Goal: Task Accomplishment & Management: Manage account settings

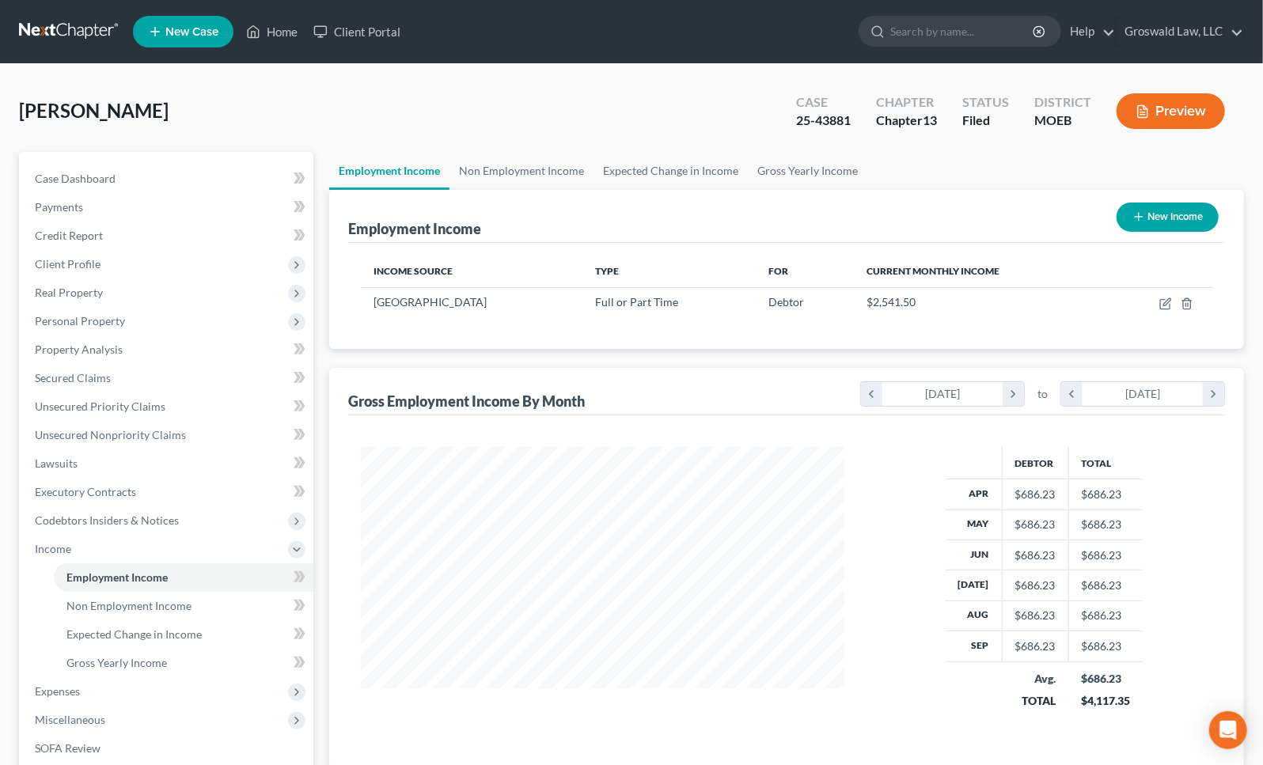
scroll to position [283, 515]
click at [264, 25] on link "Home" at bounding box center [271, 31] width 67 height 28
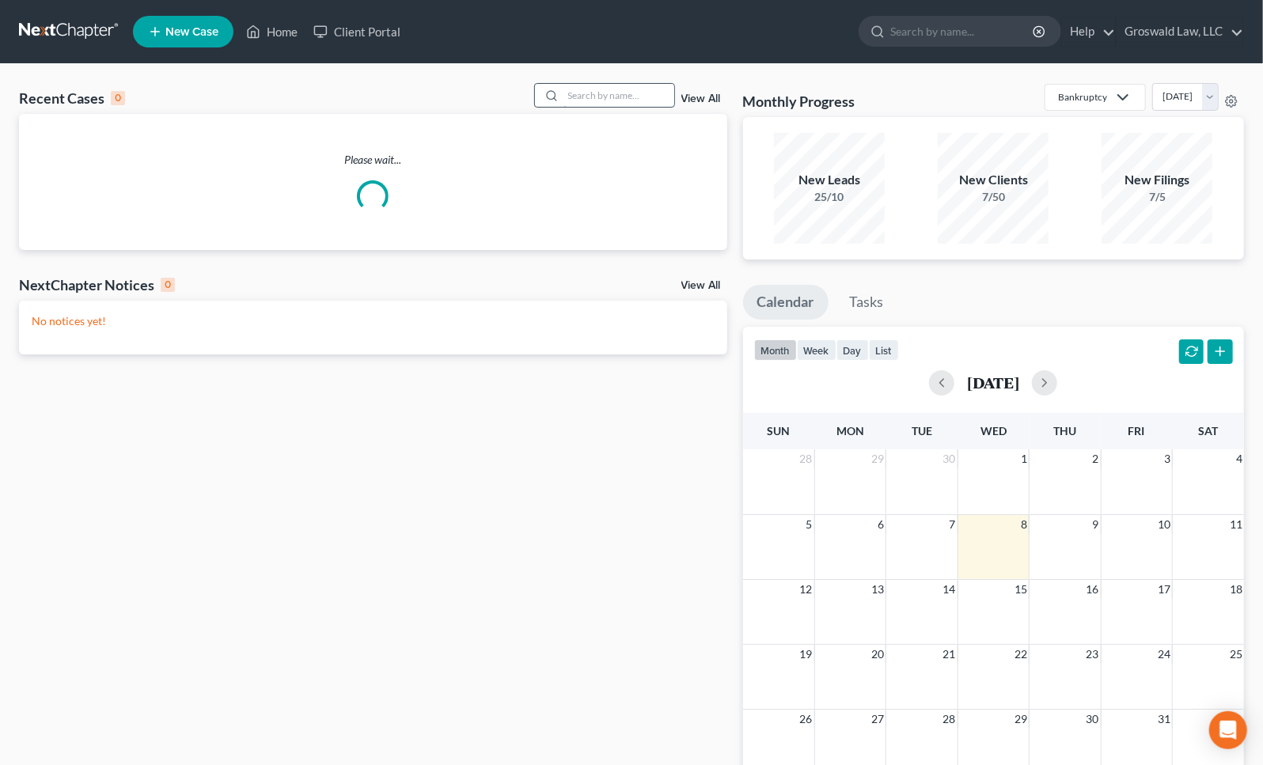
click at [594, 101] on input "search" at bounding box center [618, 95] width 111 height 23
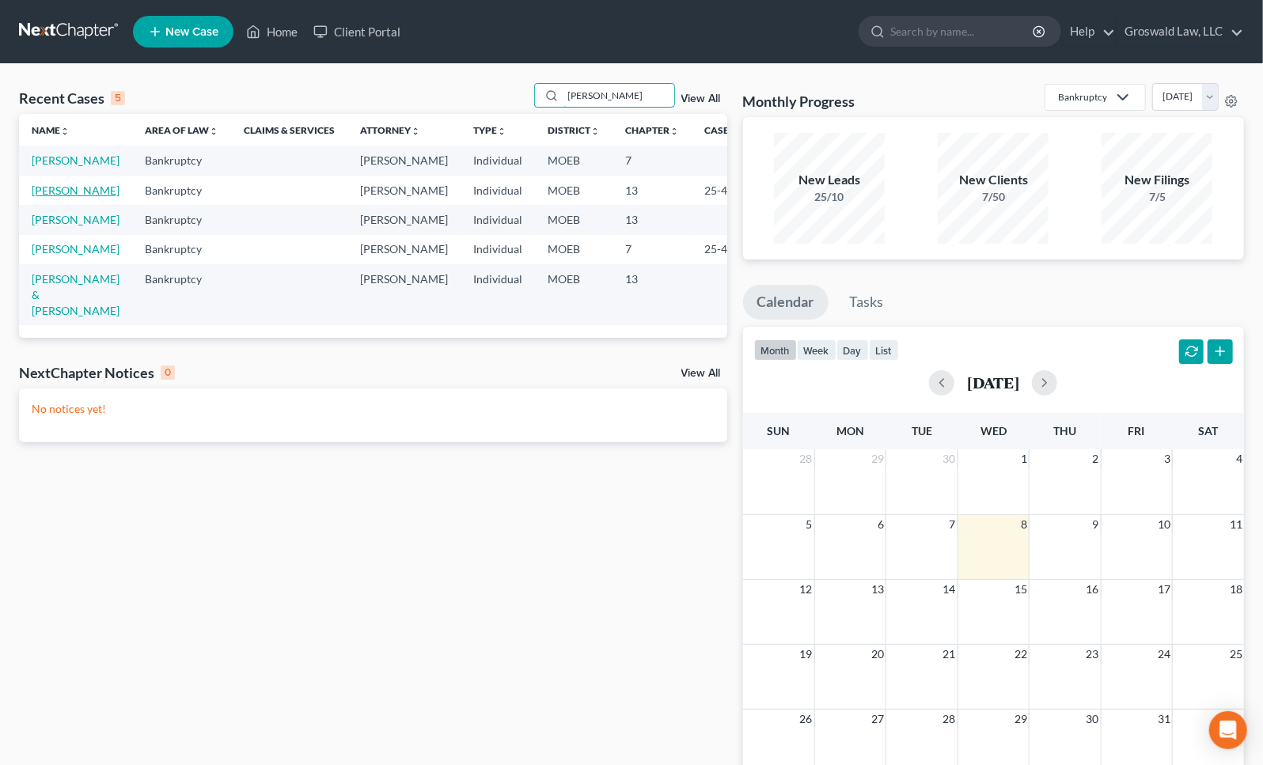
type input "douglas"
click at [52, 197] on link "Allen, James" at bounding box center [76, 190] width 88 height 13
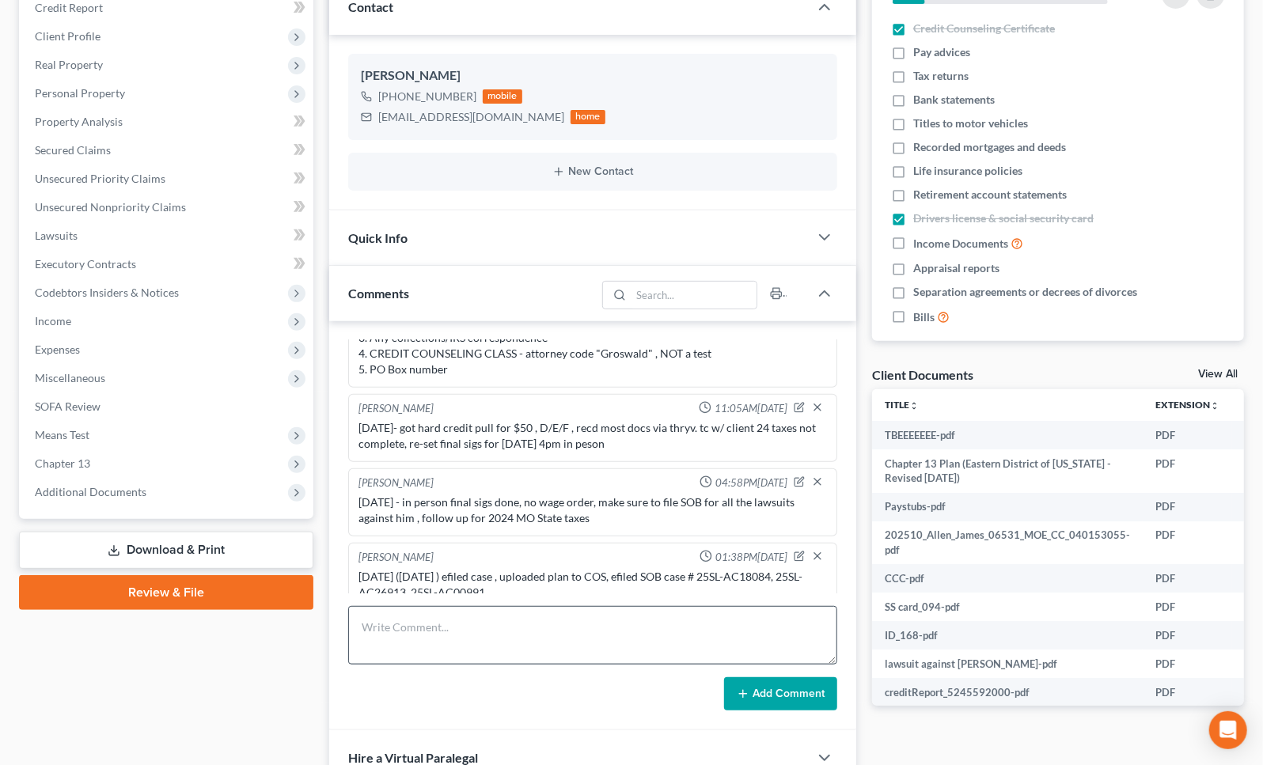
scroll to position [287, 0]
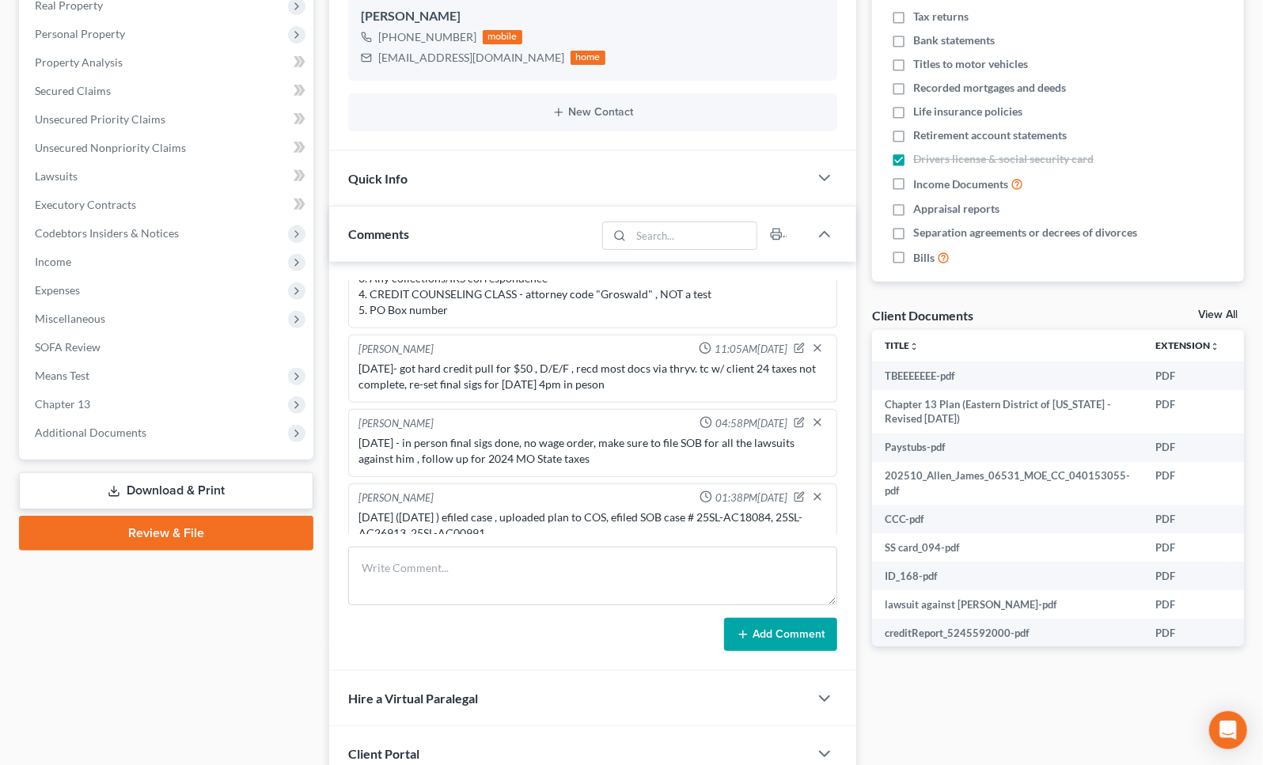
drag, startPoint x: 644, startPoint y: 508, endPoint x: 435, endPoint y: 513, distance: 209.0
click at [644, 510] on div "10/5/25 (sunday ) efiled case , uploaded plan to COS, efiled SOB case # 25SL-AC…" at bounding box center [593, 526] width 469 height 32
click at [137, 437] on span "Additional Documents" at bounding box center [167, 433] width 291 height 28
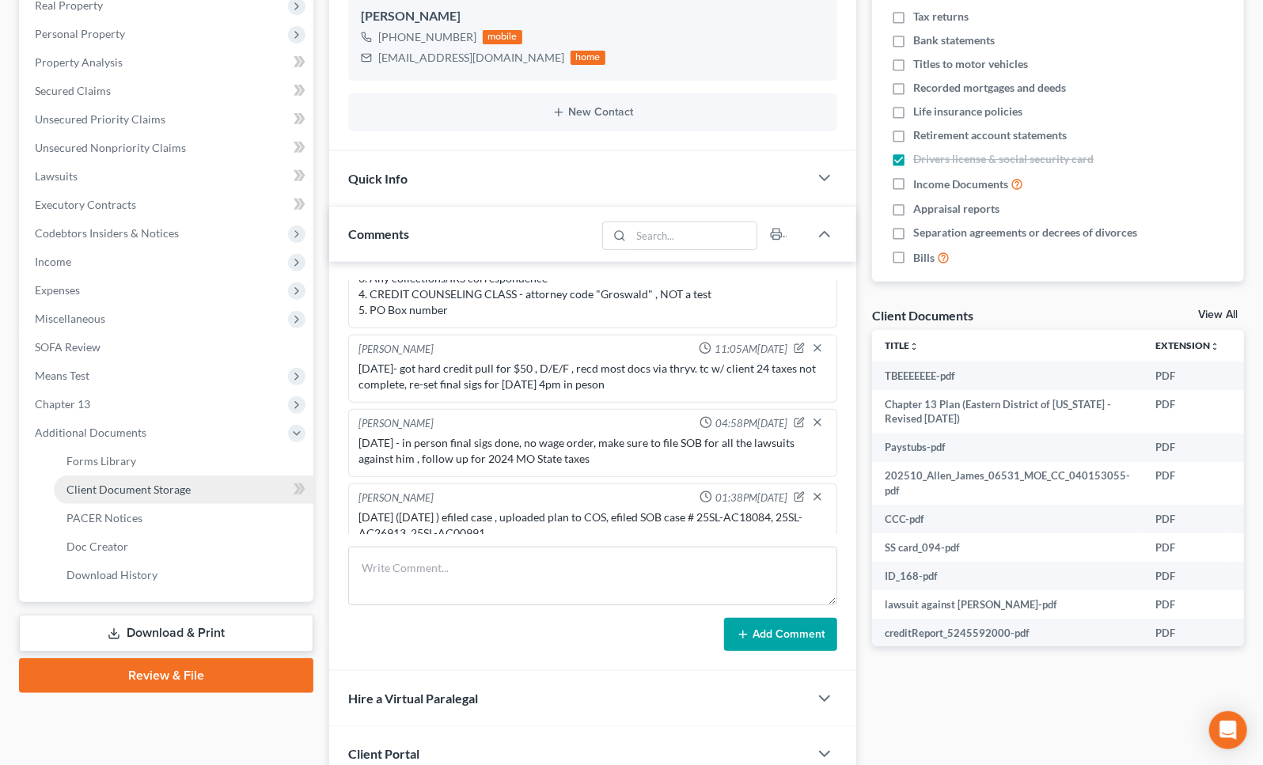
click at [158, 488] on span "Client Document Storage" at bounding box center [128, 489] width 124 height 13
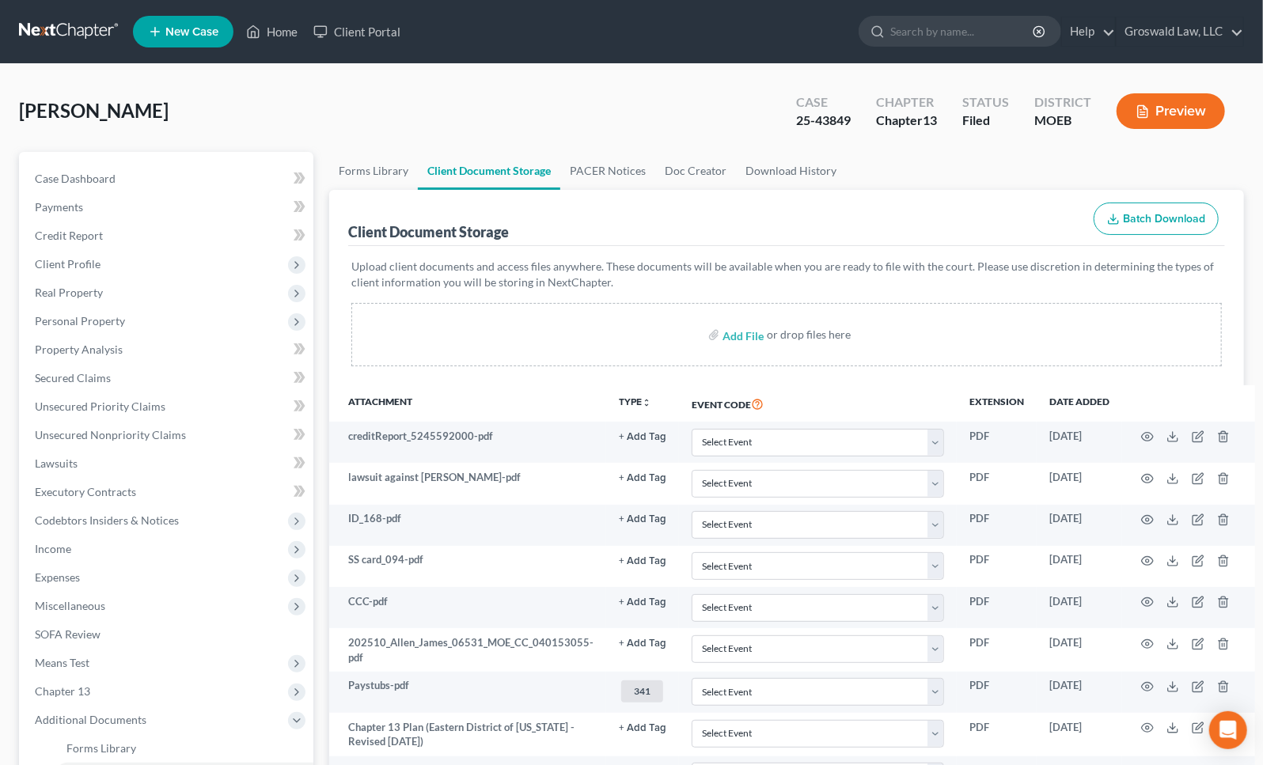
click at [1260, 351] on div "Allen, James Upgraded Case 25-43849 Chapter Chapter 13 Status Filed District MO…" at bounding box center [631, 538] width 1263 height 948
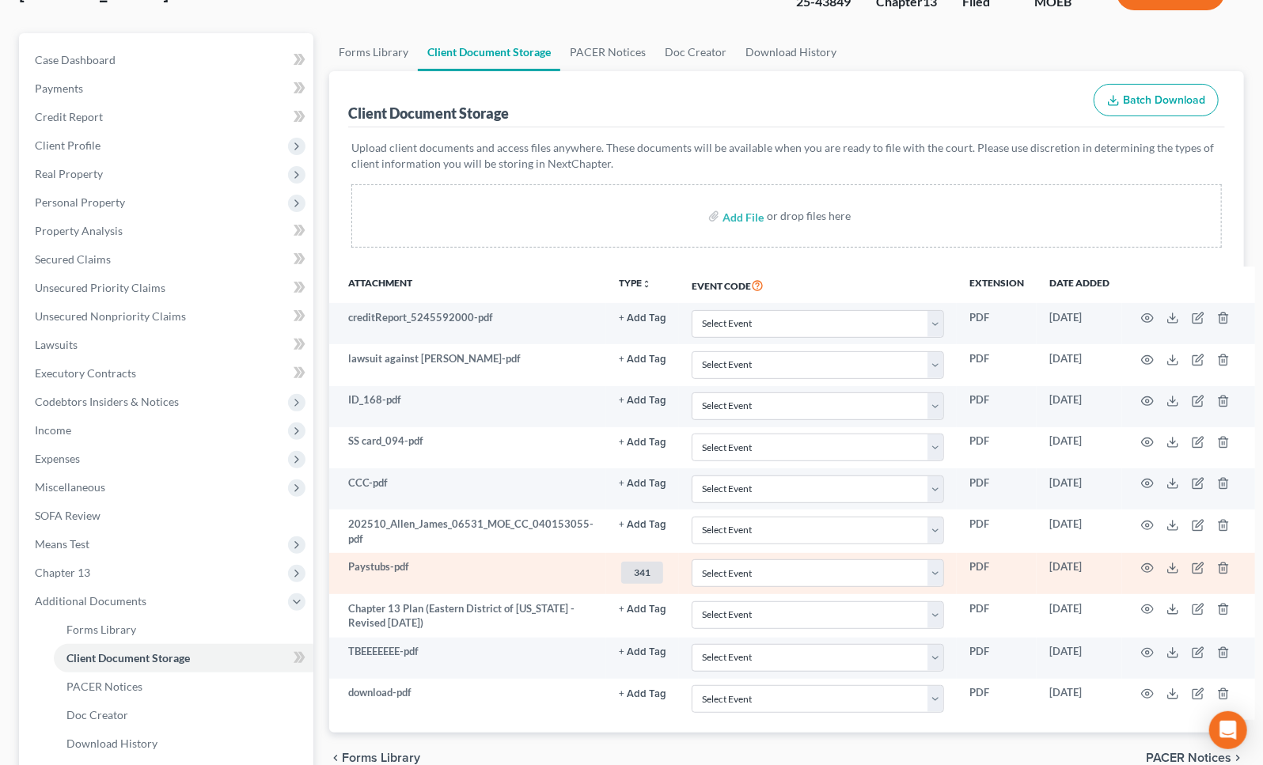
scroll to position [273, 0]
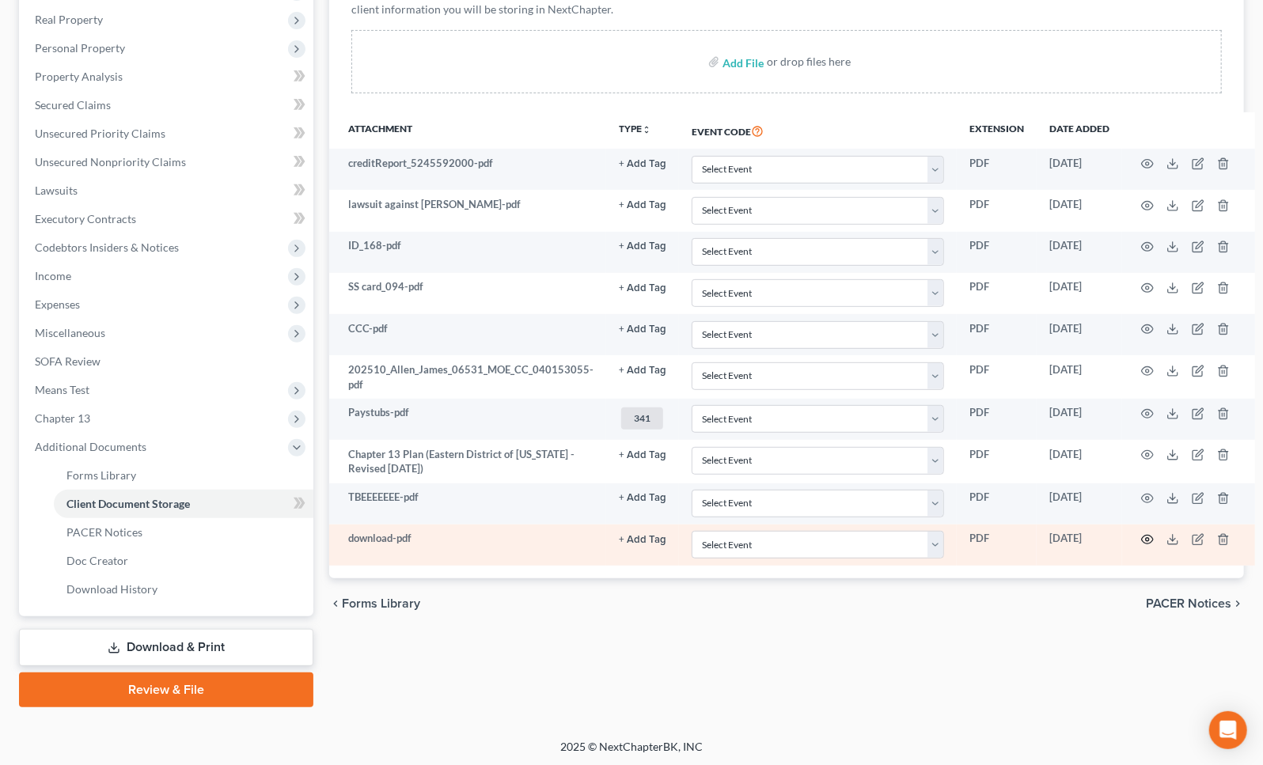
click at [1141, 533] on icon "button" at bounding box center [1147, 539] width 13 height 13
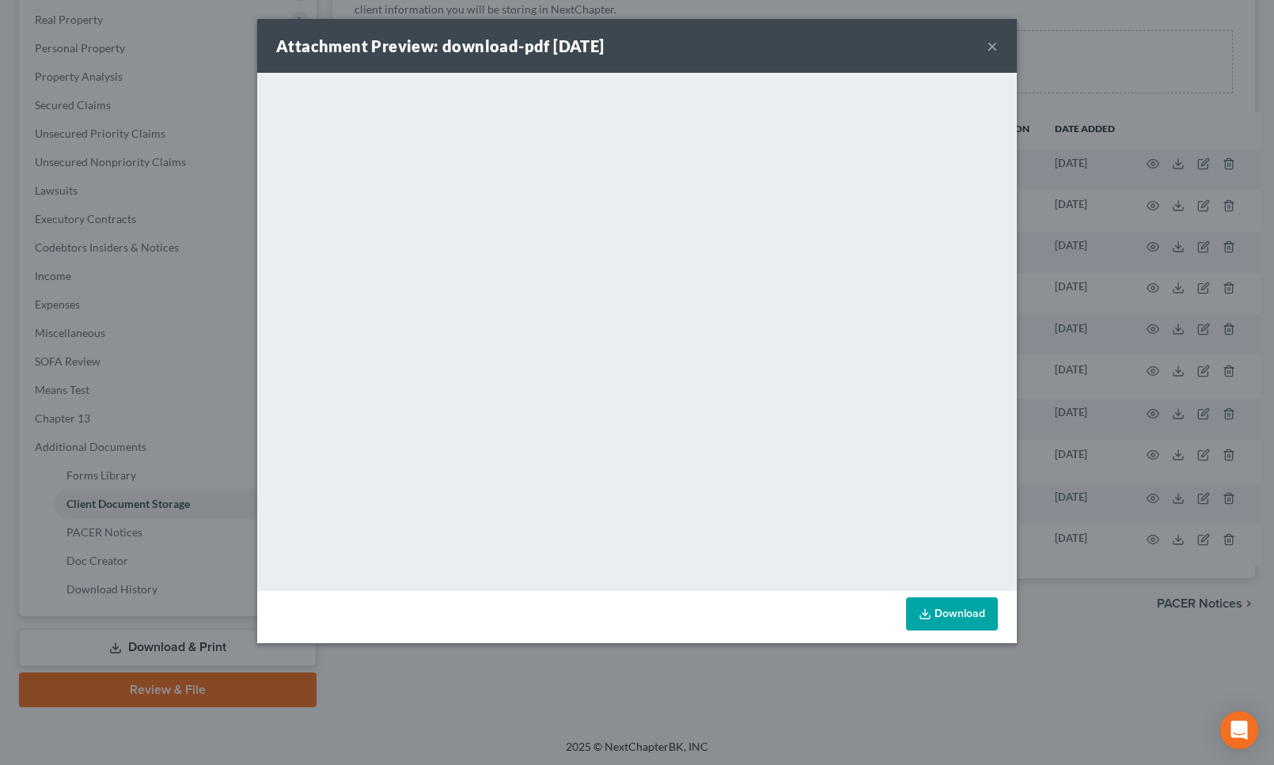
click at [973, 607] on link "Download" at bounding box center [952, 614] width 92 height 33
click at [989, 44] on button "×" at bounding box center [992, 45] width 11 height 19
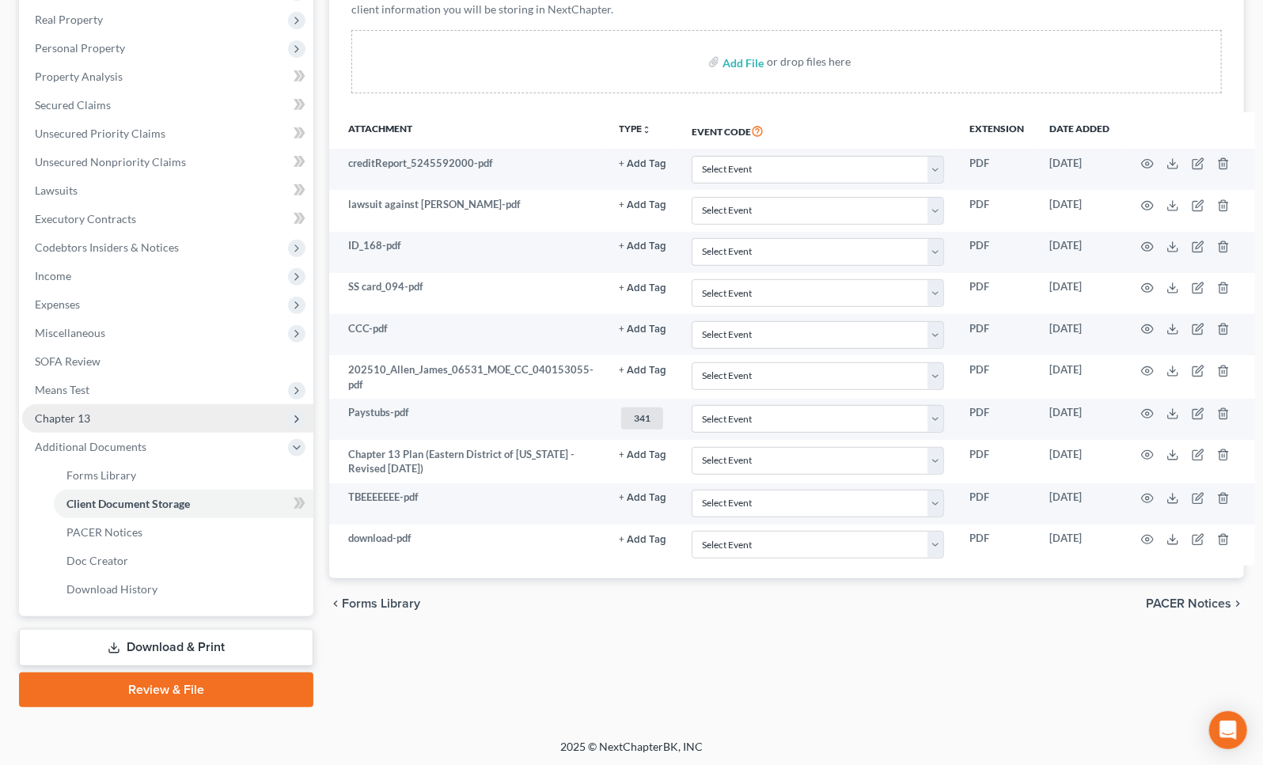
click at [120, 417] on span "Chapter 13" at bounding box center [167, 418] width 291 height 28
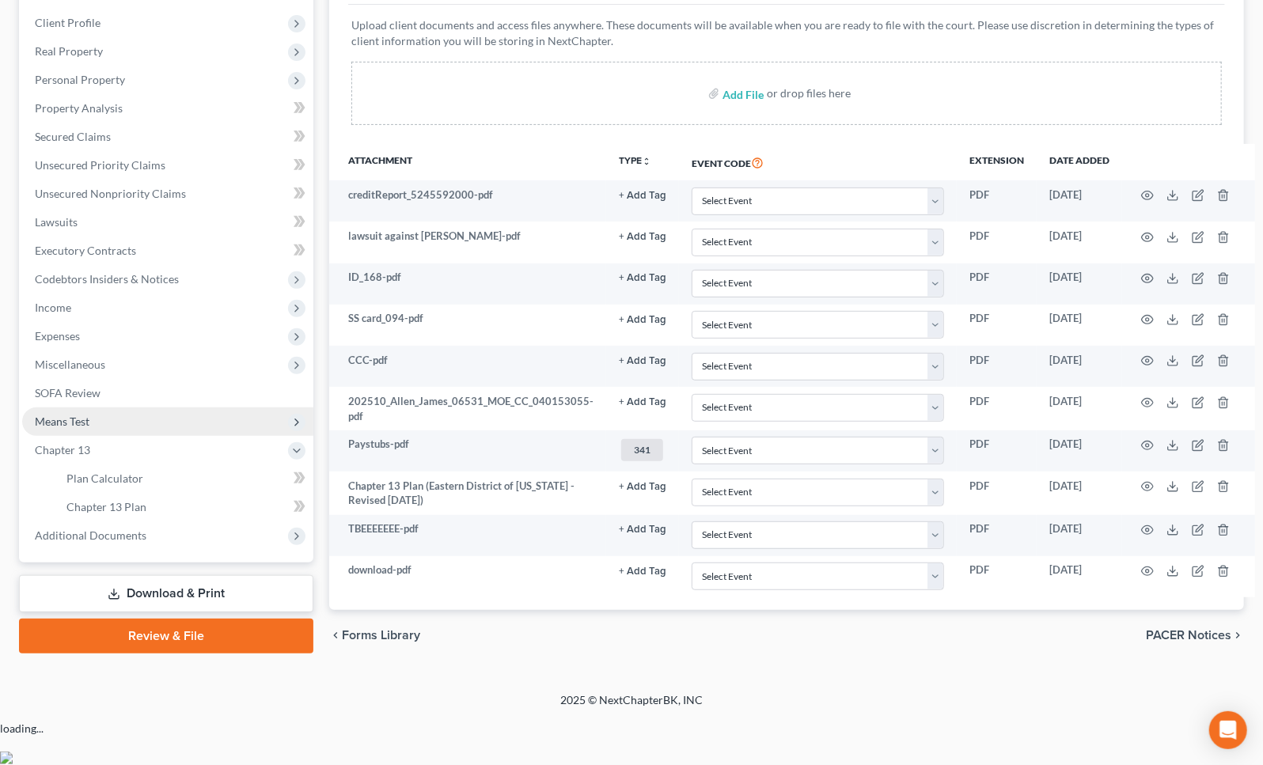
scroll to position [194, 0]
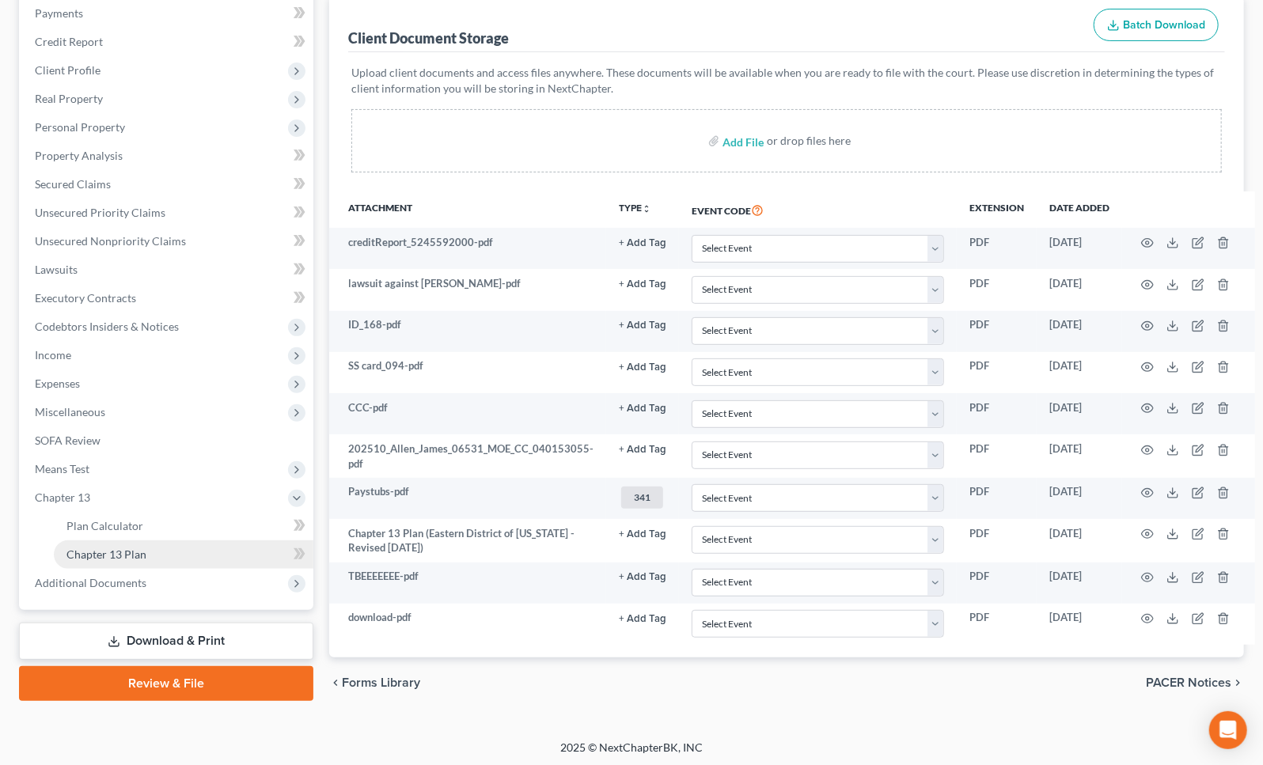
click at [173, 555] on link "Chapter 13 Plan" at bounding box center [184, 555] width 260 height 28
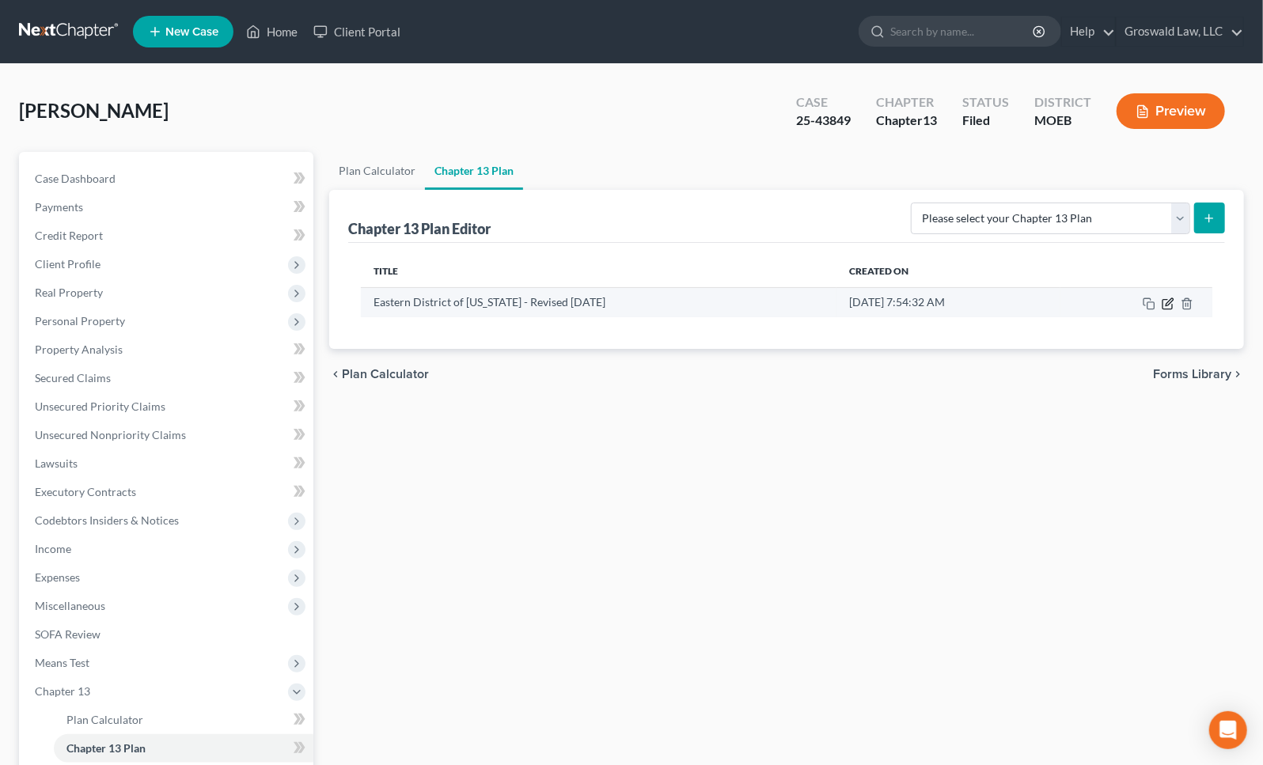
click at [1170, 302] on icon "button" at bounding box center [1168, 304] width 13 height 13
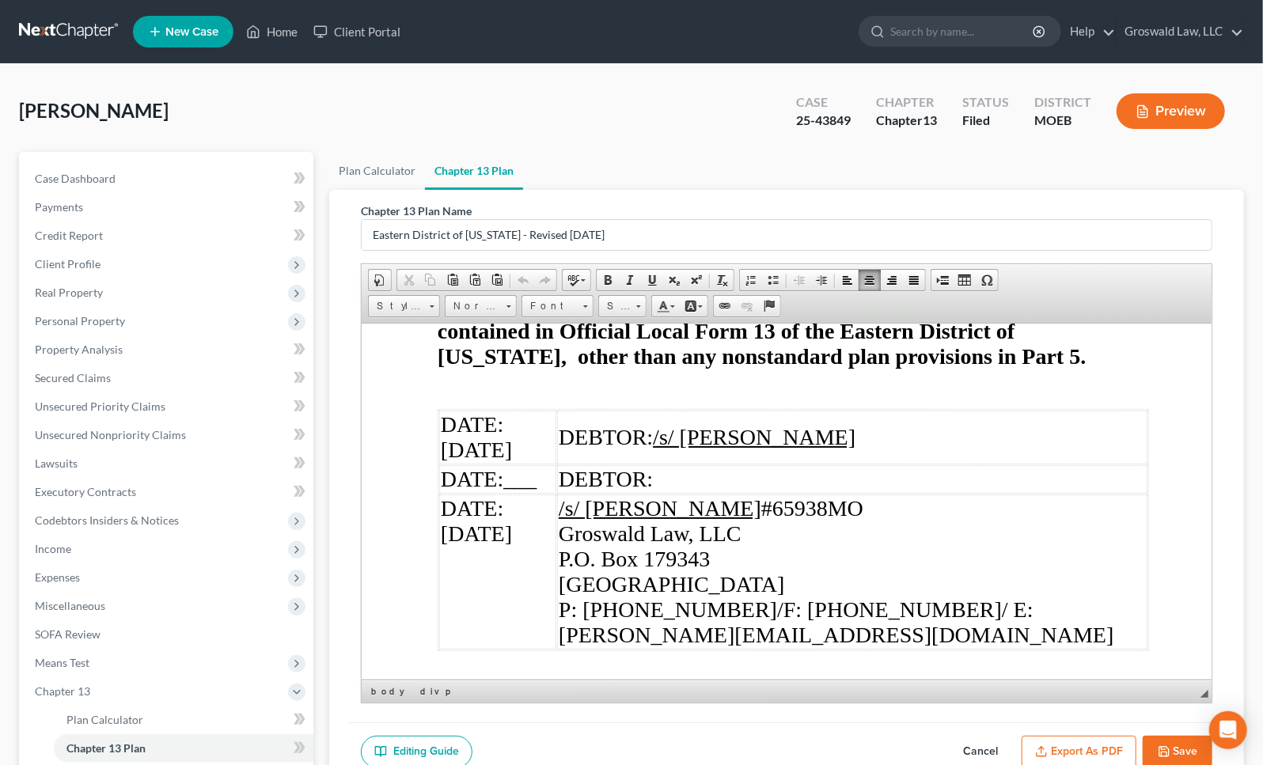
scroll to position [8176, 0]
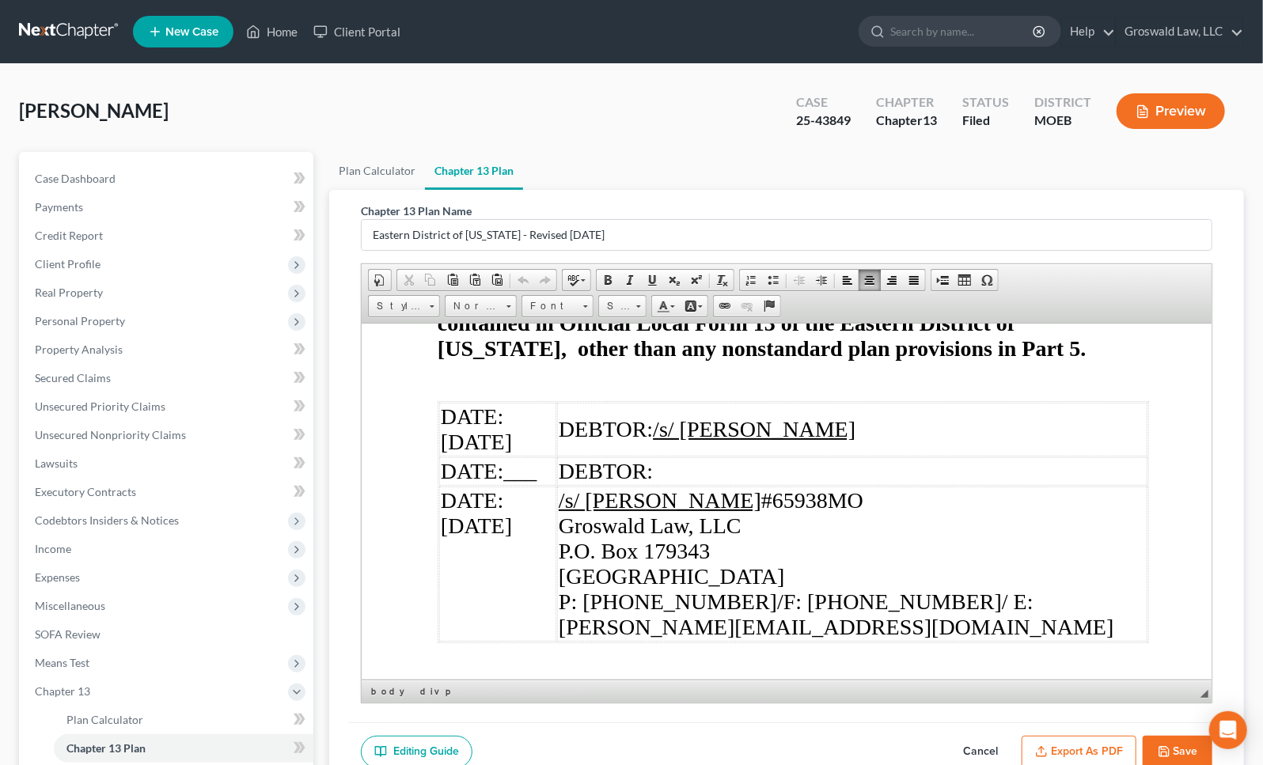
click at [1255, 477] on div "Allen, James Upgraded Case 25-43849 Chapter Chapter 13 Status Filed District MO…" at bounding box center [631, 495] width 1263 height 863
click at [1193, 747] on button "Save" at bounding box center [1178, 752] width 70 height 33
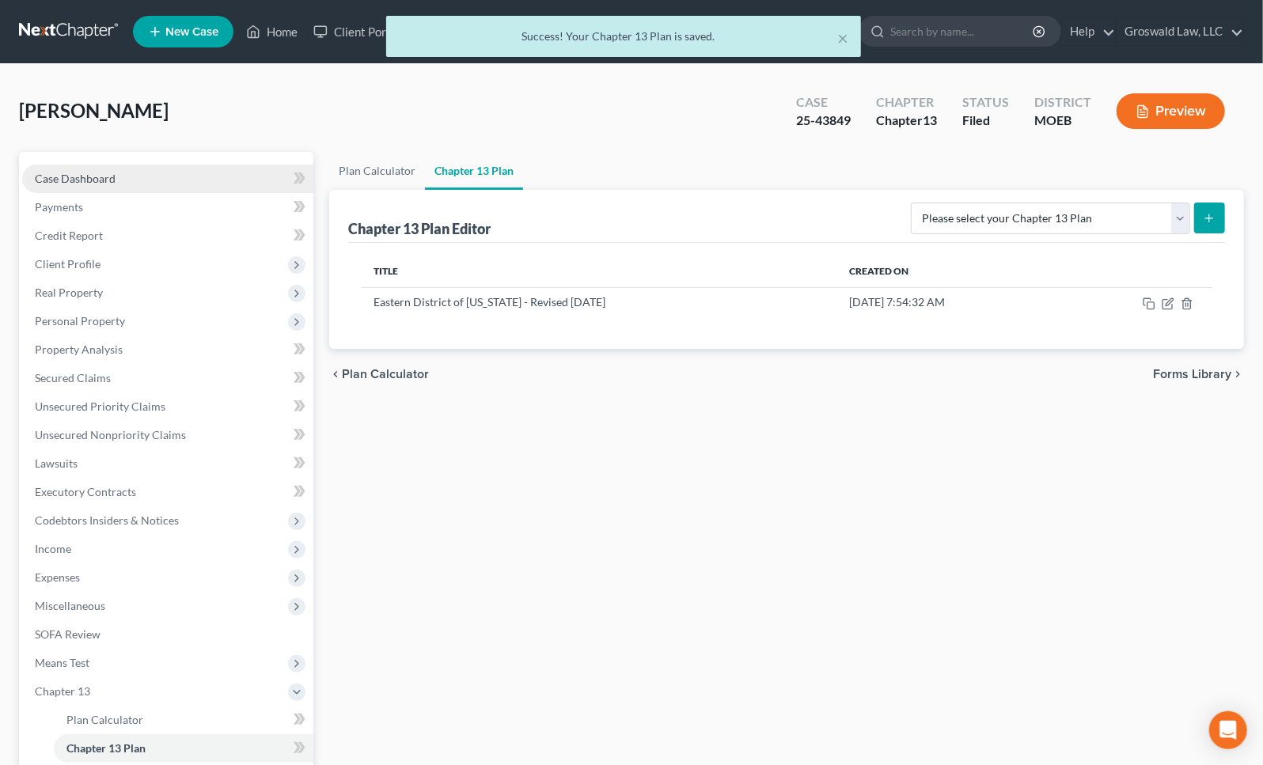
click at [119, 177] on link "Case Dashboard" at bounding box center [167, 179] width 291 height 28
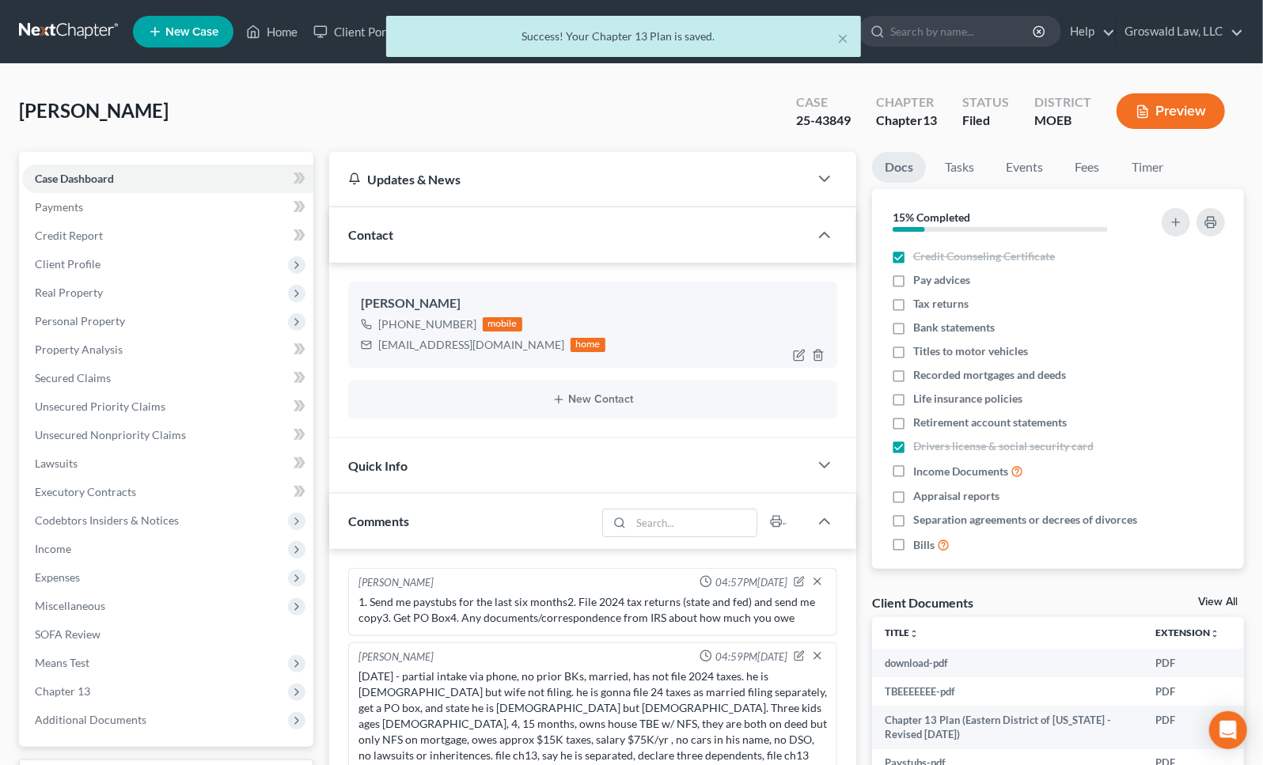
scroll to position [582, 0]
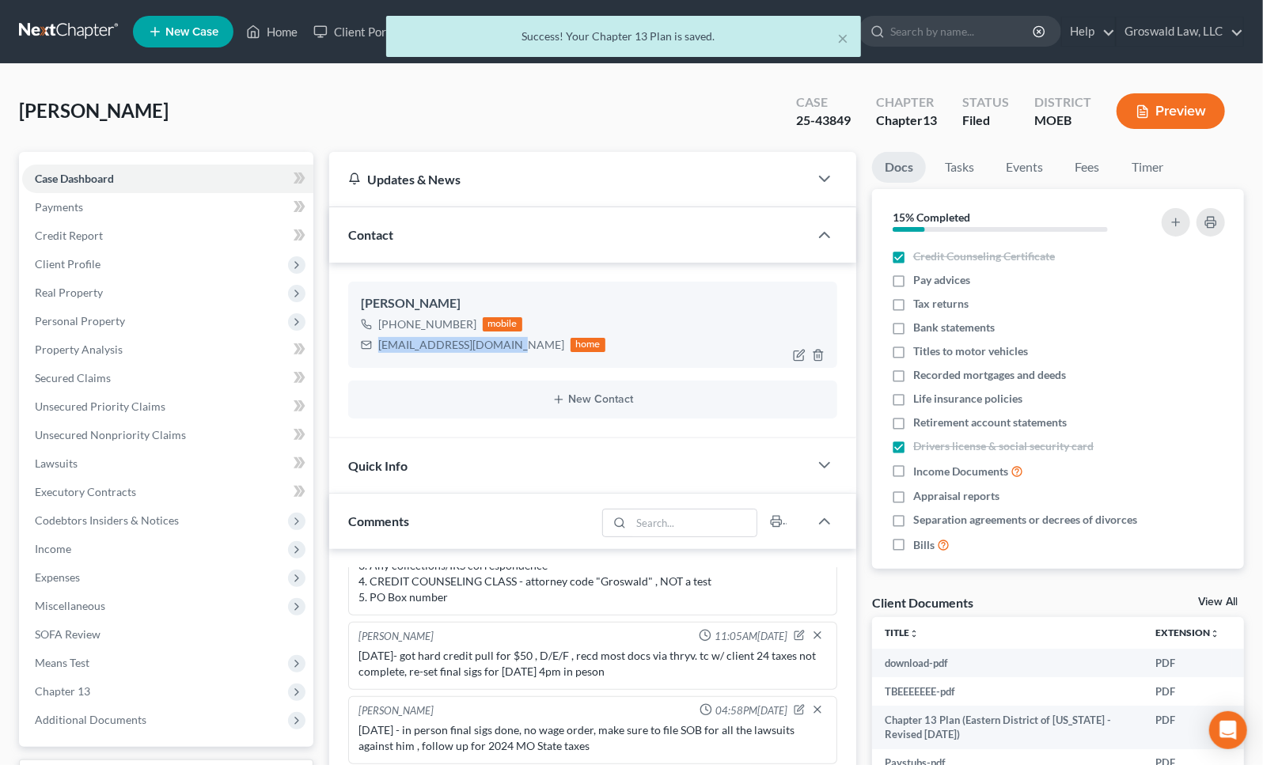
drag, startPoint x: 503, startPoint y: 347, endPoint x: 377, endPoint y: 341, distance: 126.7
click at [377, 341] on div "jamesdallen@outlook.com home" at bounding box center [483, 345] width 245 height 21
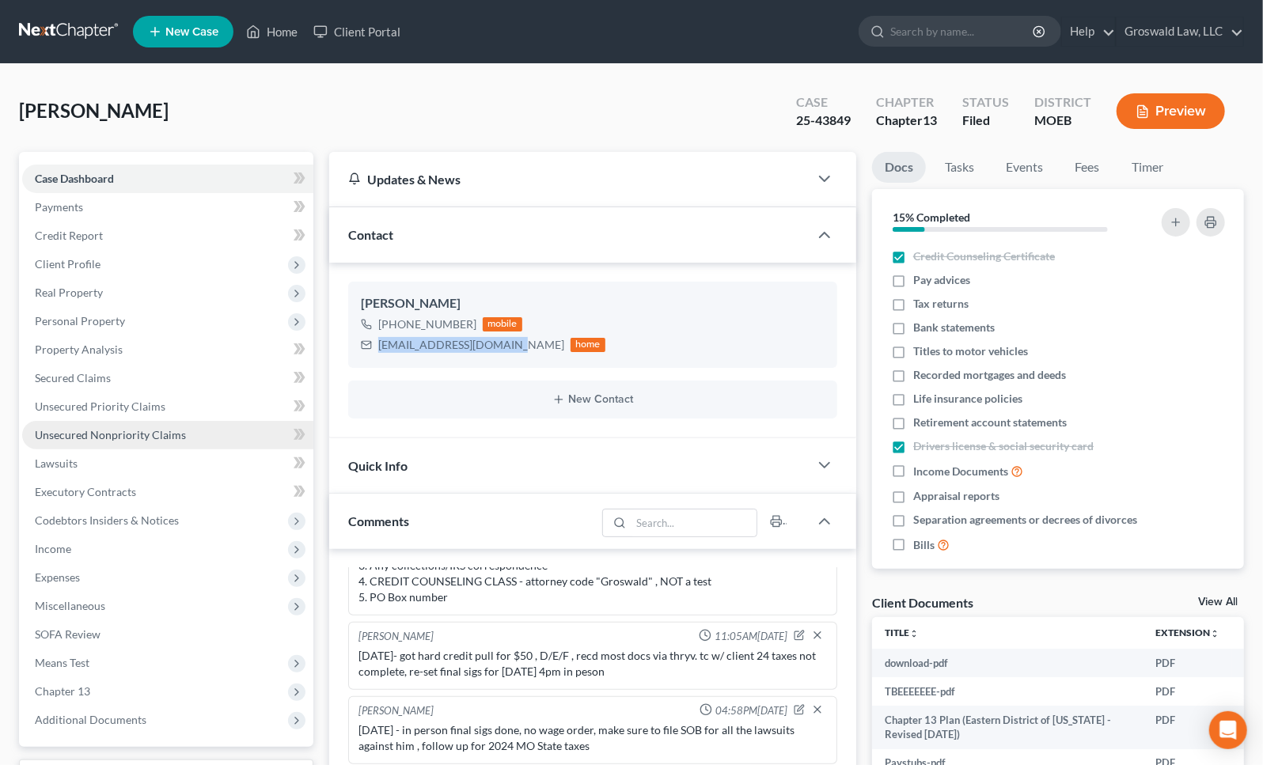
copy div "jamesdallen@outlook.com"
drag, startPoint x: 869, startPoint y: 566, endPoint x: 574, endPoint y: 302, distance: 396.2
click at [869, 566] on div "Docs Tasks Events Fees Timer 15% Completed Nothing here yet! Credit Counseling …" at bounding box center [1058, 638] width 388 height 973
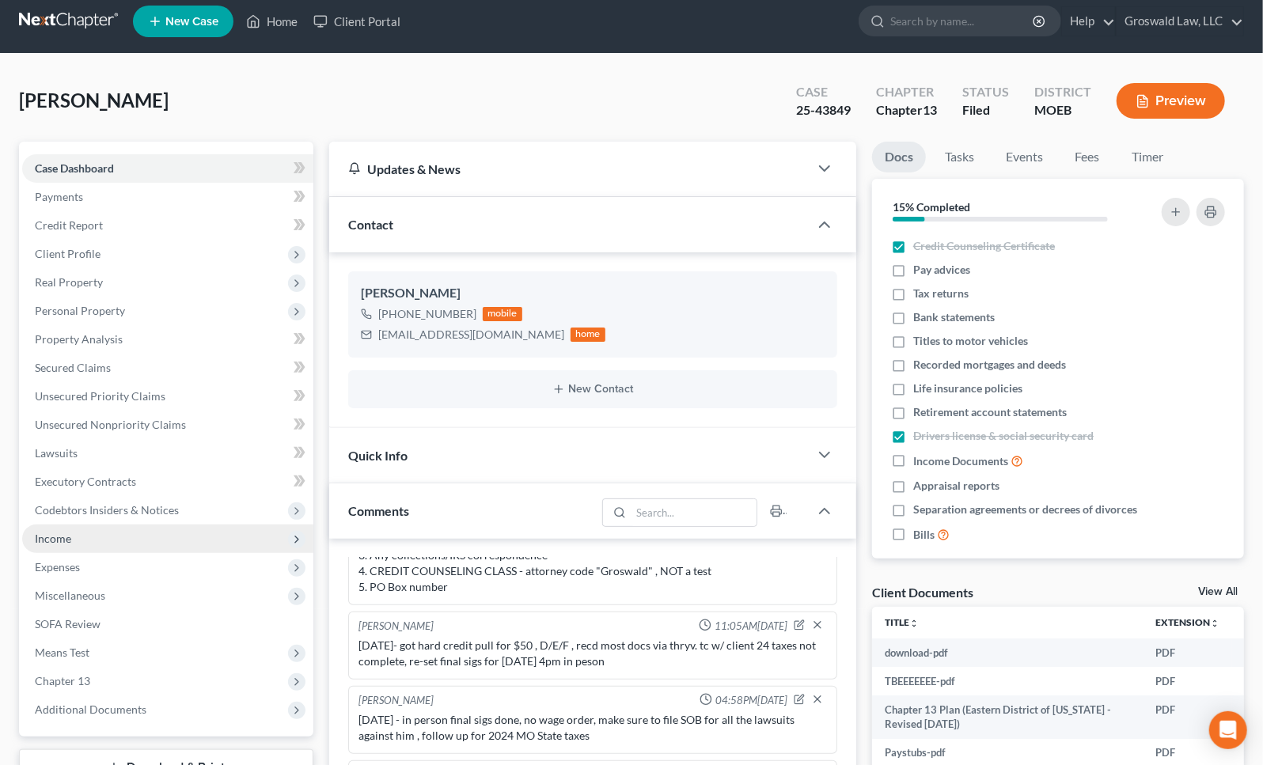
scroll to position [287, 0]
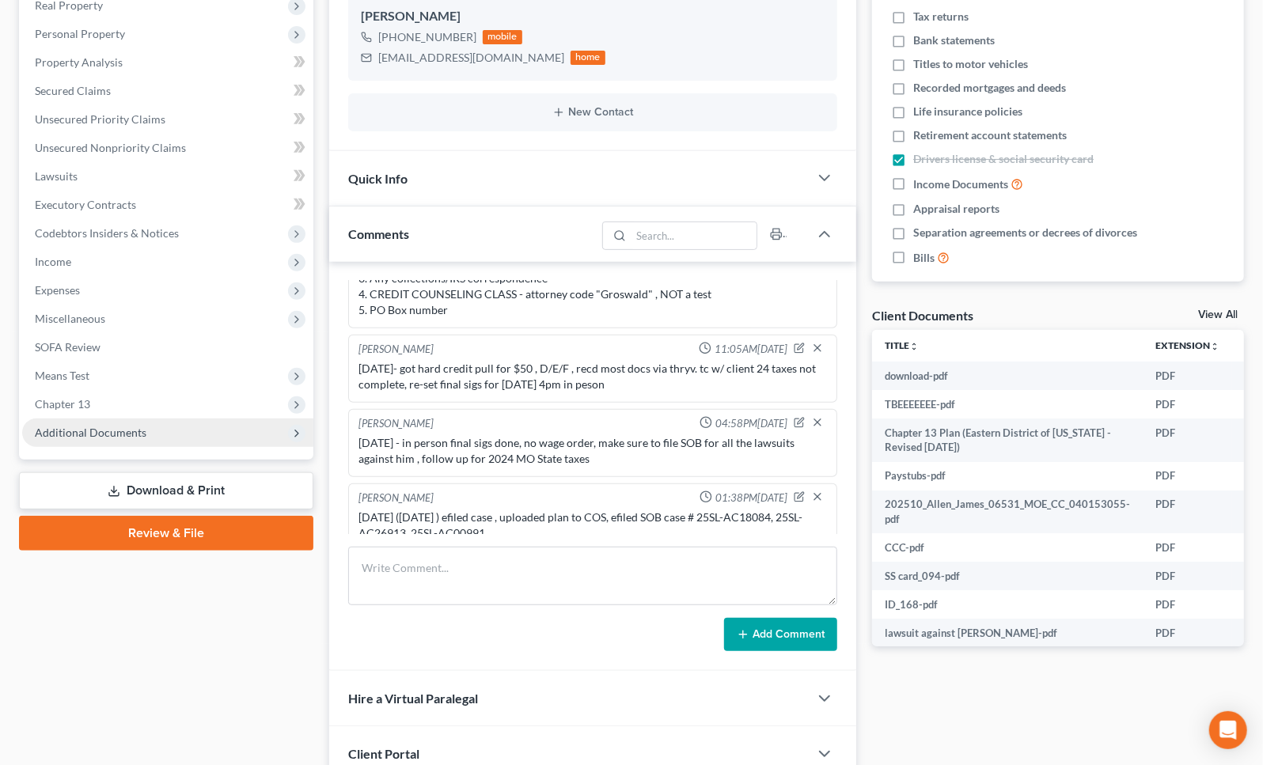
click at [125, 431] on span "Additional Documents" at bounding box center [91, 432] width 112 height 13
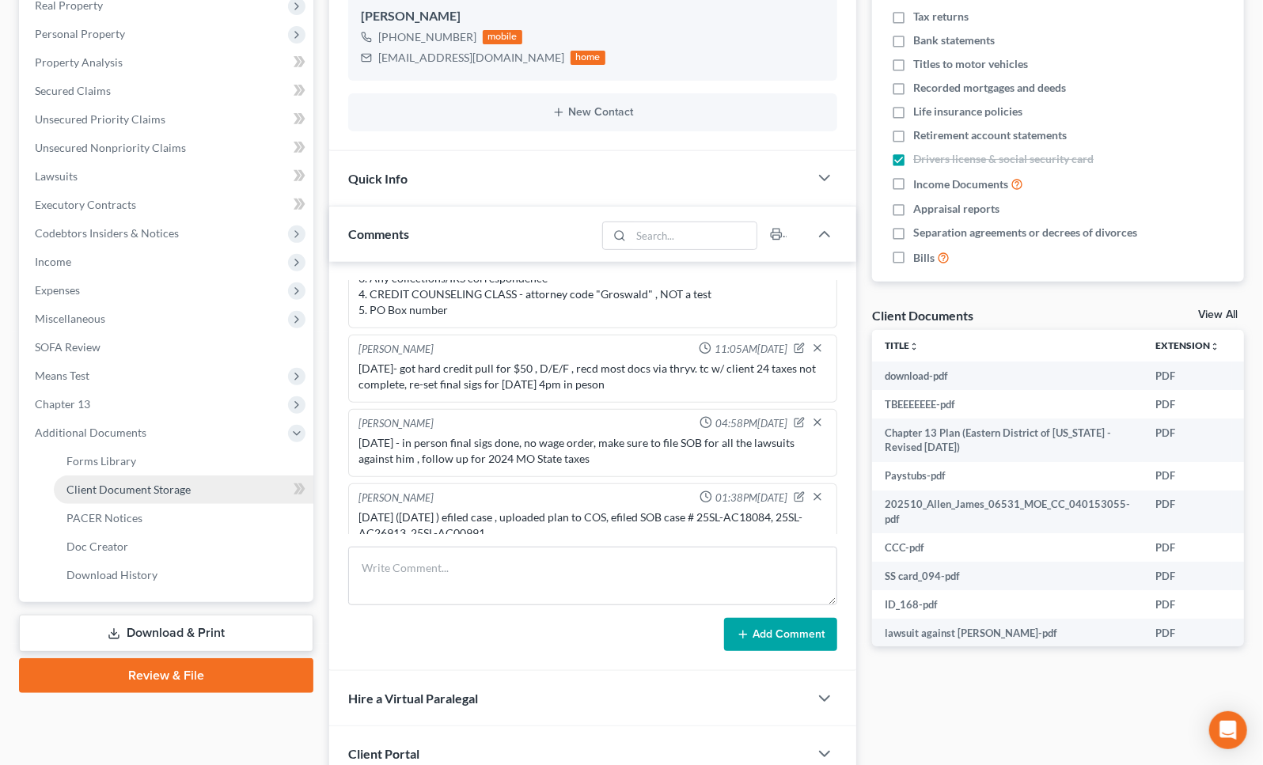
click at [142, 486] on span "Client Document Storage" at bounding box center [128, 489] width 124 height 13
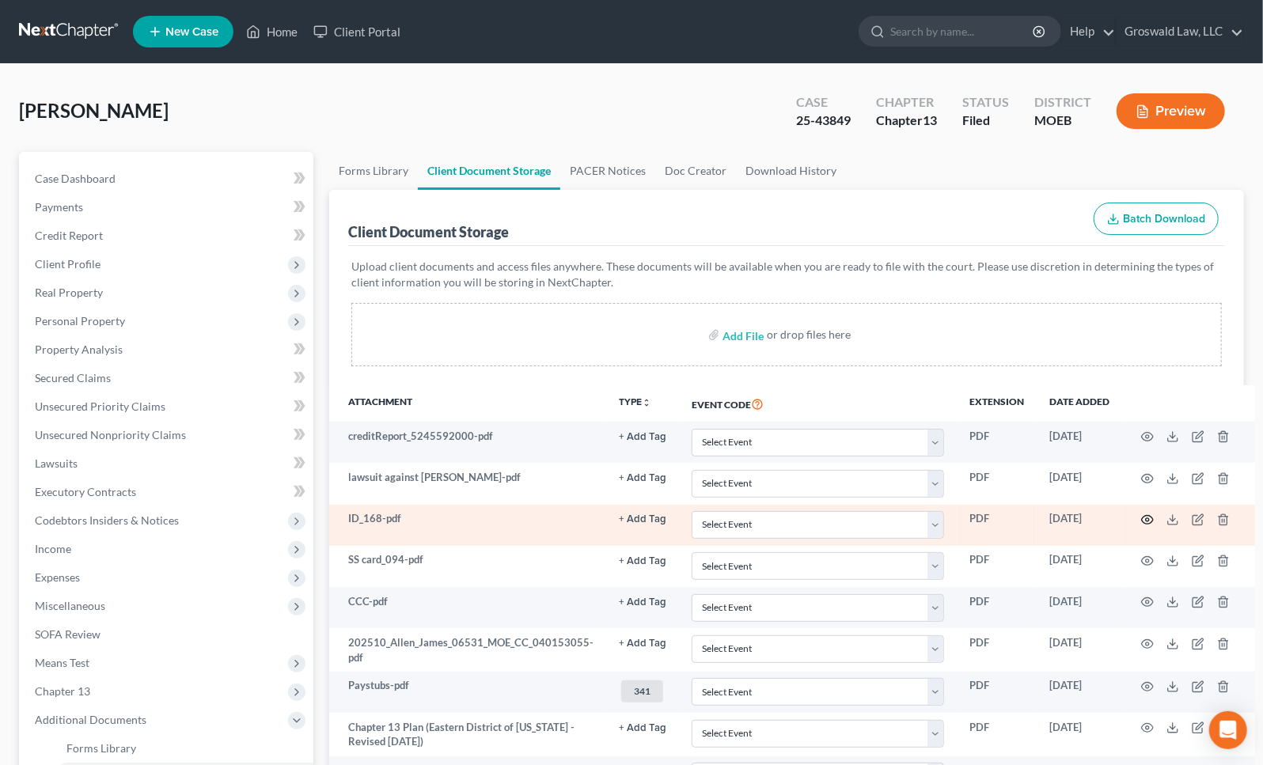
click at [1141, 514] on icon "button" at bounding box center [1147, 520] width 13 height 13
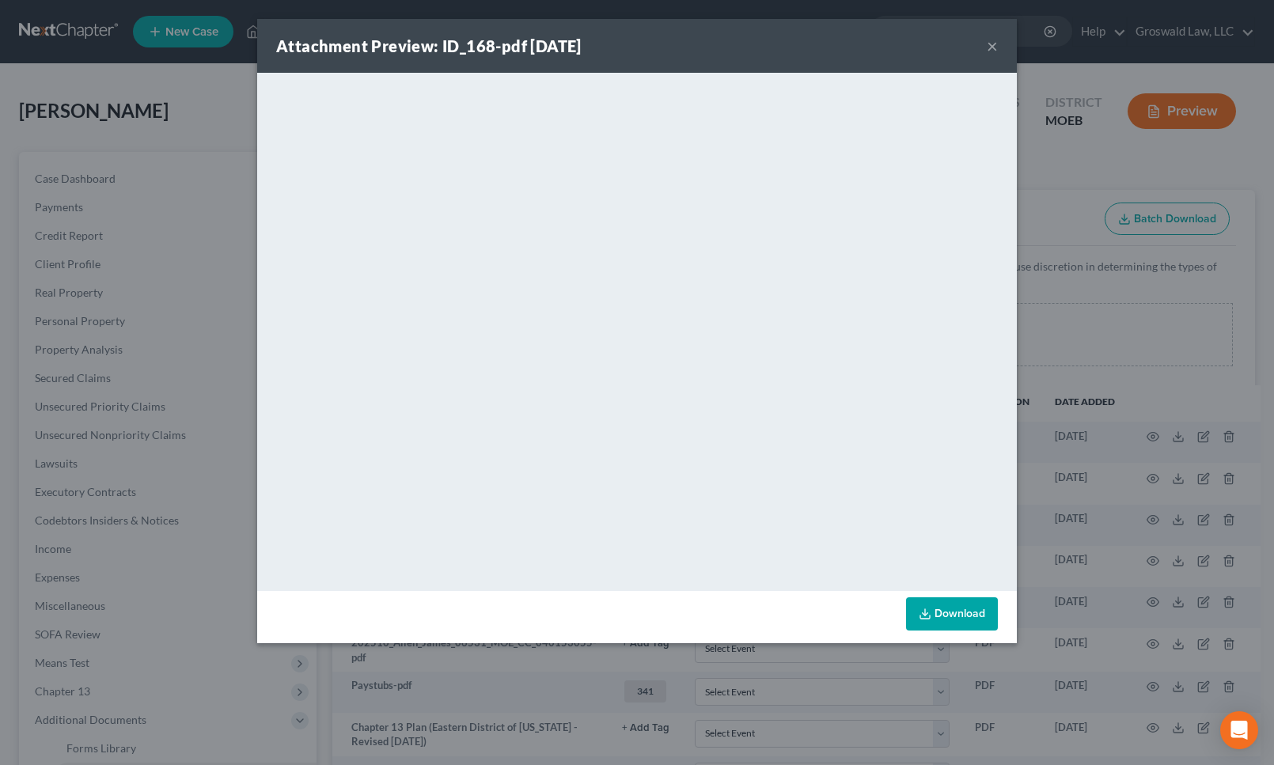
click at [995, 45] on button "×" at bounding box center [992, 45] width 11 height 19
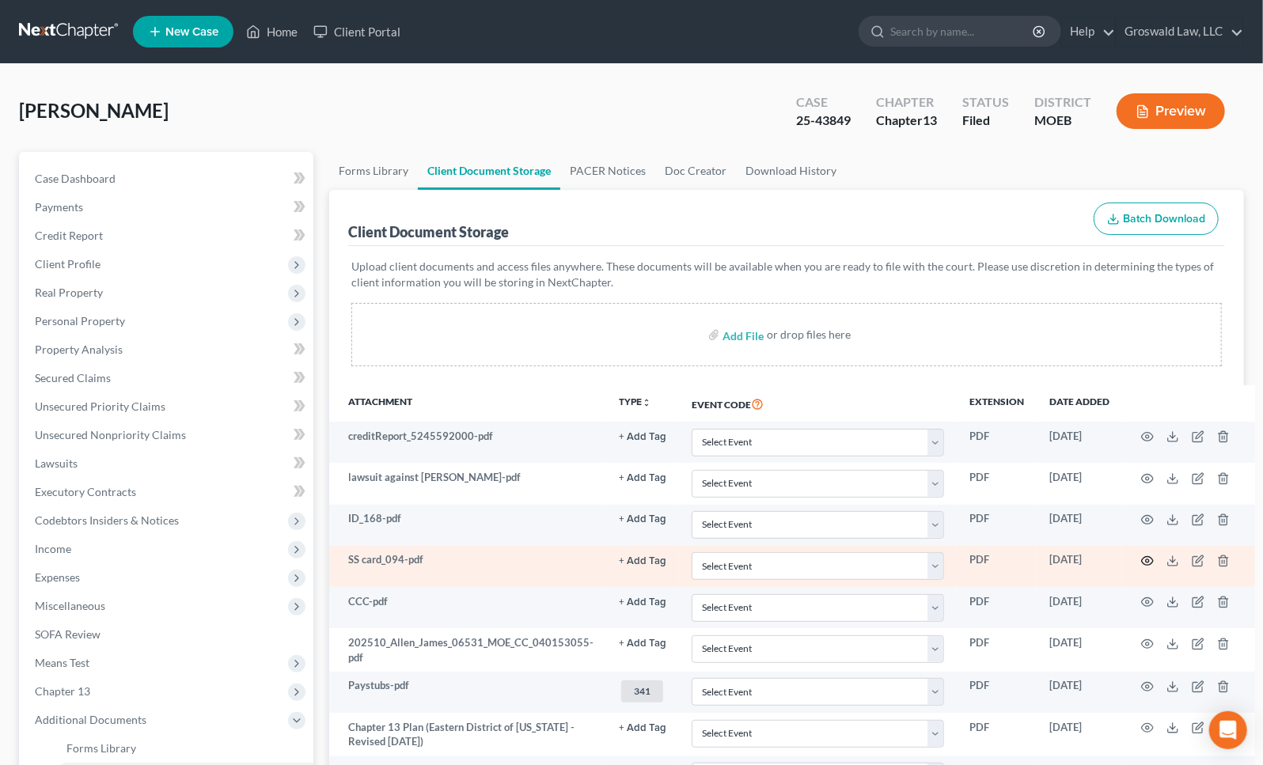
click at [1141, 556] on icon "button" at bounding box center [1147, 561] width 13 height 13
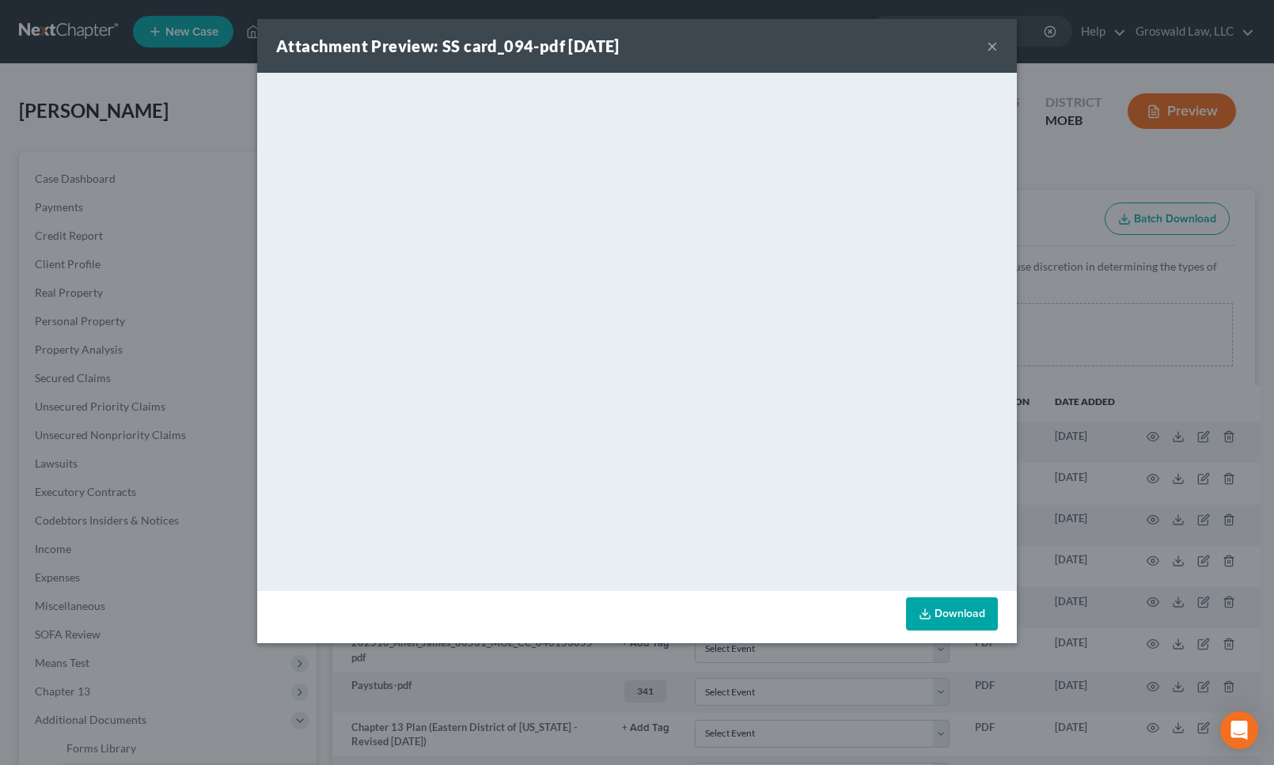
click at [988, 45] on button "×" at bounding box center [992, 45] width 11 height 19
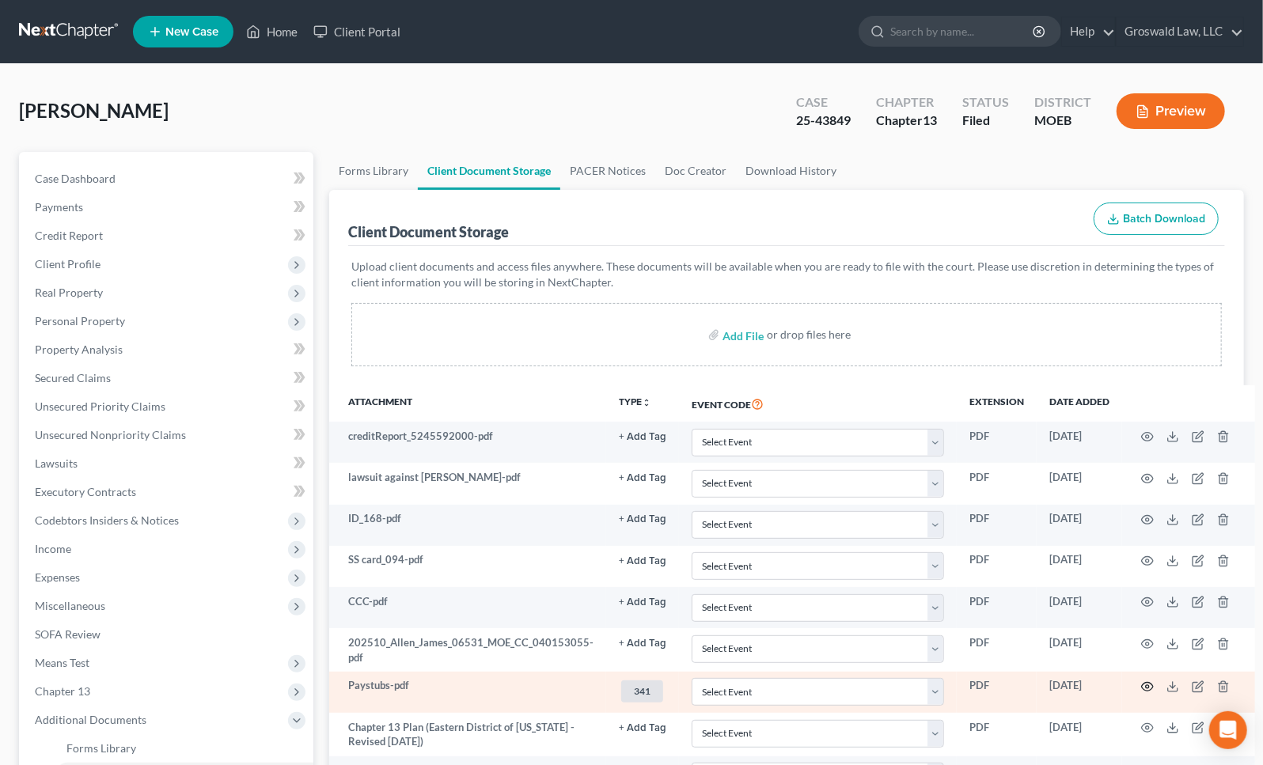
click at [1146, 685] on circle "button" at bounding box center [1147, 686] width 3 height 3
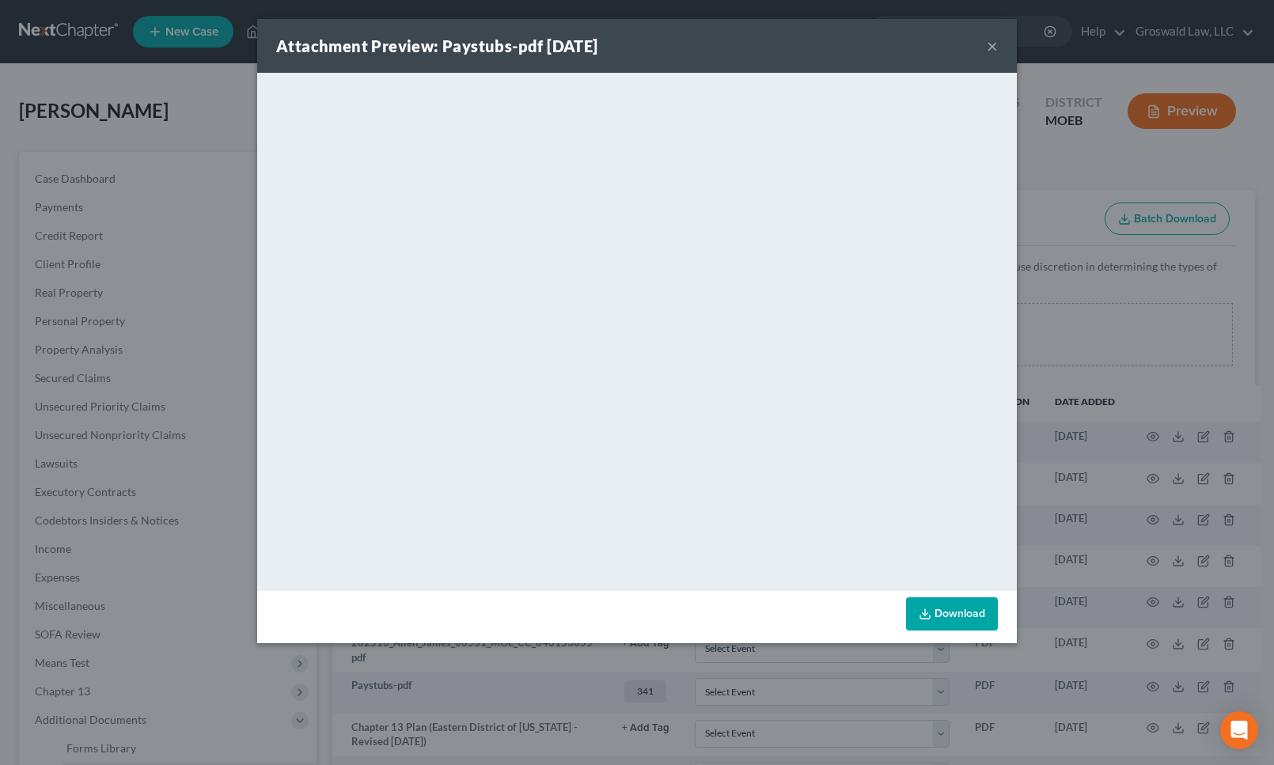
click at [994, 45] on button "×" at bounding box center [992, 45] width 11 height 19
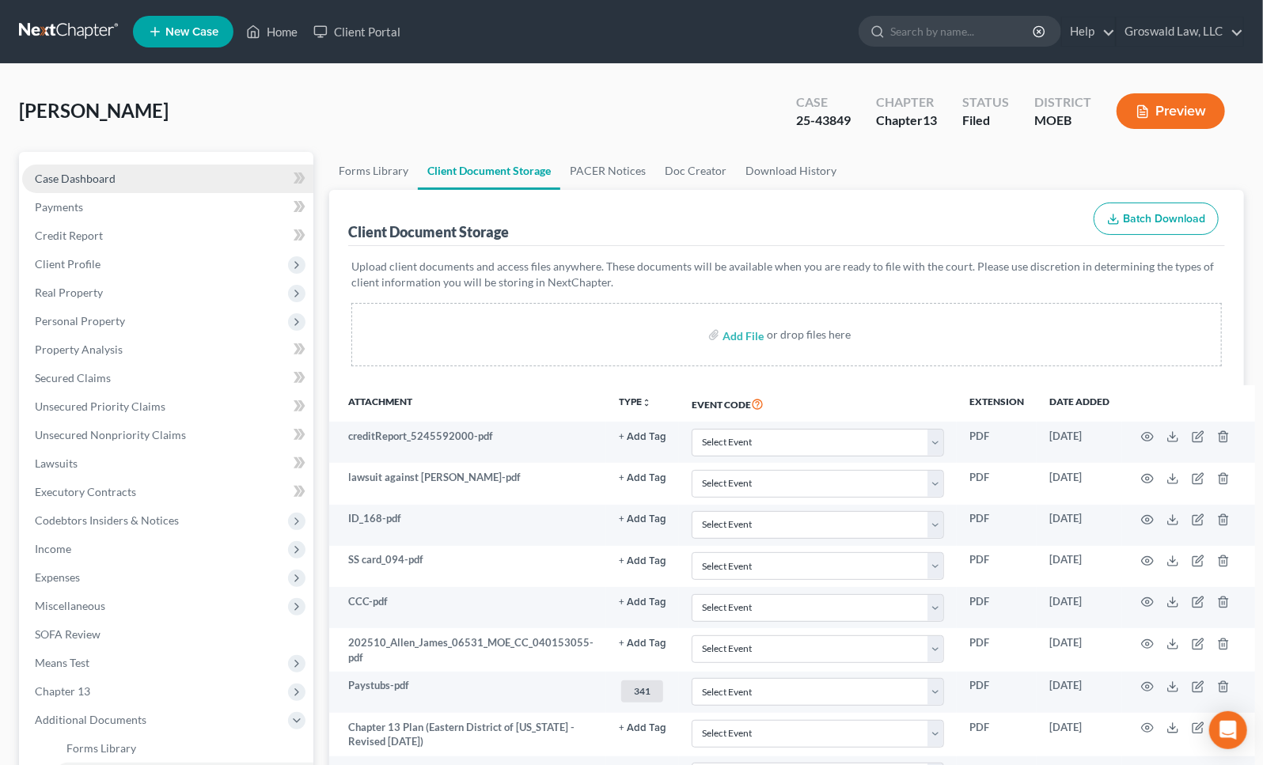
click at [146, 174] on link "Case Dashboard" at bounding box center [167, 179] width 291 height 28
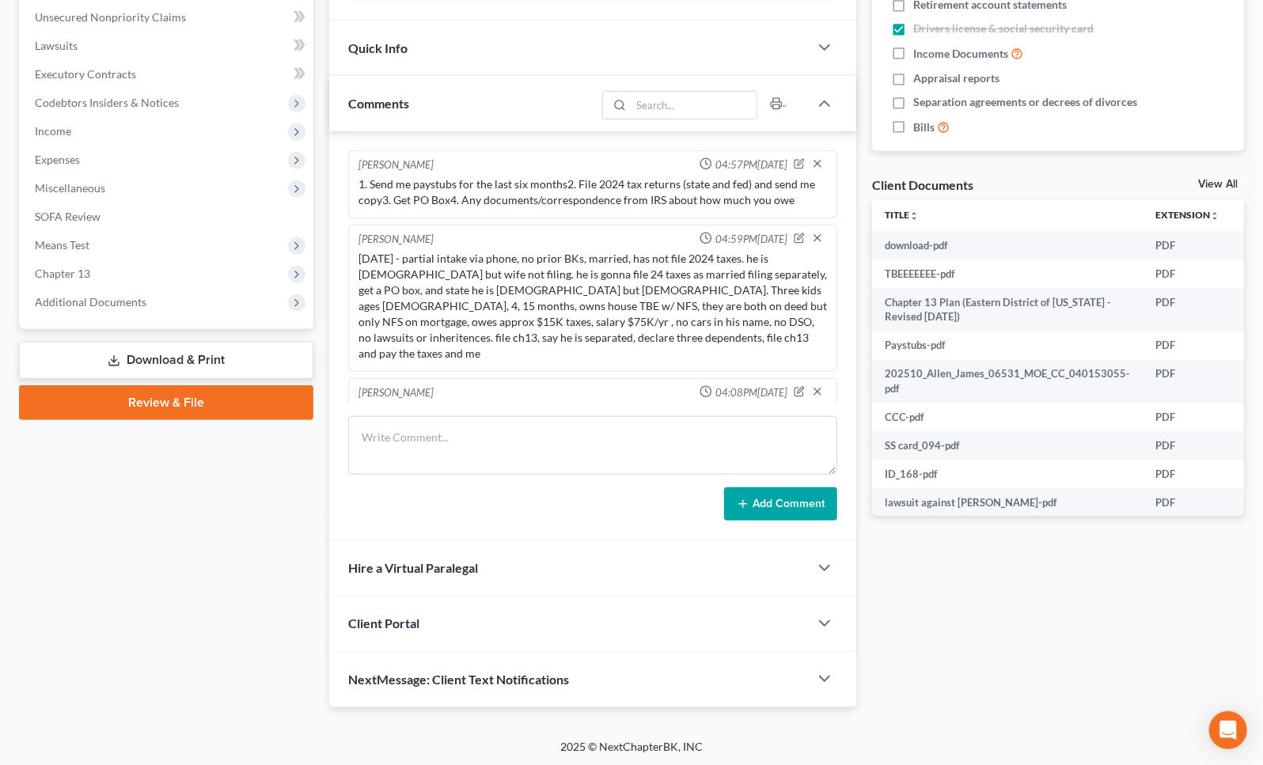
scroll to position [582, 0]
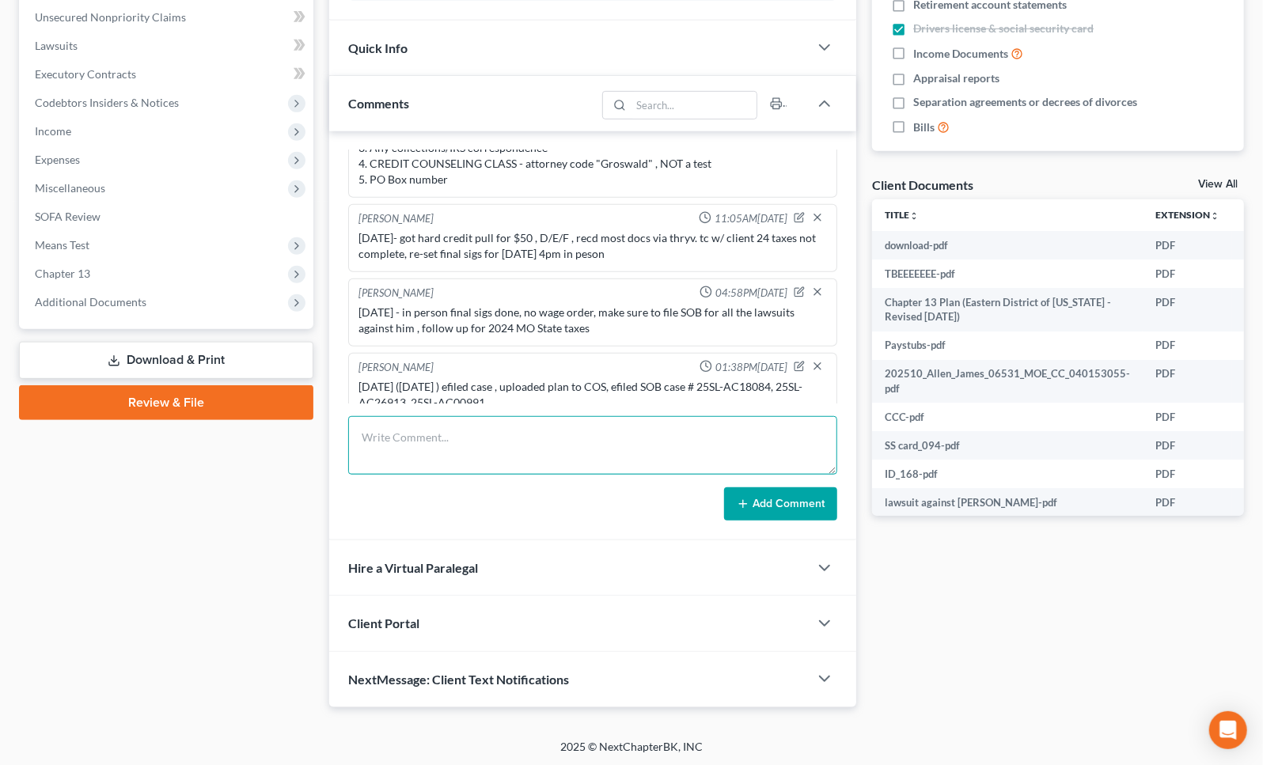
click at [498, 448] on textarea at bounding box center [592, 445] width 489 height 59
type textarea "10/8/25 - emailed 341 letter to client, sent trustee 24 fed taxes, stubs, ss ca…"
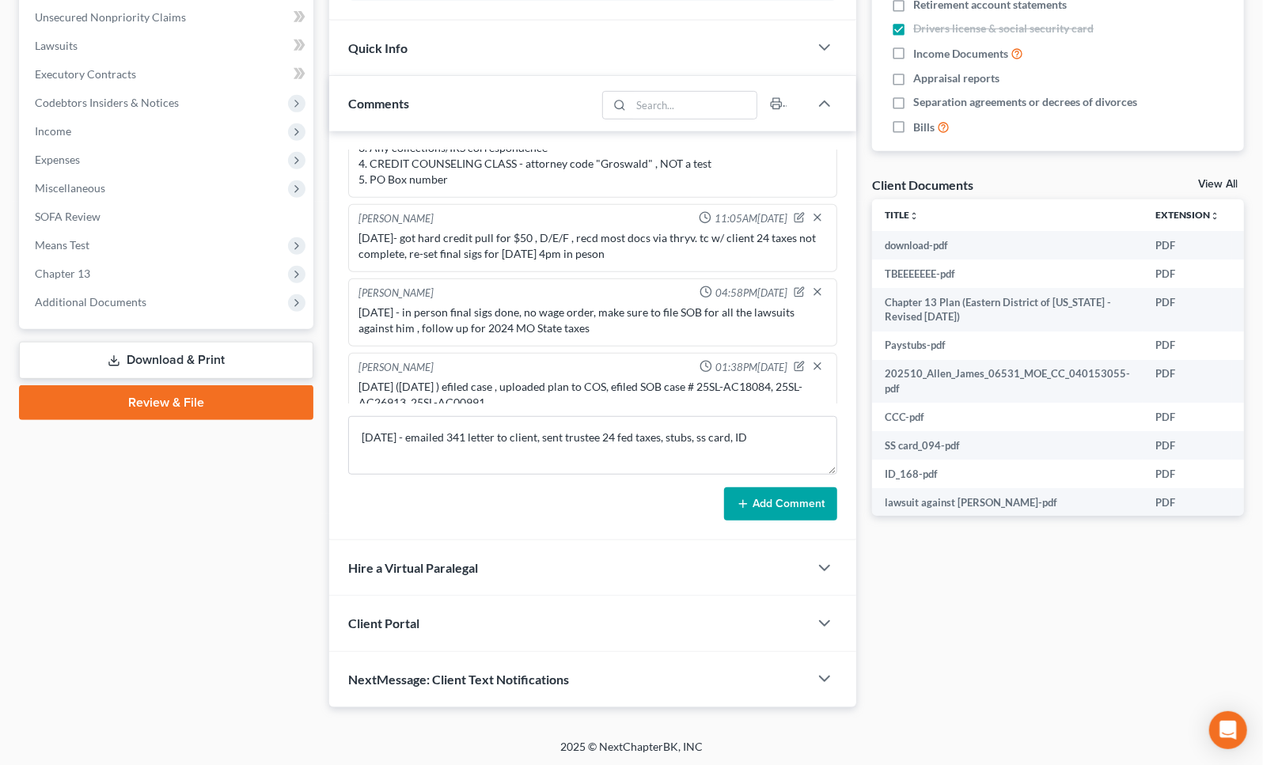
click at [799, 505] on button "Add Comment" at bounding box center [780, 503] width 113 height 33
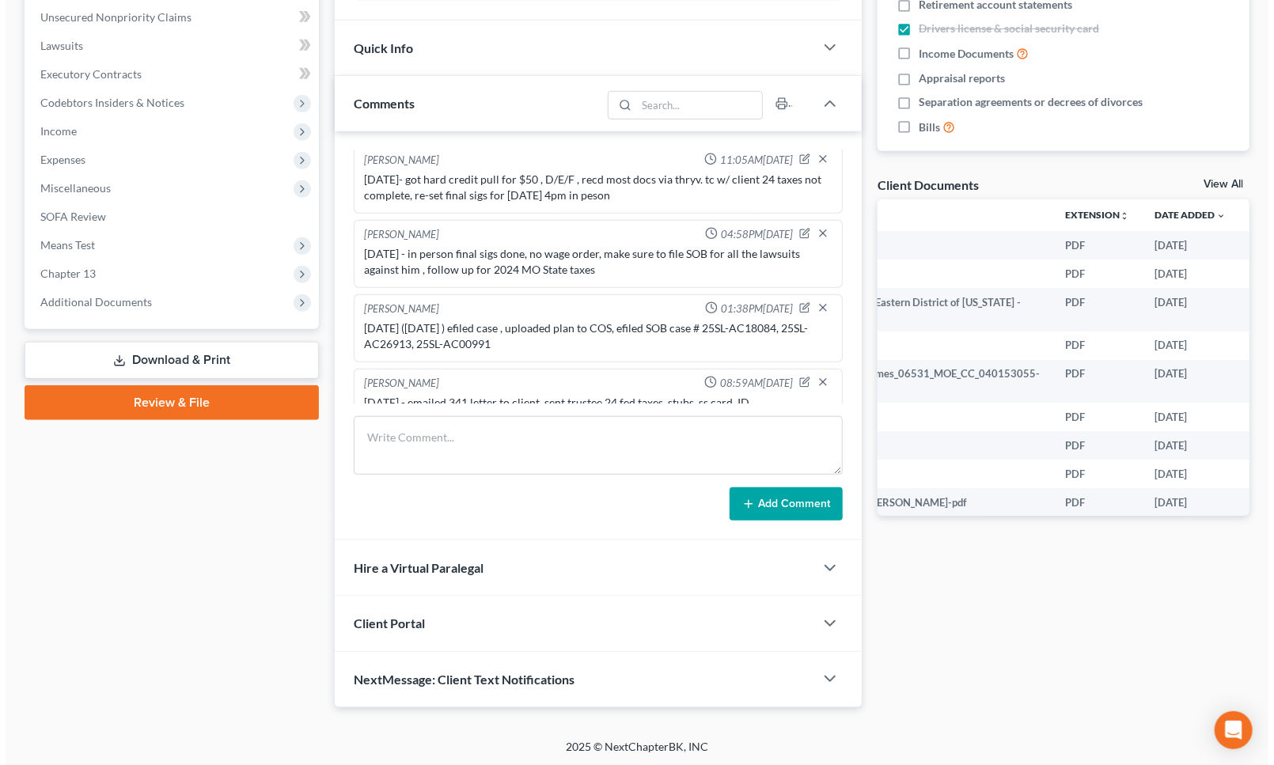
scroll to position [0, 125]
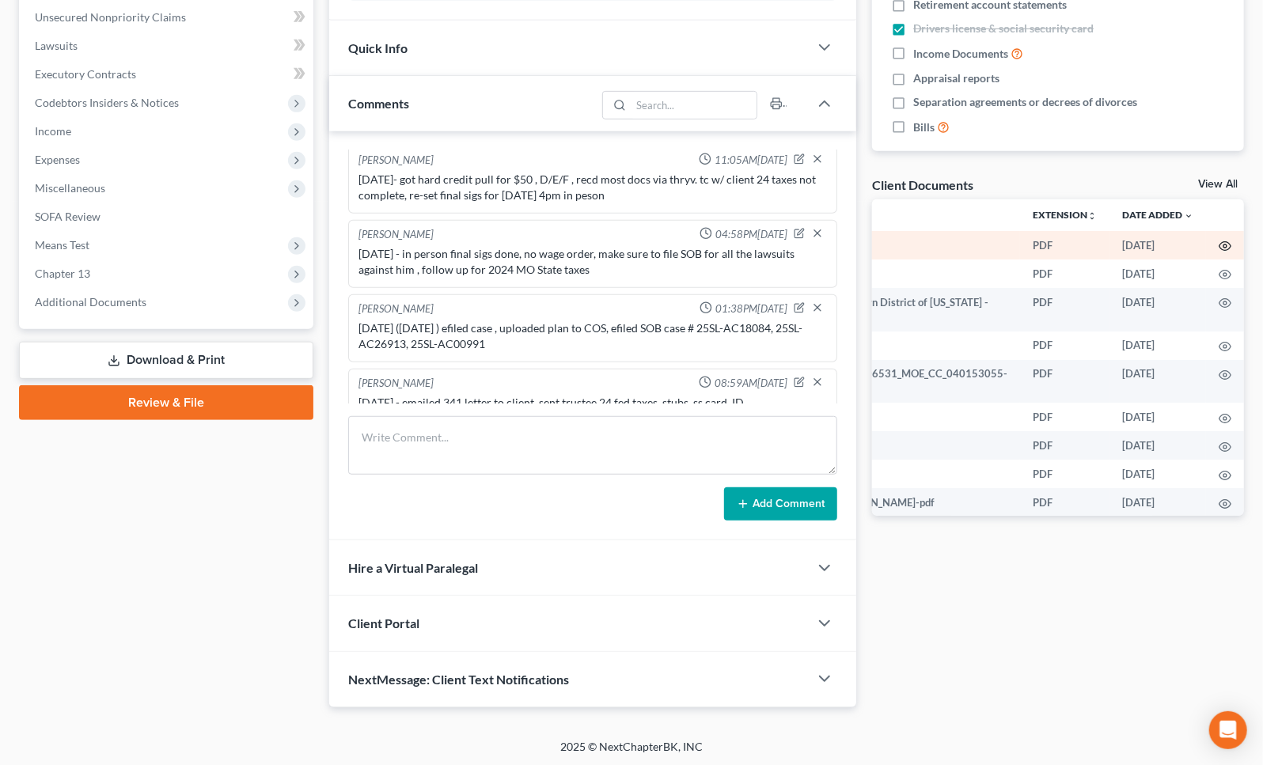
click at [1219, 245] on icon "button" at bounding box center [1225, 246] width 13 height 13
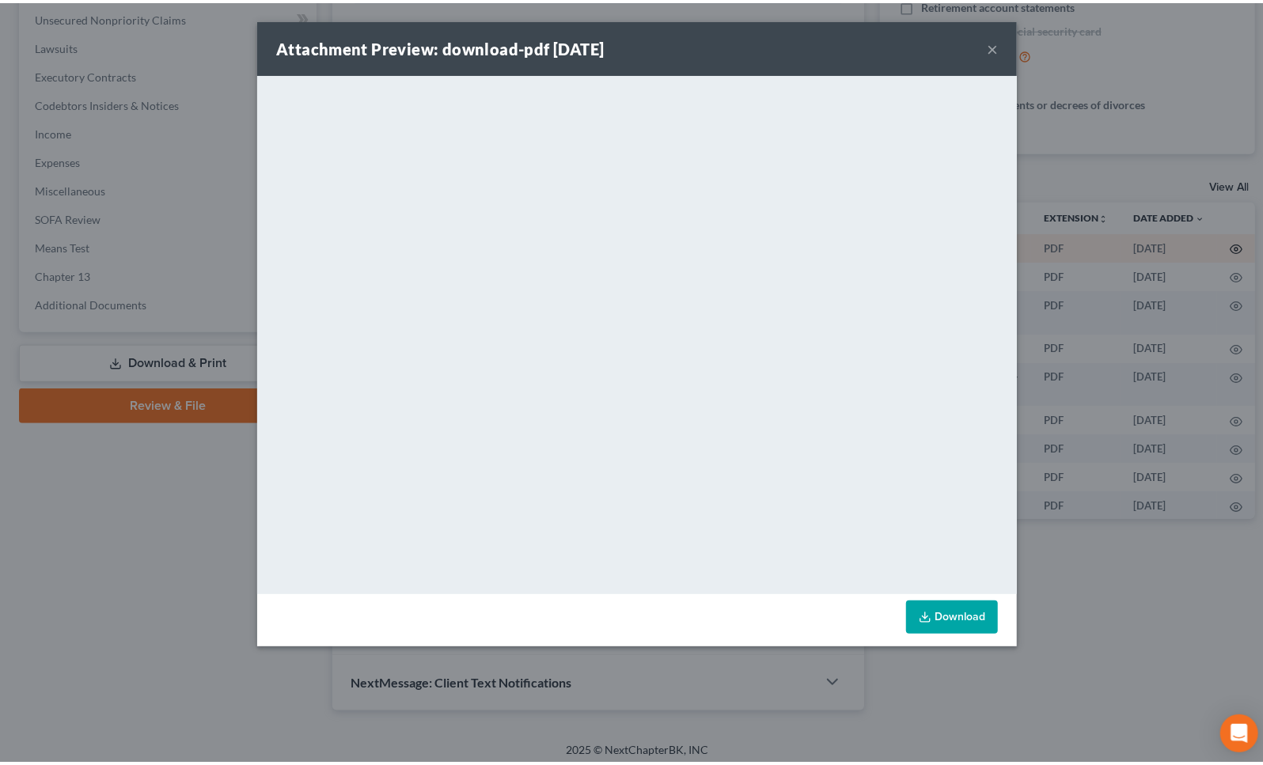
scroll to position [0, 122]
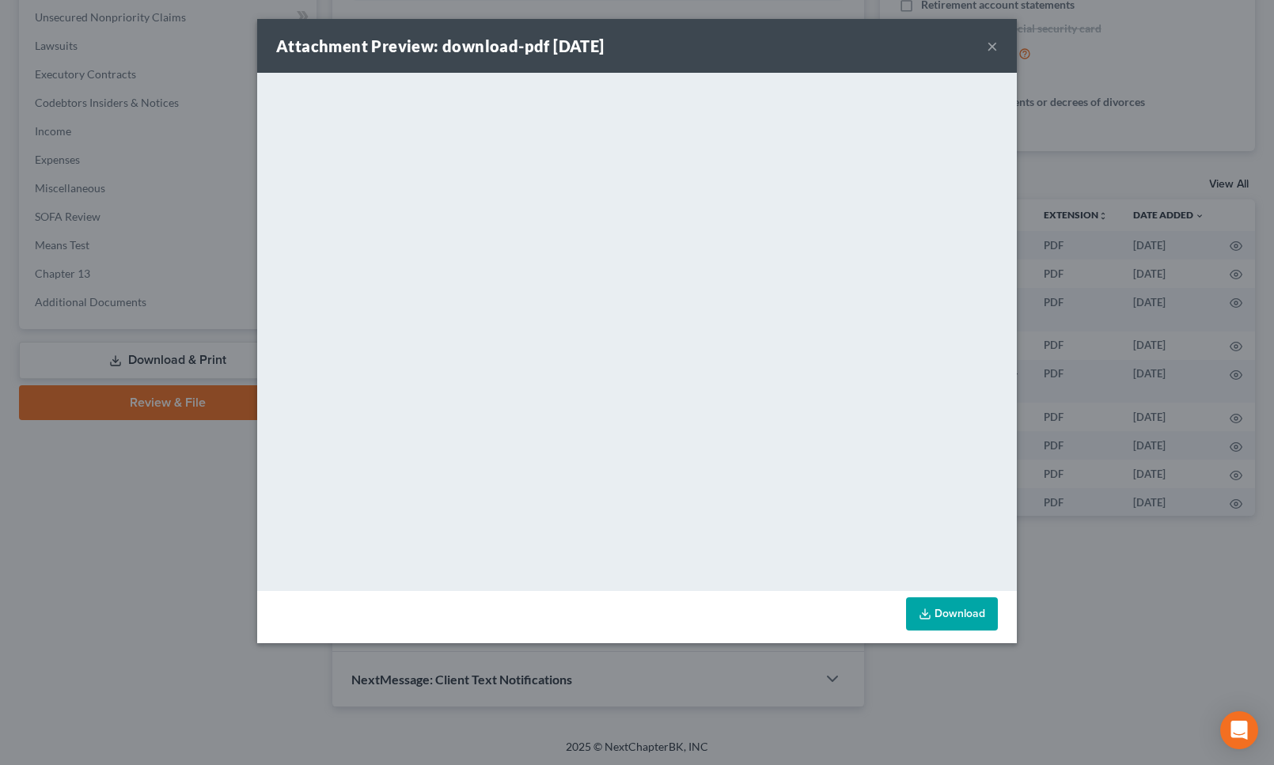
drag, startPoint x: 991, startPoint y: 47, endPoint x: 1002, endPoint y: 73, distance: 28.4
click at [991, 47] on button "×" at bounding box center [992, 45] width 11 height 19
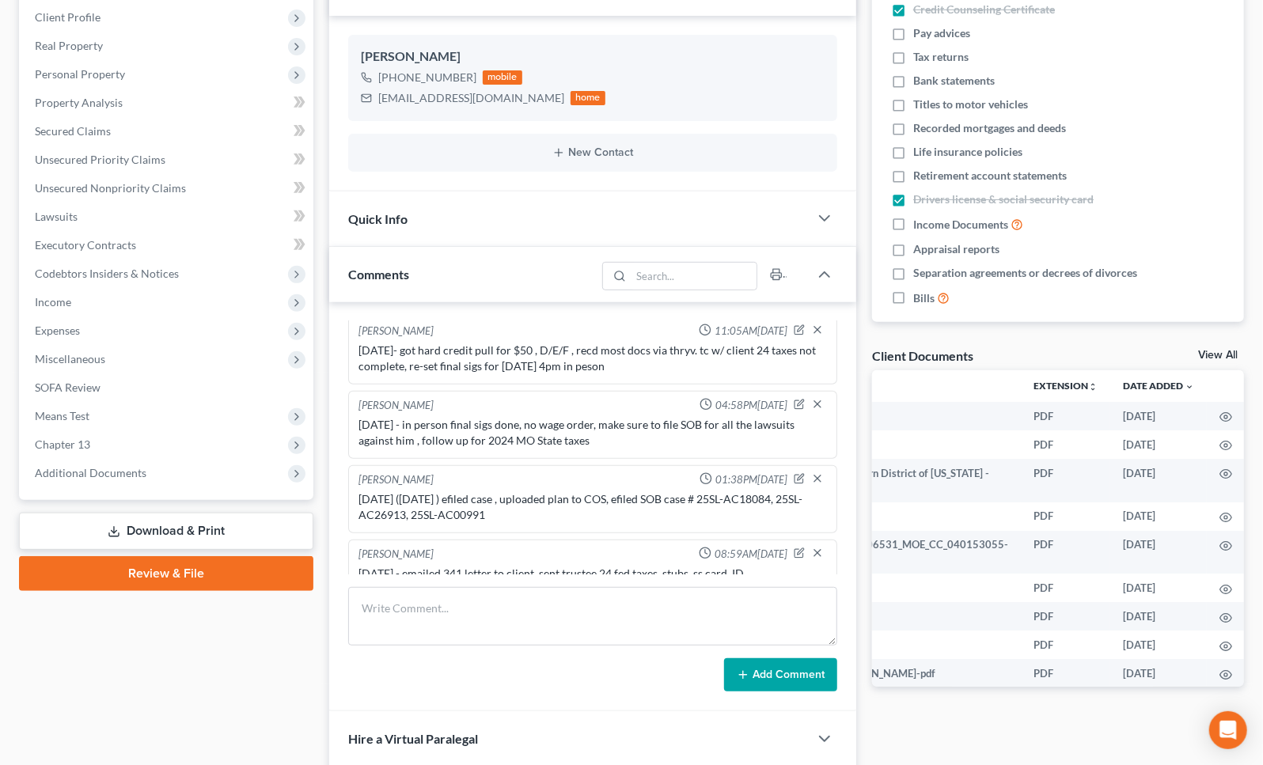
scroll to position [0, 0]
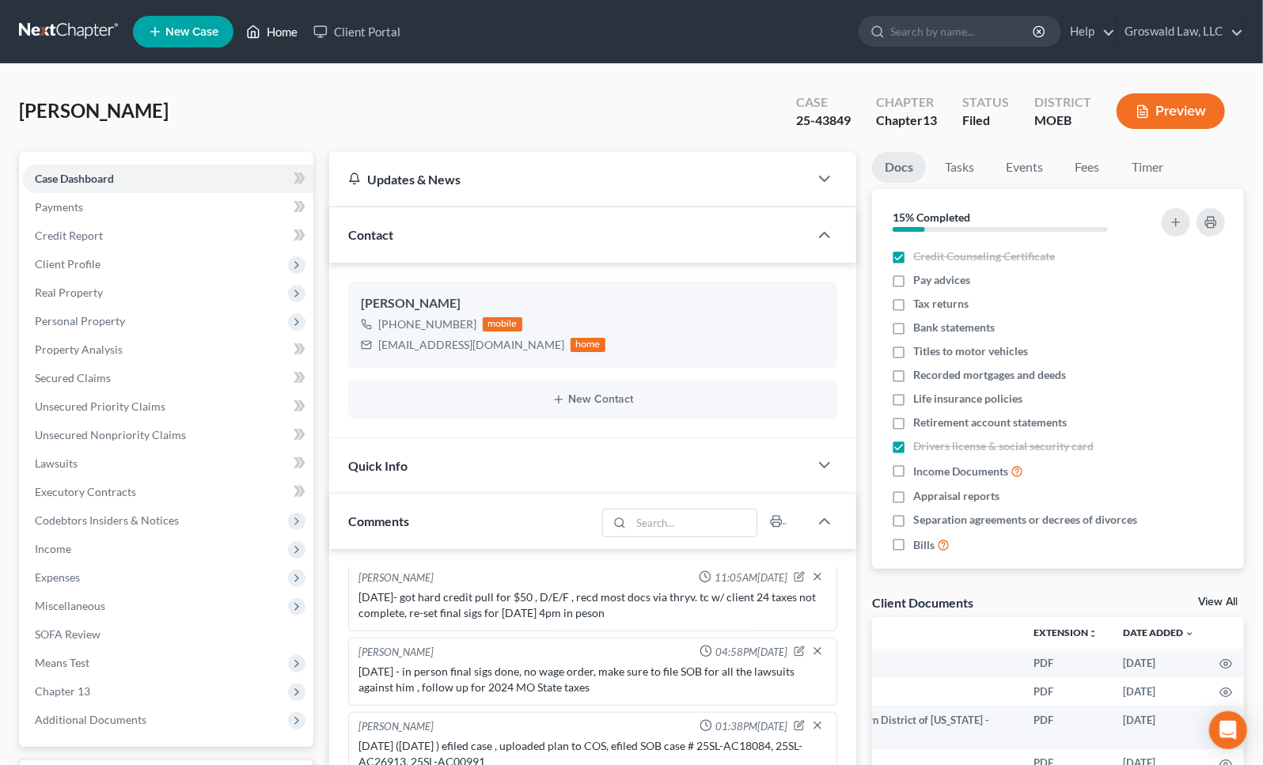
drag, startPoint x: 294, startPoint y: 37, endPoint x: 2, endPoint y: 254, distance: 364.4
click at [294, 37] on link "Home" at bounding box center [271, 31] width 67 height 28
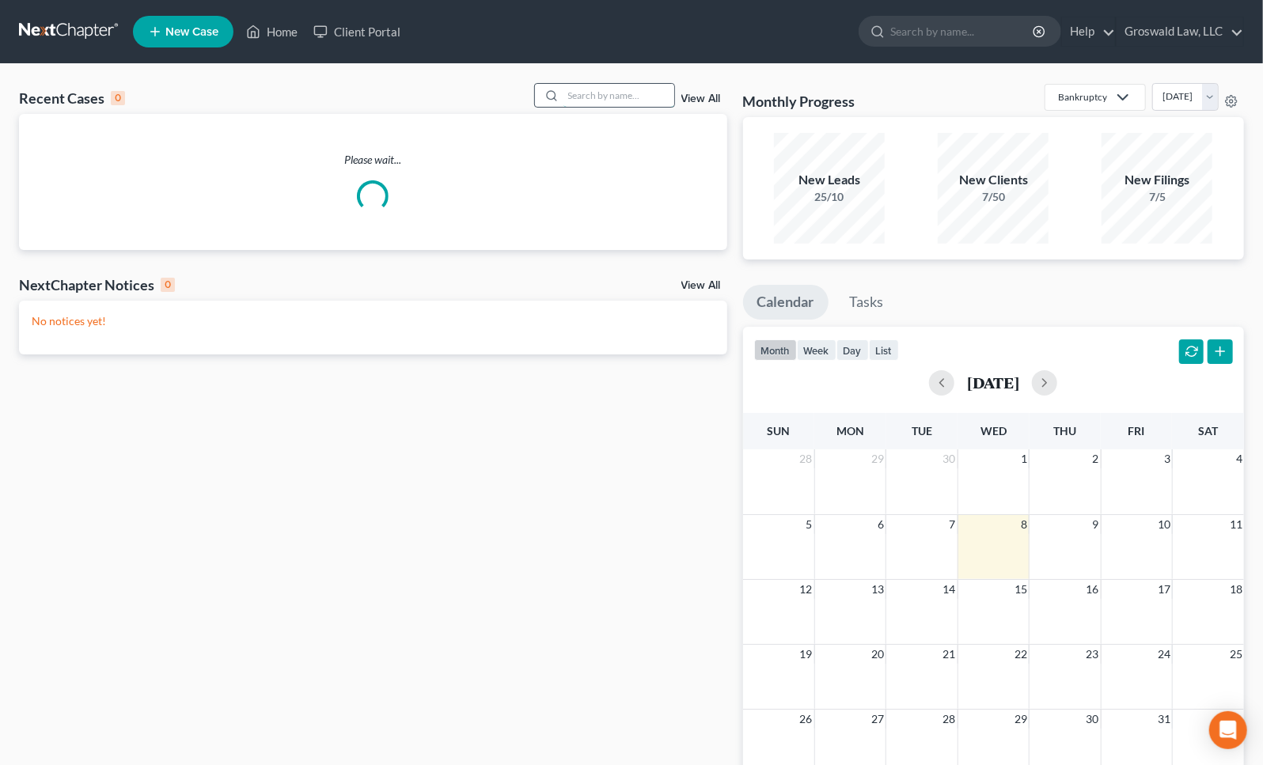
click at [632, 94] on input "search" at bounding box center [618, 95] width 111 height 23
click at [629, 95] on input "search" at bounding box center [618, 95] width 111 height 23
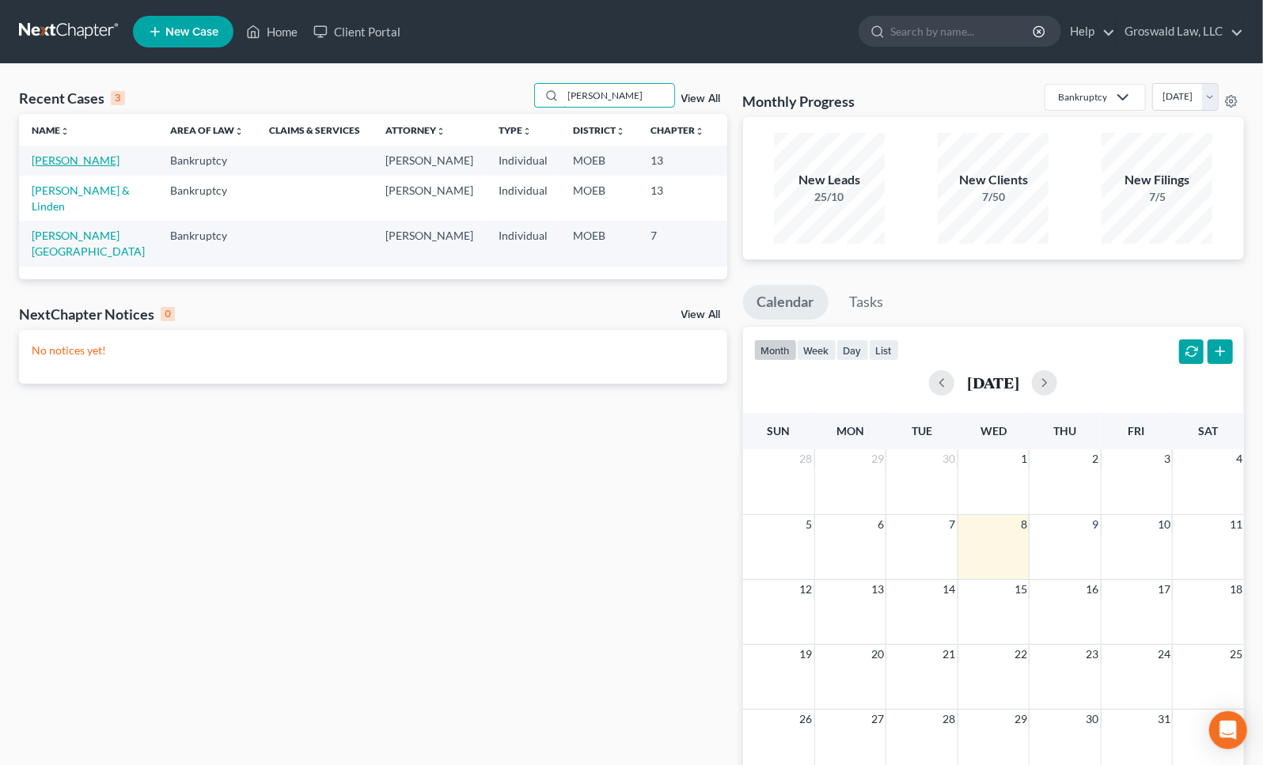
type input "crawford"
click at [47, 167] on link "Crawford, Sharell" at bounding box center [76, 160] width 88 height 13
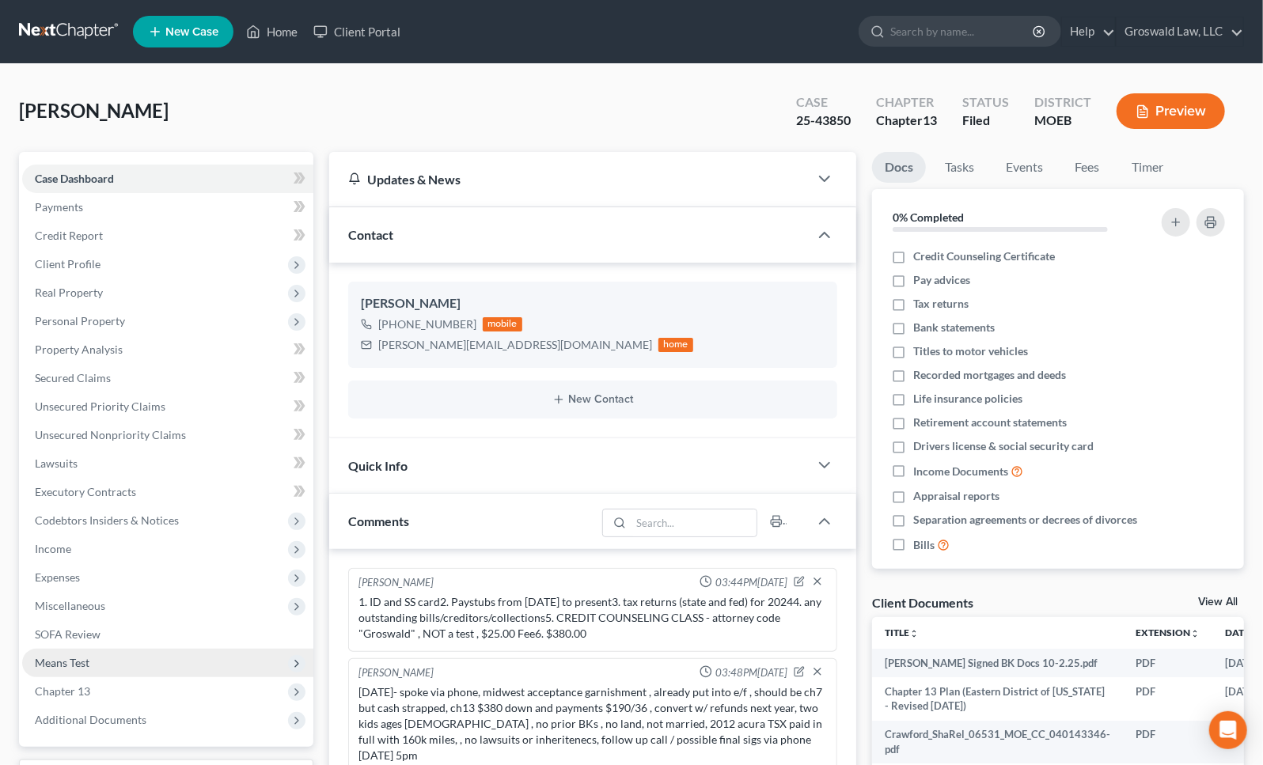
scroll to position [349, 0]
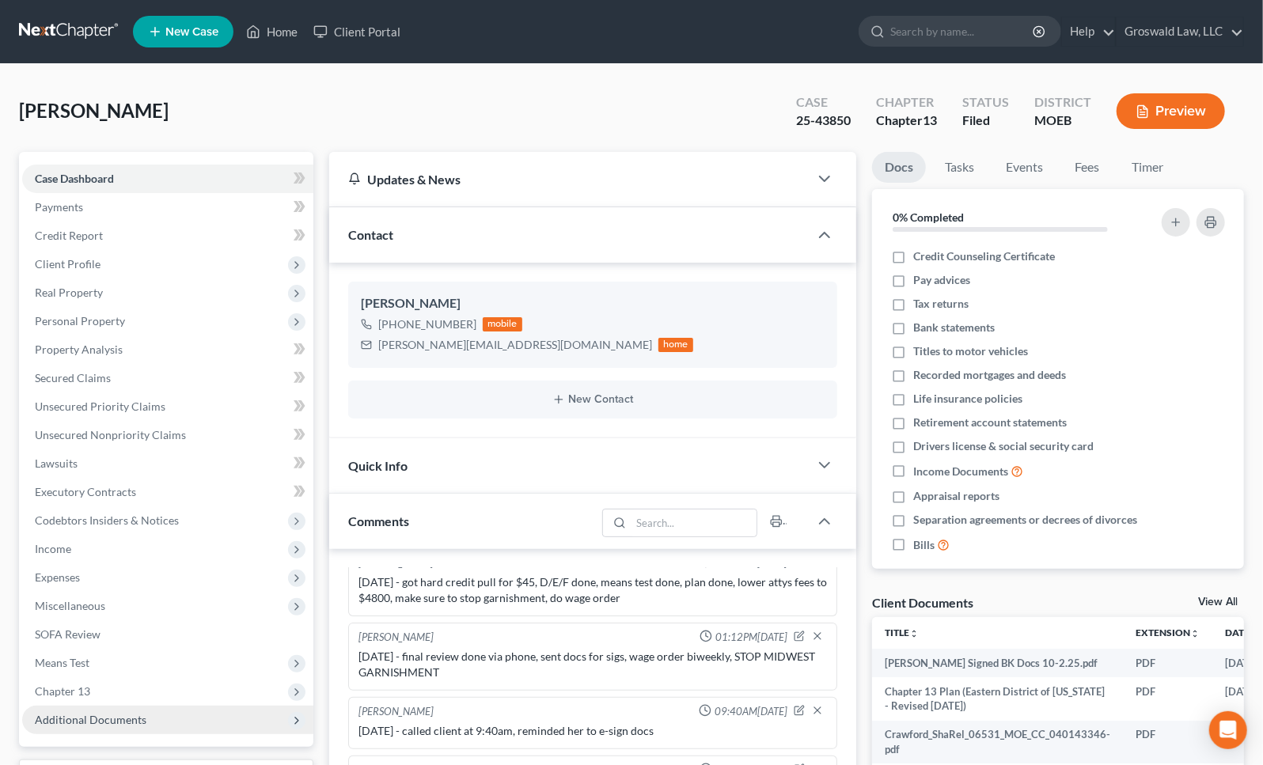
click at [89, 726] on span "Additional Documents" at bounding box center [167, 720] width 291 height 28
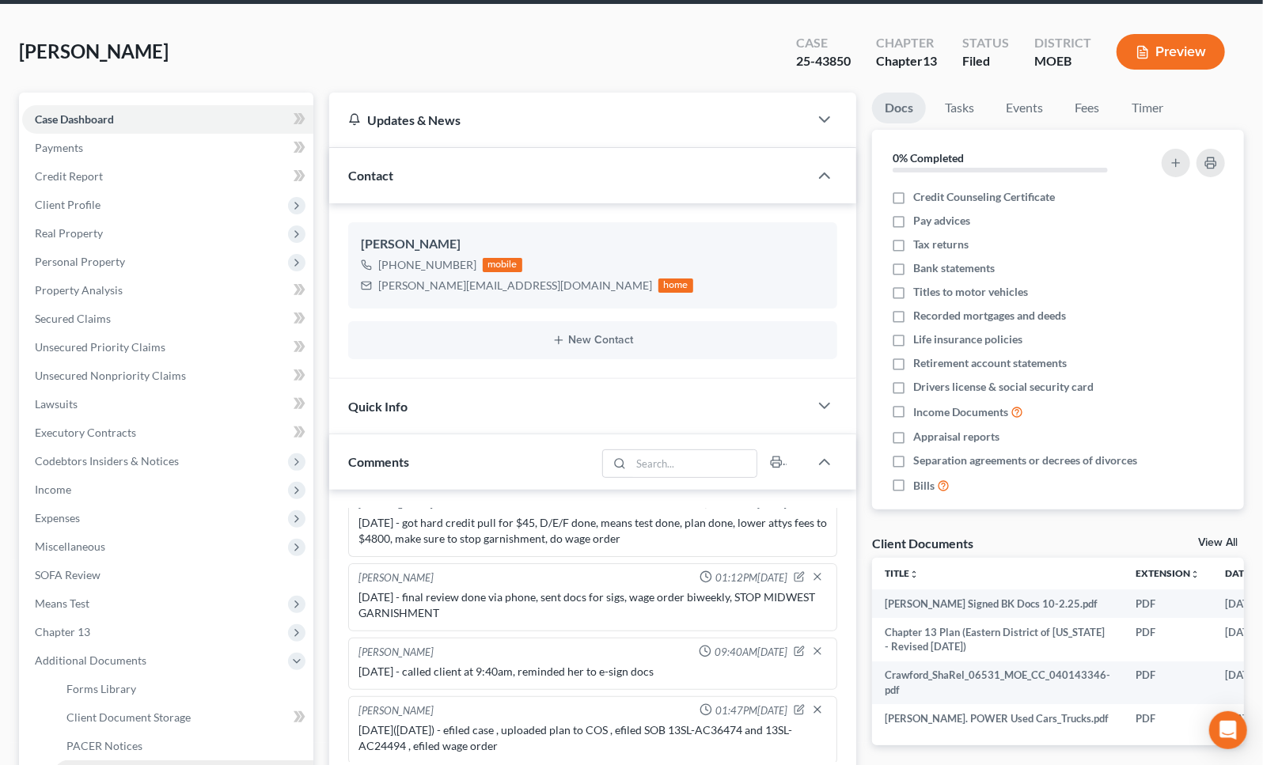
scroll to position [143, 0]
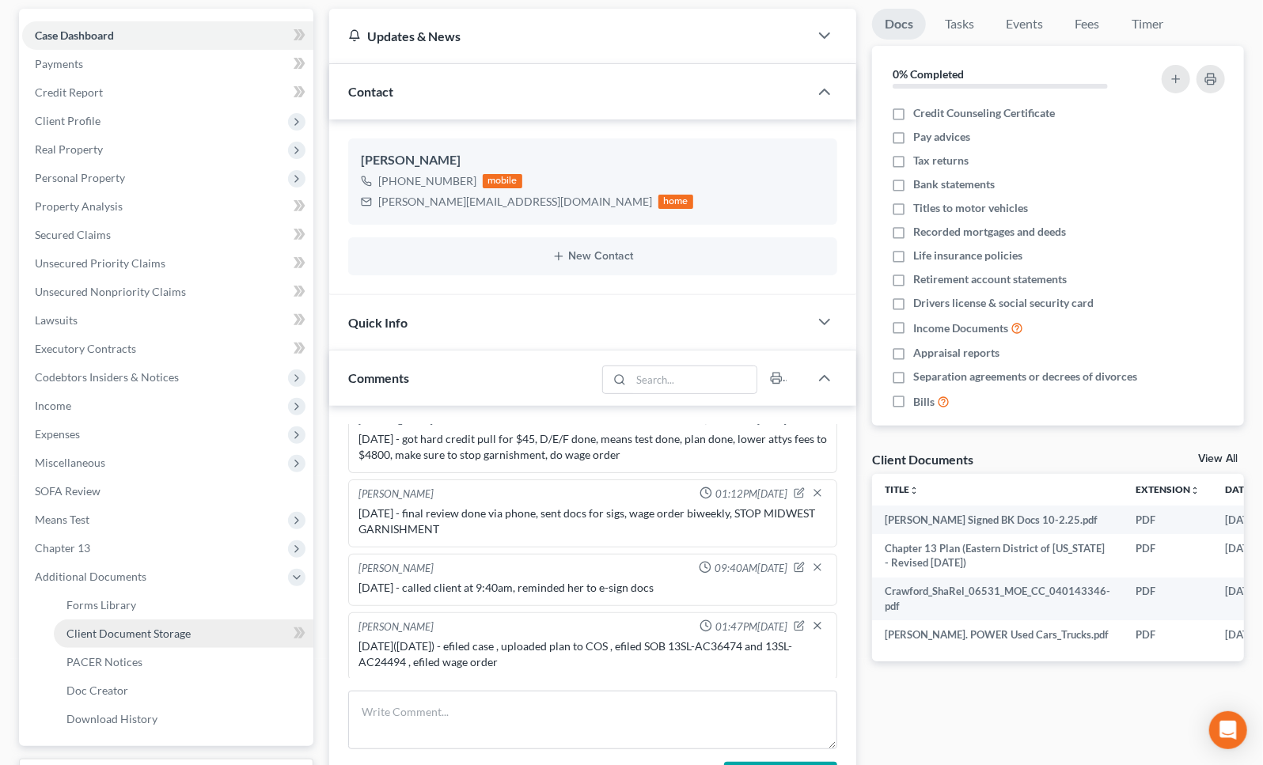
click at [90, 637] on span "Client Document Storage" at bounding box center [128, 633] width 124 height 13
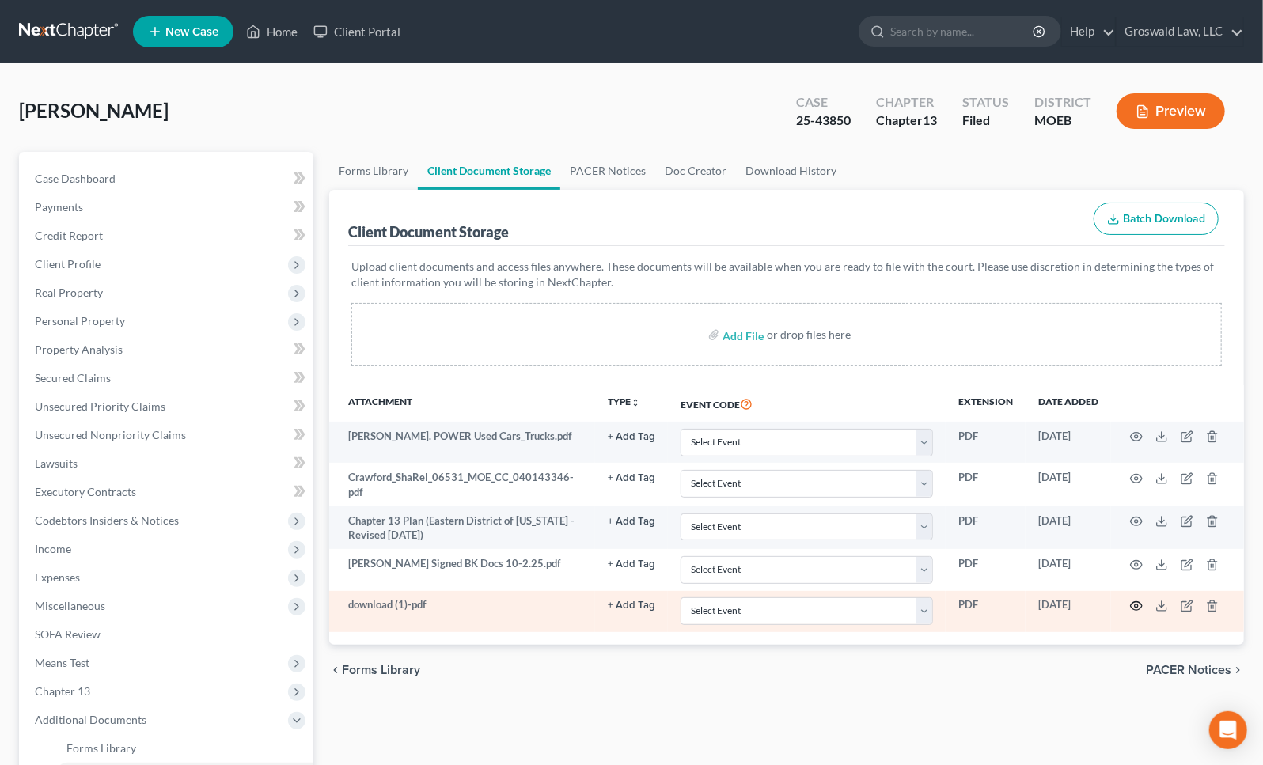
click at [1133, 605] on icon "button" at bounding box center [1136, 606] width 13 height 13
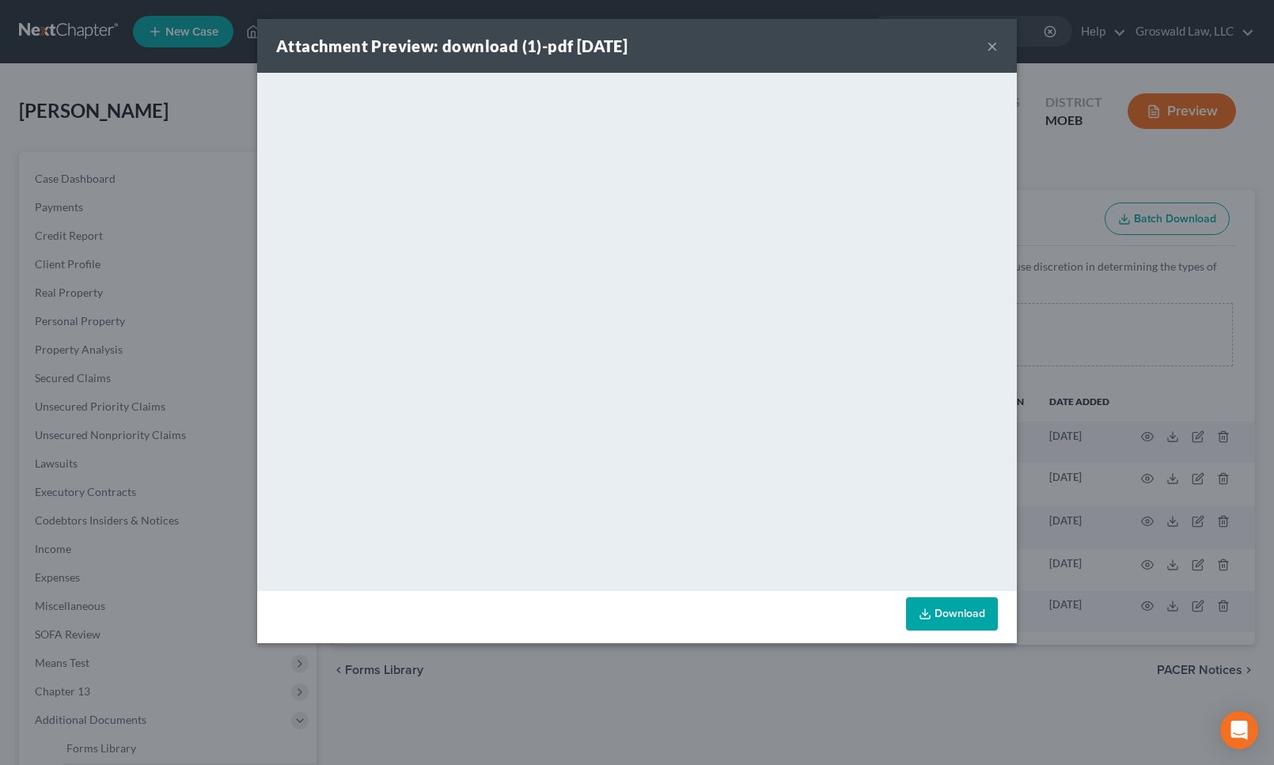
click at [996, 47] on button "×" at bounding box center [992, 45] width 11 height 19
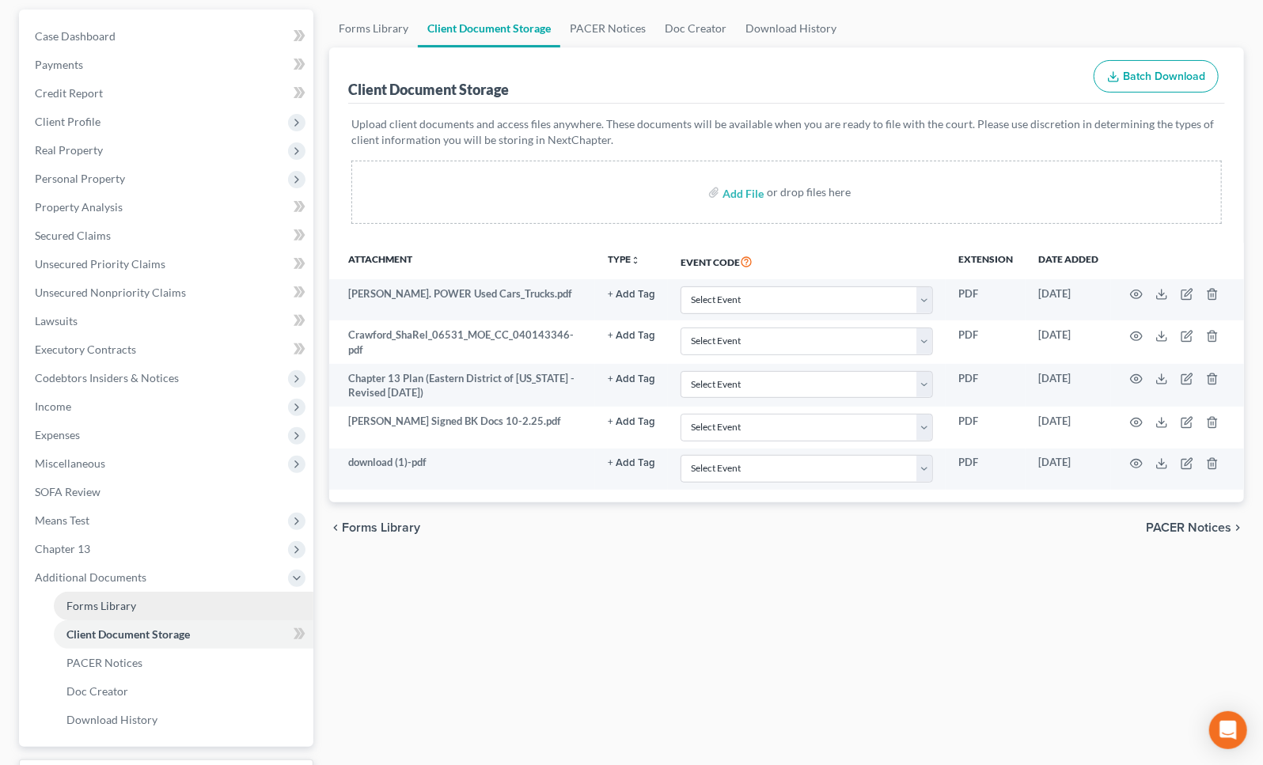
scroll to position [143, 0]
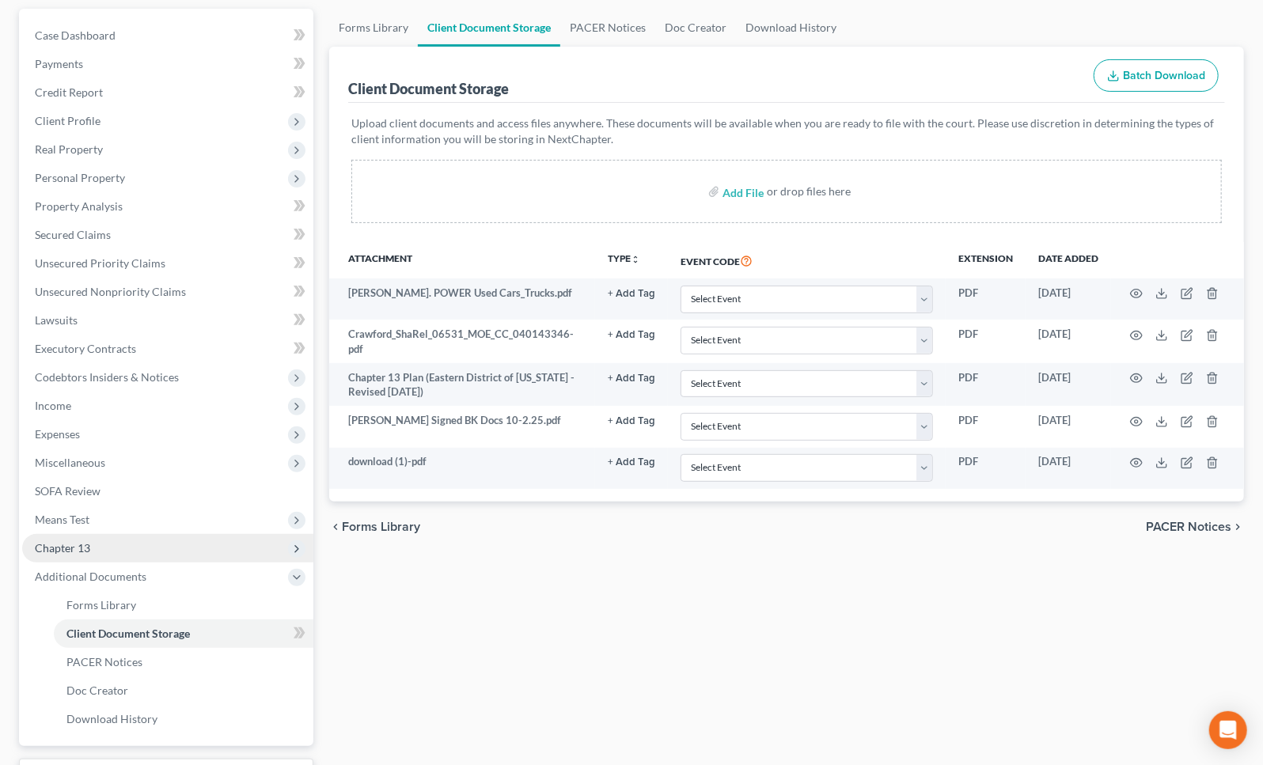
click at [89, 541] on span "Chapter 13" at bounding box center [62, 547] width 55 height 13
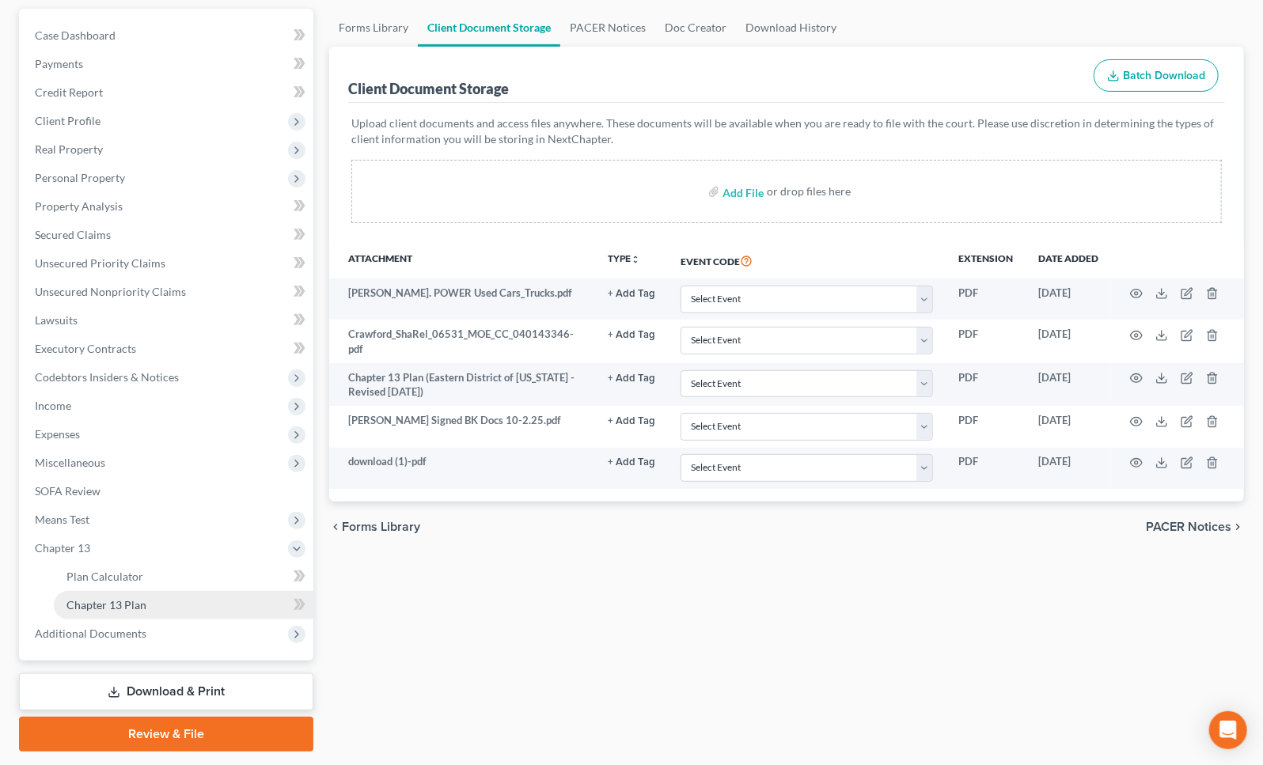
click at [142, 601] on span "Chapter 13 Plan" at bounding box center [106, 604] width 80 height 13
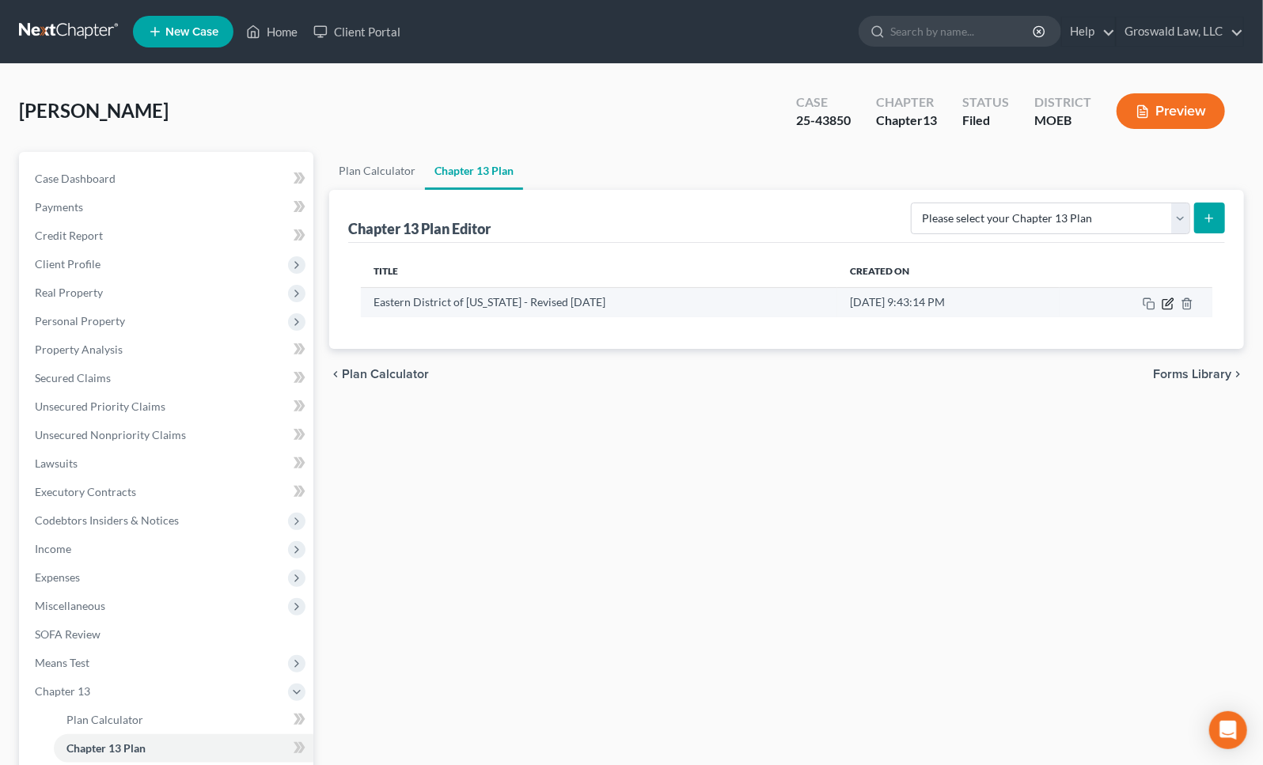
click at [1169, 300] on icon "button" at bounding box center [1169, 301] width 7 height 7
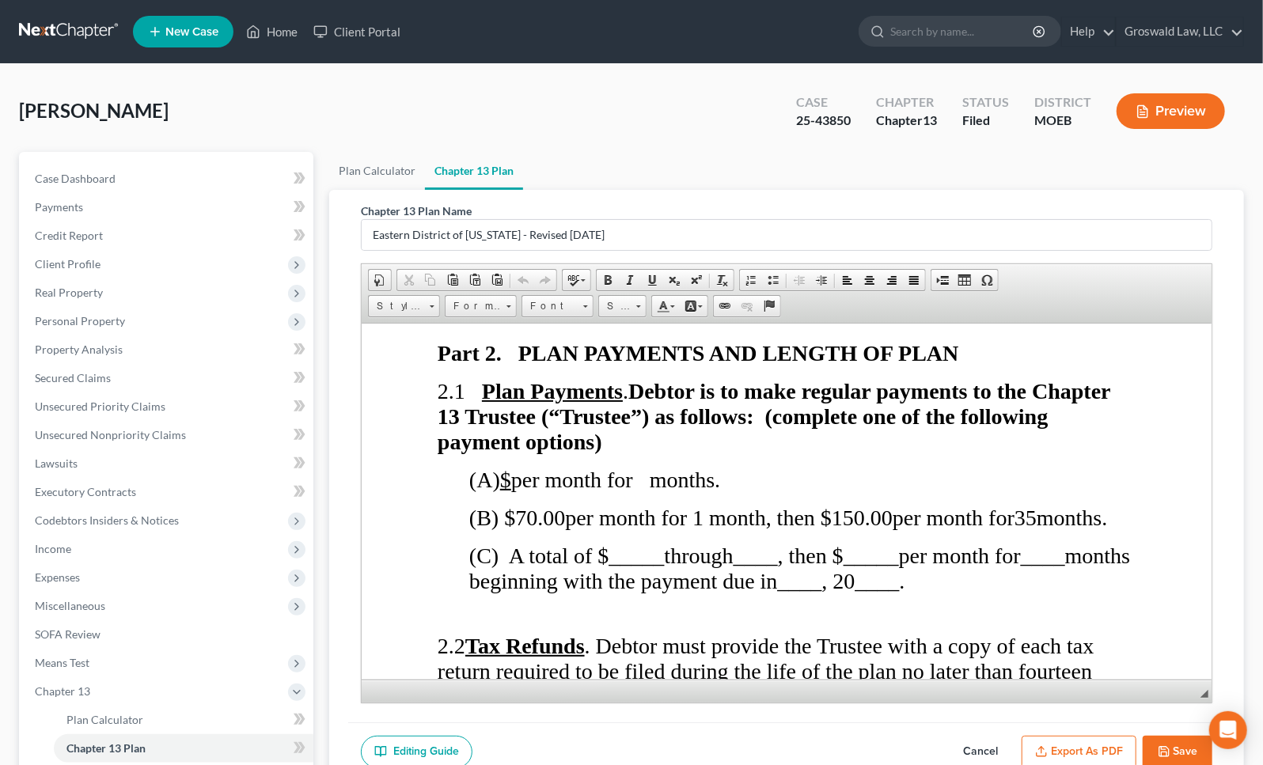
scroll to position [1367, 0]
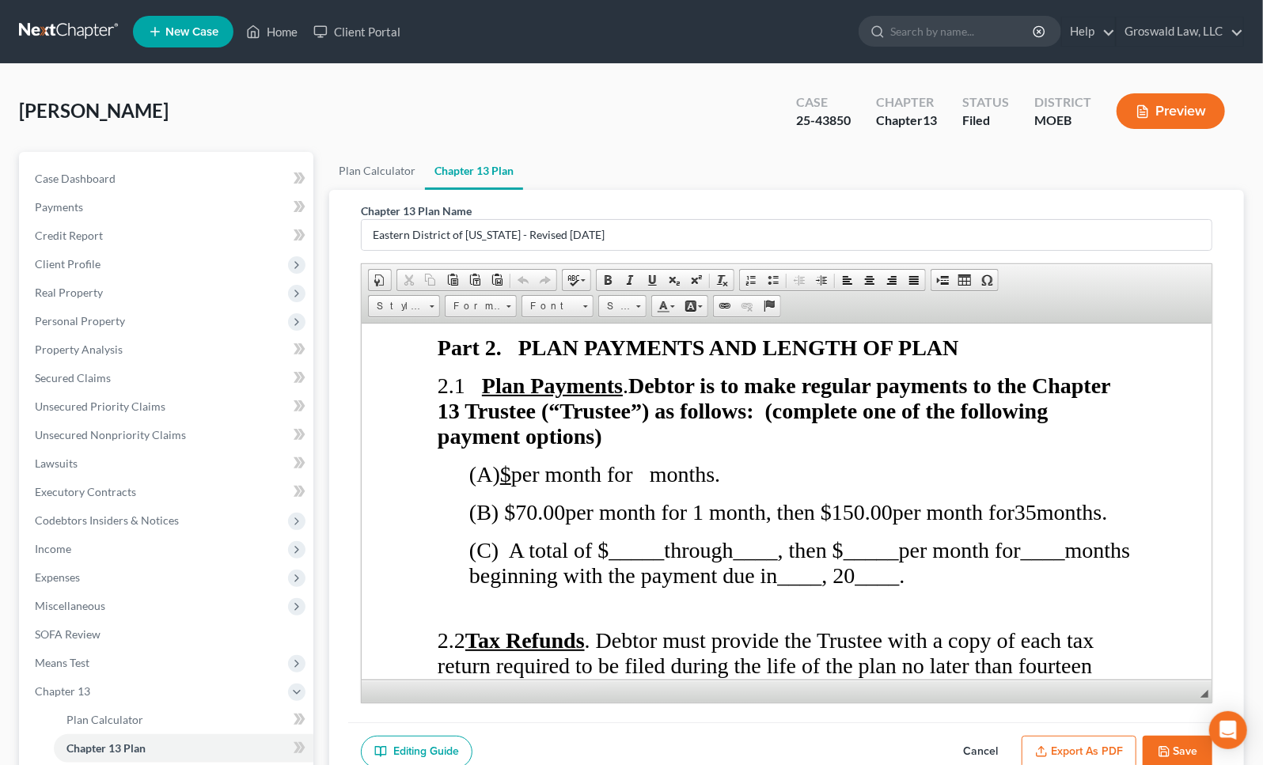
click at [1252, 341] on div "Crawford, Sharell Upgraded Case 25-43850 Chapter Chapter 13 Status Filed Distri…" at bounding box center [631, 495] width 1263 height 863
click at [981, 743] on button "Cancel" at bounding box center [981, 752] width 70 height 33
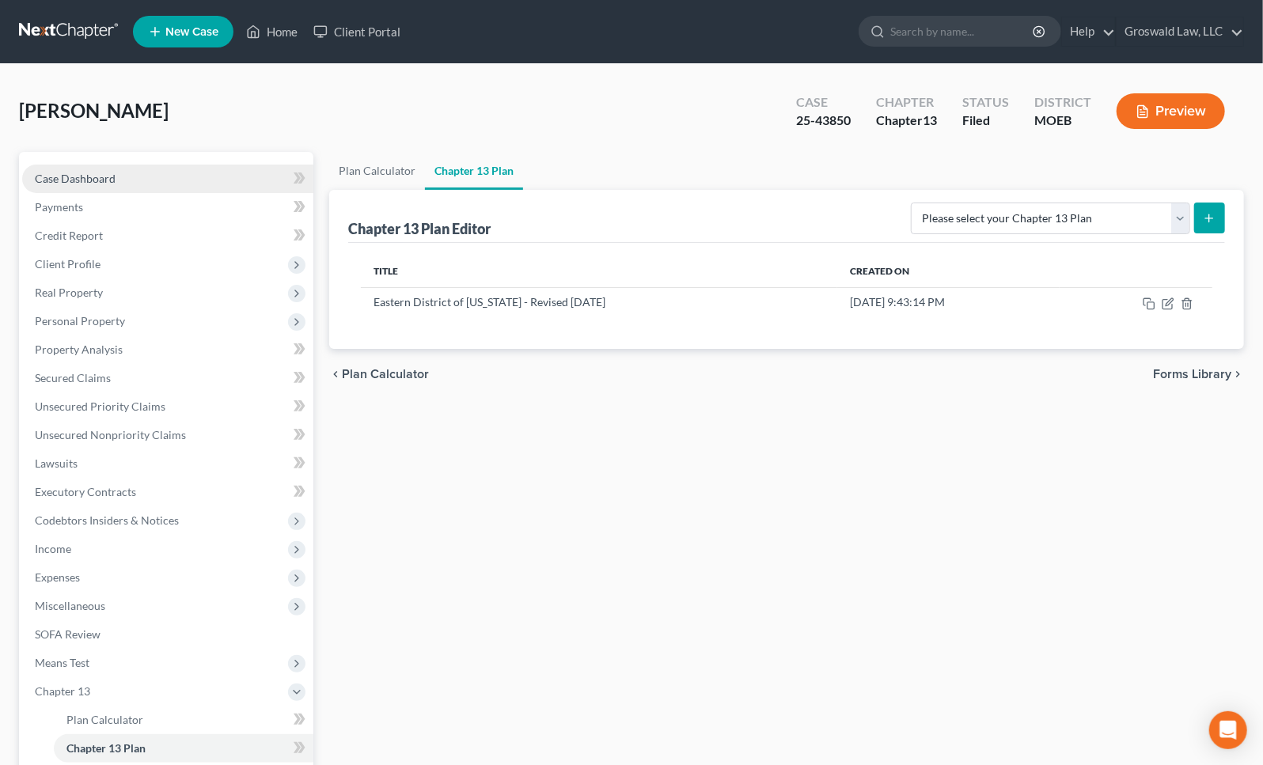
drag, startPoint x: 101, startPoint y: 169, endPoint x: 183, endPoint y: 179, distance: 82.1
click at [101, 169] on link "Case Dashboard" at bounding box center [167, 179] width 291 height 28
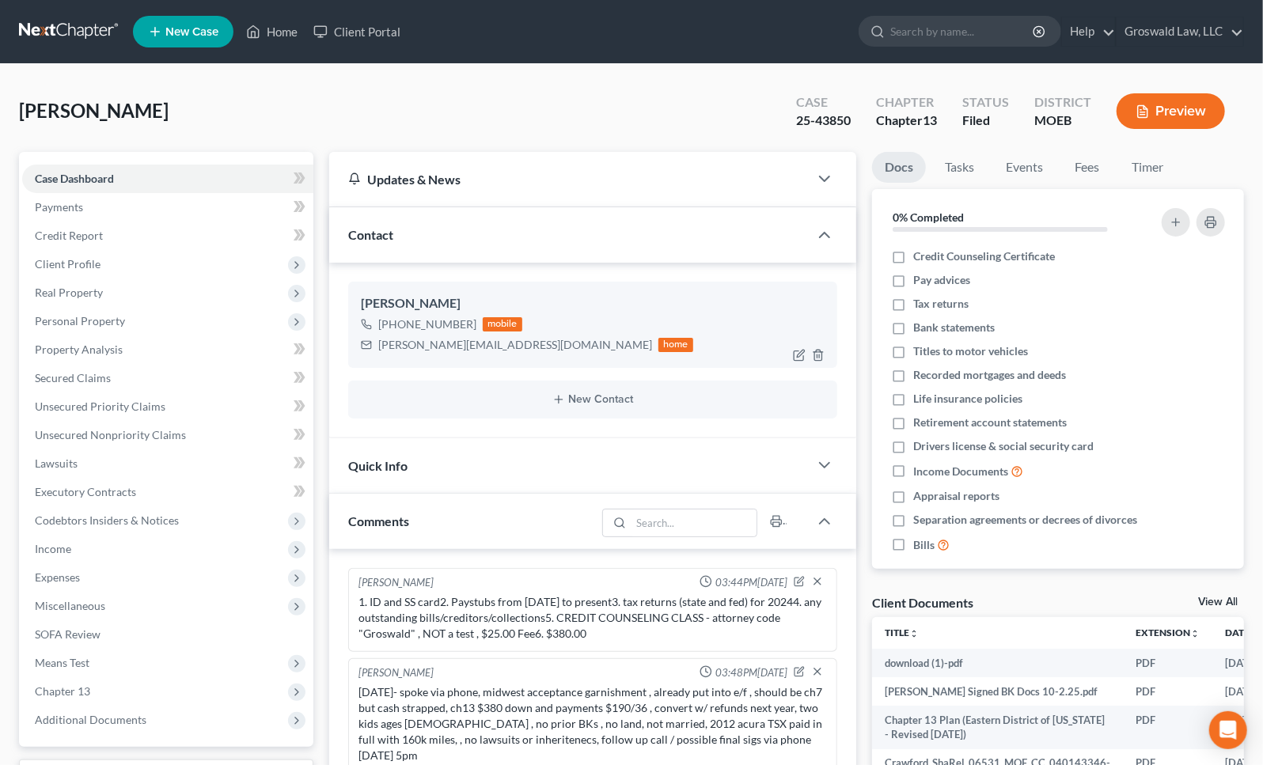
scroll to position [349, 0]
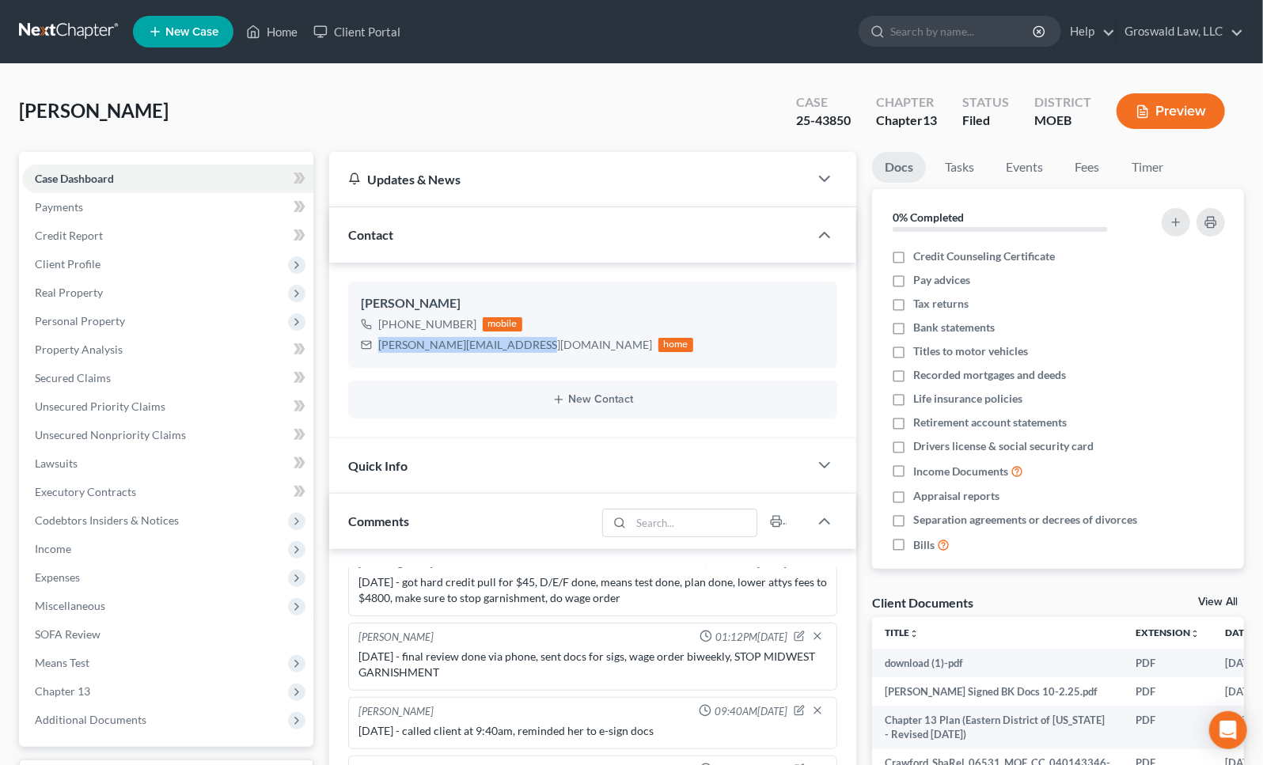
drag, startPoint x: 527, startPoint y: 343, endPoint x: 441, endPoint y: 187, distance: 178.2
click at [372, 354] on div "Sharell Crawford +1 (314) 465-1676 mobile sharel.crawford13@gmail.com home" at bounding box center [592, 324] width 489 height 85
copy div "sharel.crawford13@gmail.com"
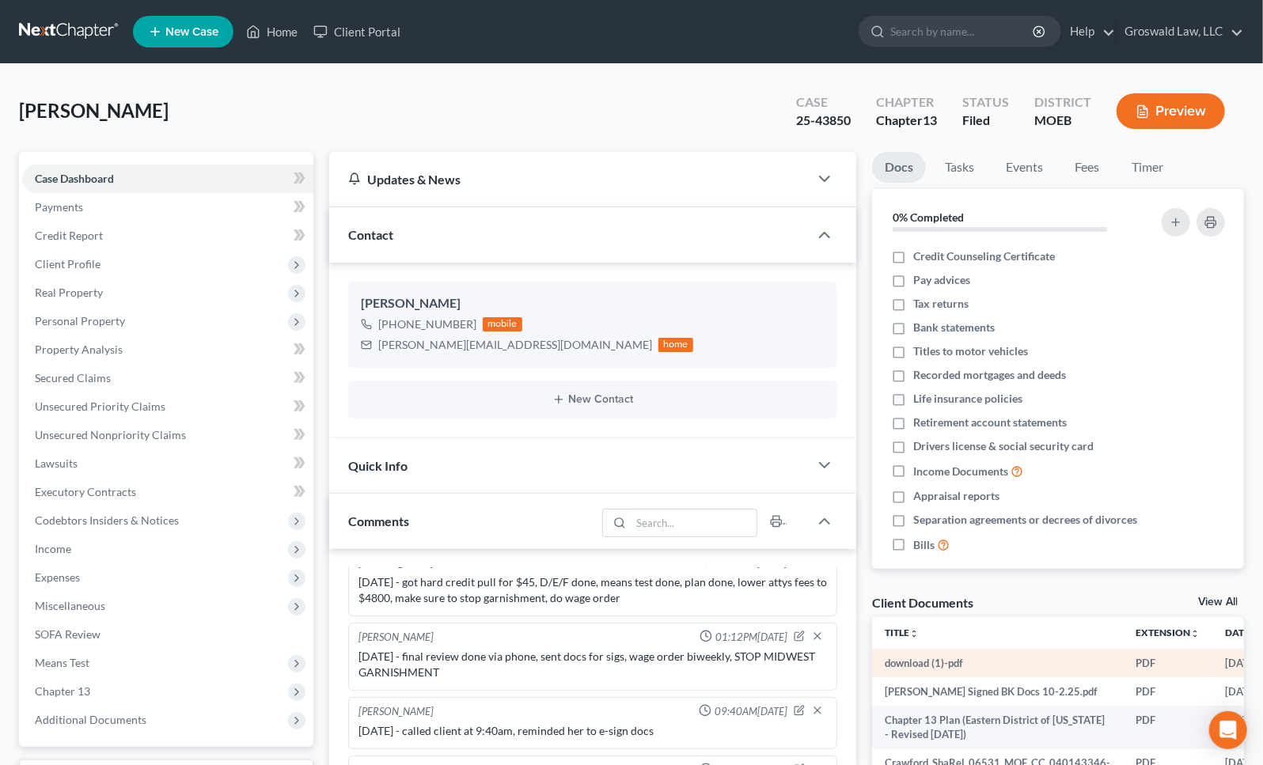
drag, startPoint x: 1251, startPoint y: 458, endPoint x: 1053, endPoint y: 651, distance: 277.0
click at [1250, 458] on div "Docs Tasks Events Fees Timer 0% Completed Nothing here yet! Credit Counseling C…" at bounding box center [1058, 638] width 388 height 973
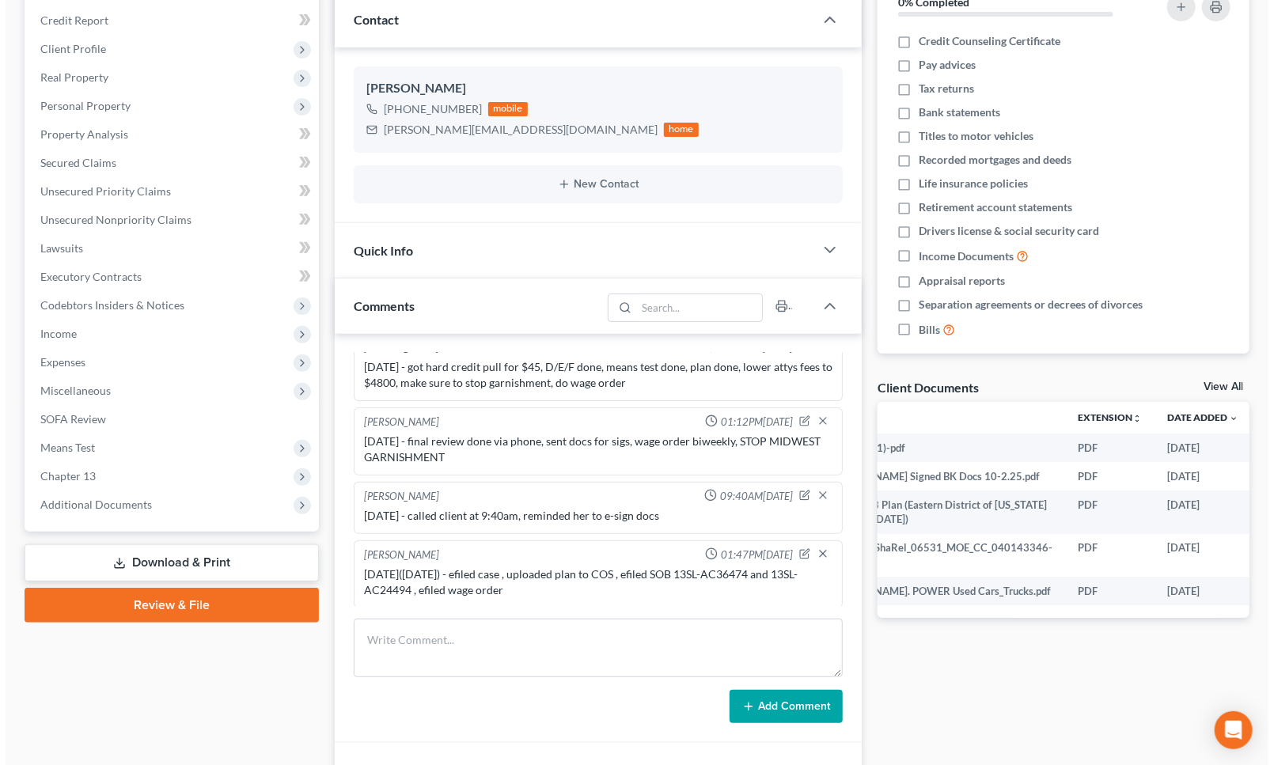
scroll to position [0, 97]
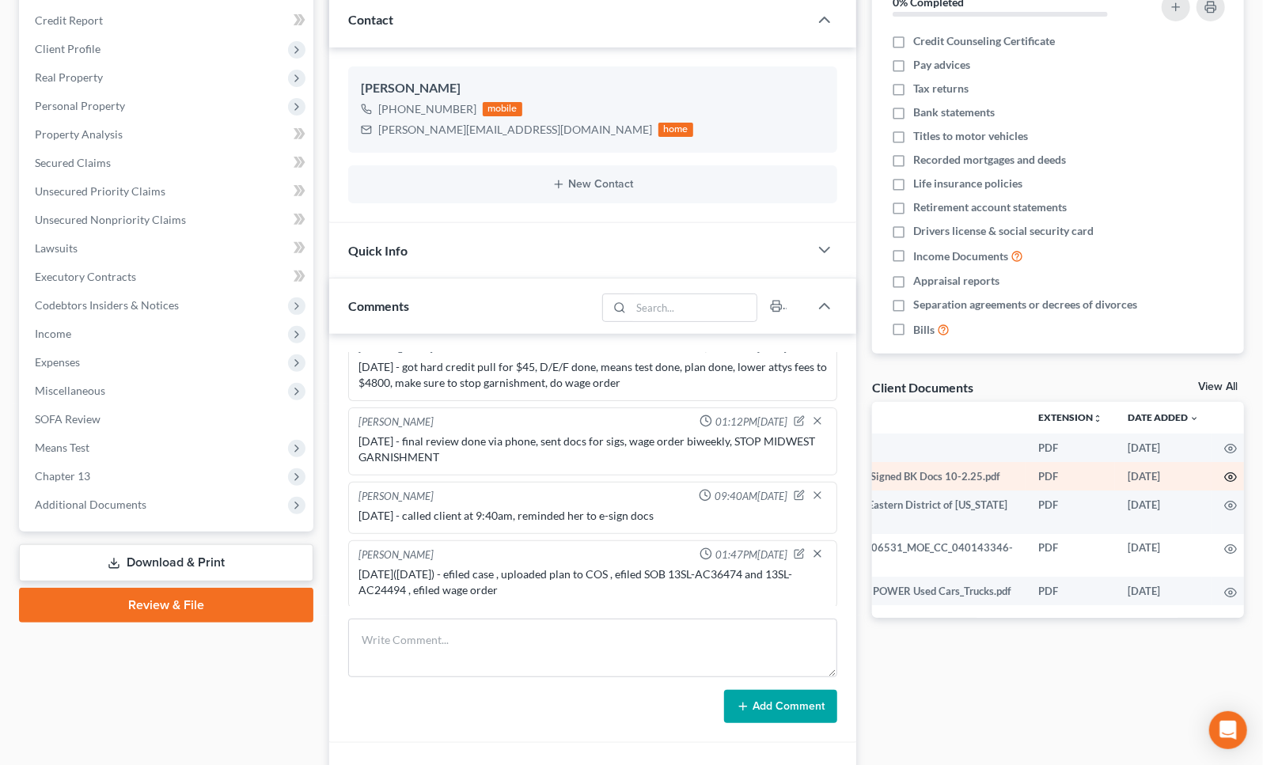
click at [1224, 475] on icon "button" at bounding box center [1230, 477] width 13 height 13
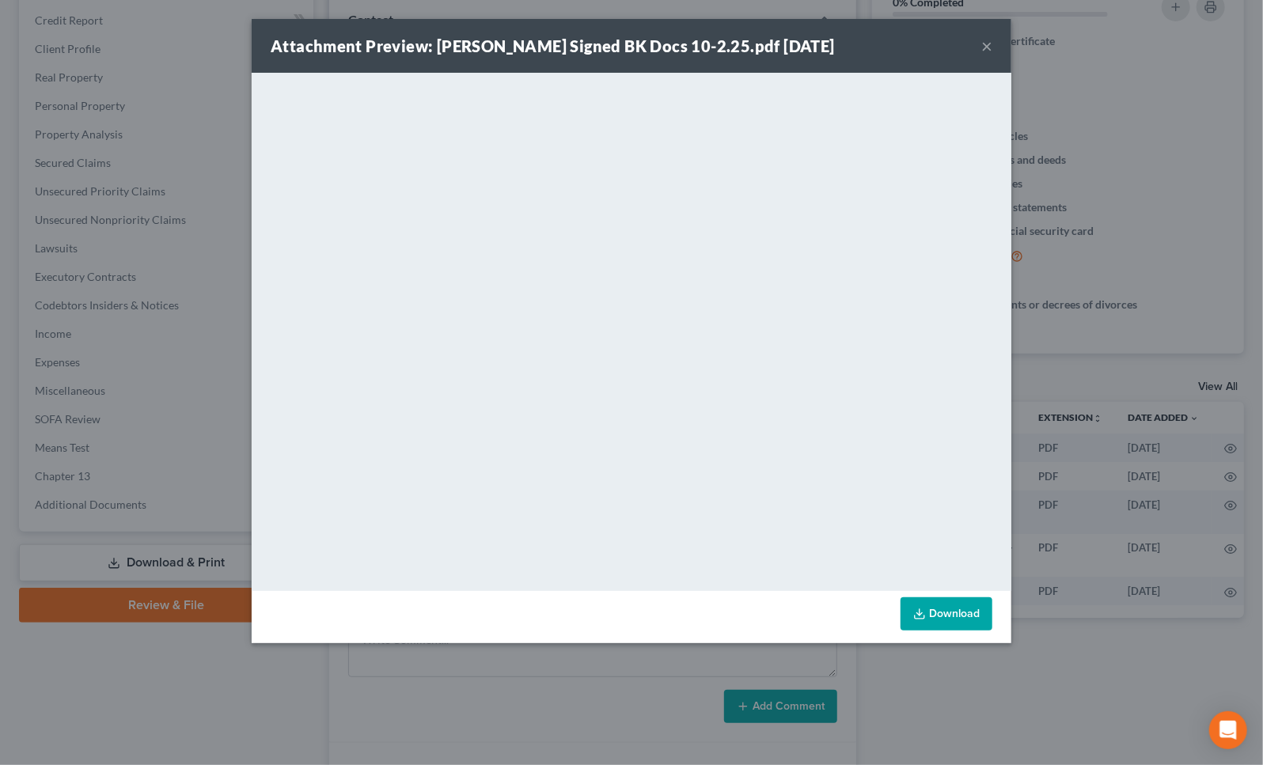
scroll to position [0, 94]
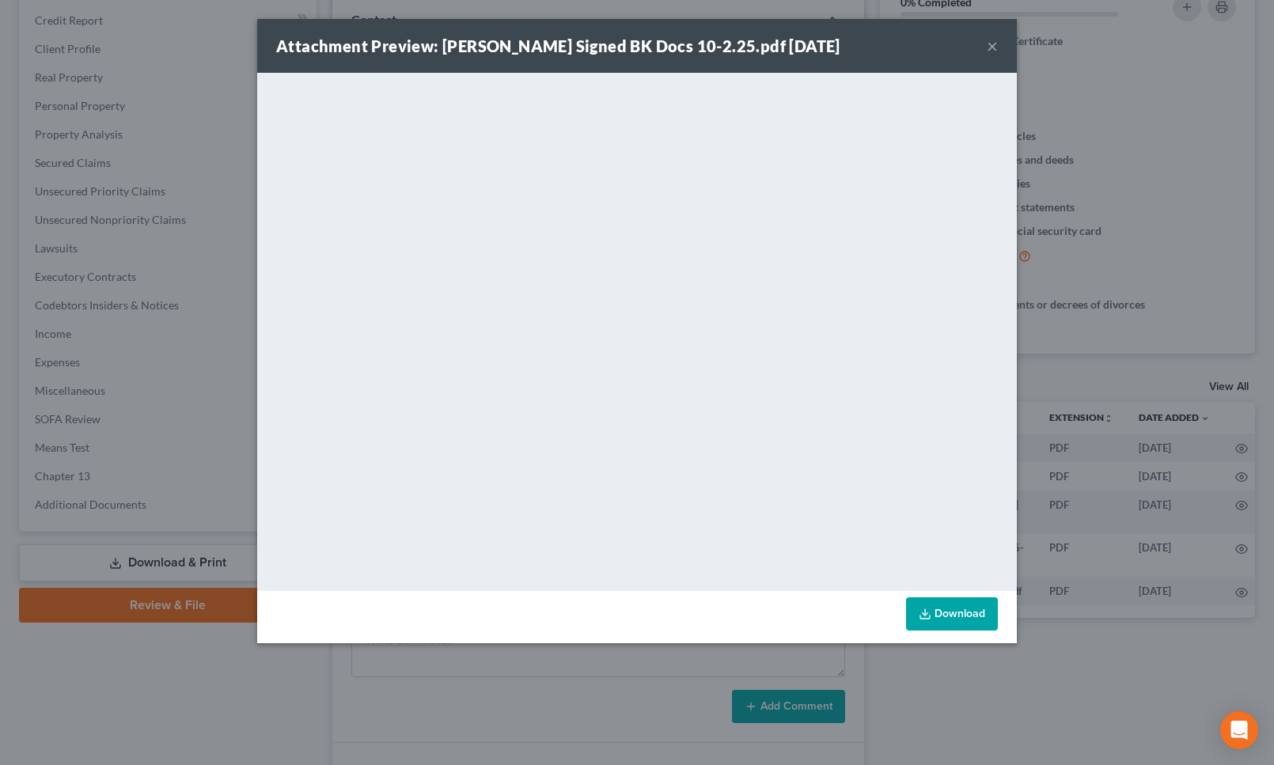
drag, startPoint x: 996, startPoint y: 39, endPoint x: 950, endPoint y: 78, distance: 60.7
click at [995, 39] on button "×" at bounding box center [992, 45] width 11 height 19
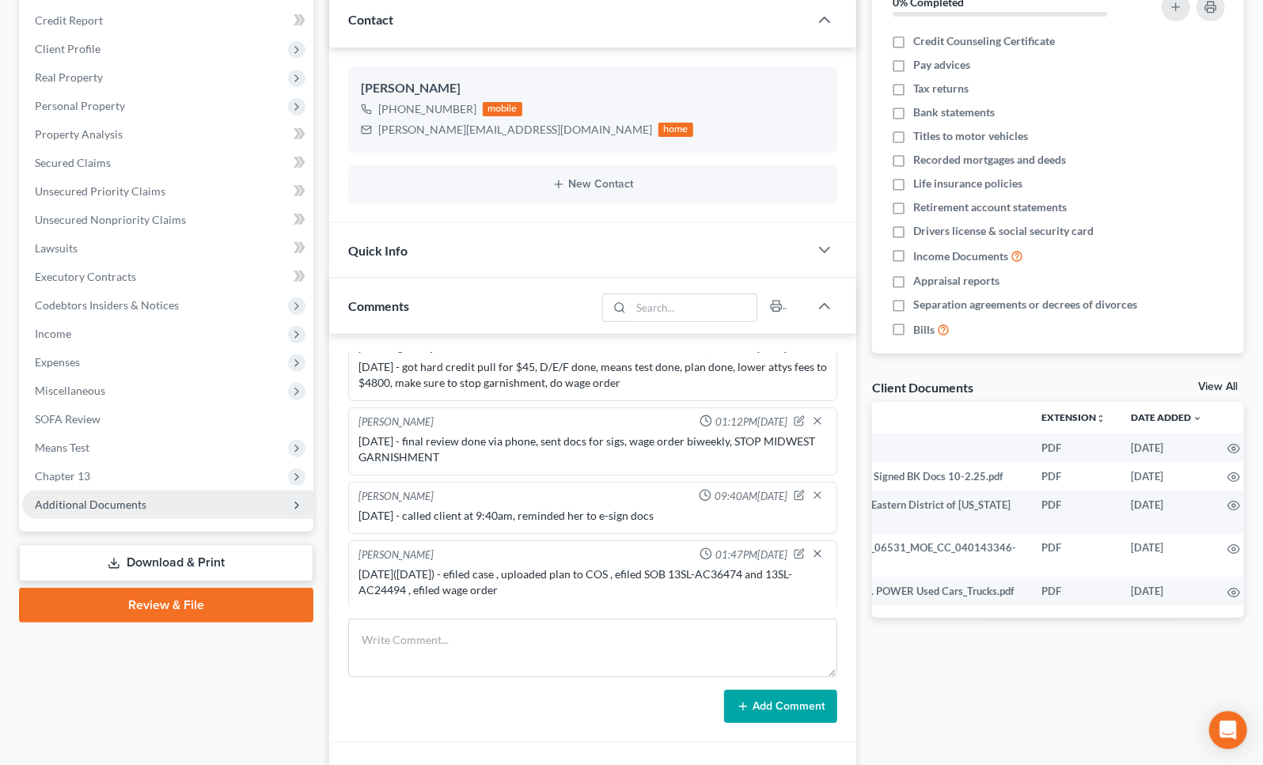
click at [158, 504] on span "Additional Documents" at bounding box center [167, 505] width 291 height 28
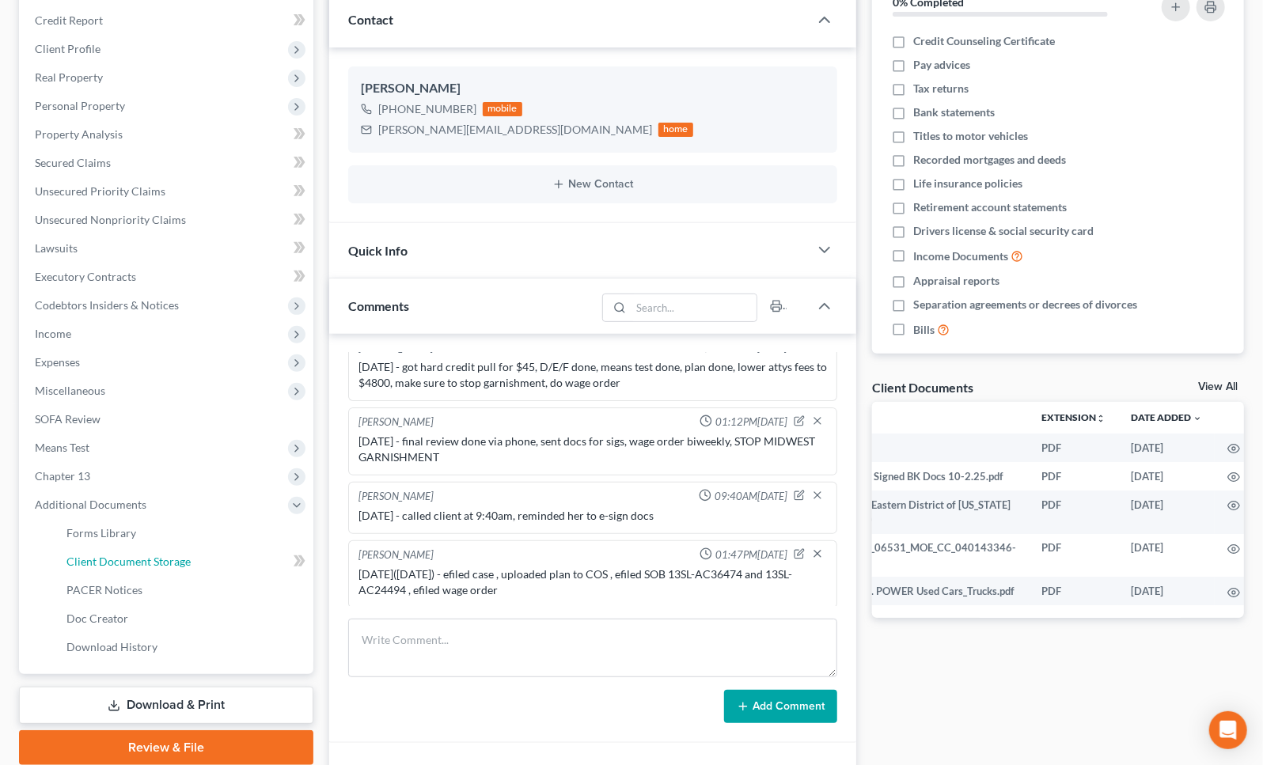
drag, startPoint x: 148, startPoint y: 560, endPoint x: 0, endPoint y: 408, distance: 212.1
click at [146, 559] on span "Client Document Storage" at bounding box center [128, 561] width 124 height 13
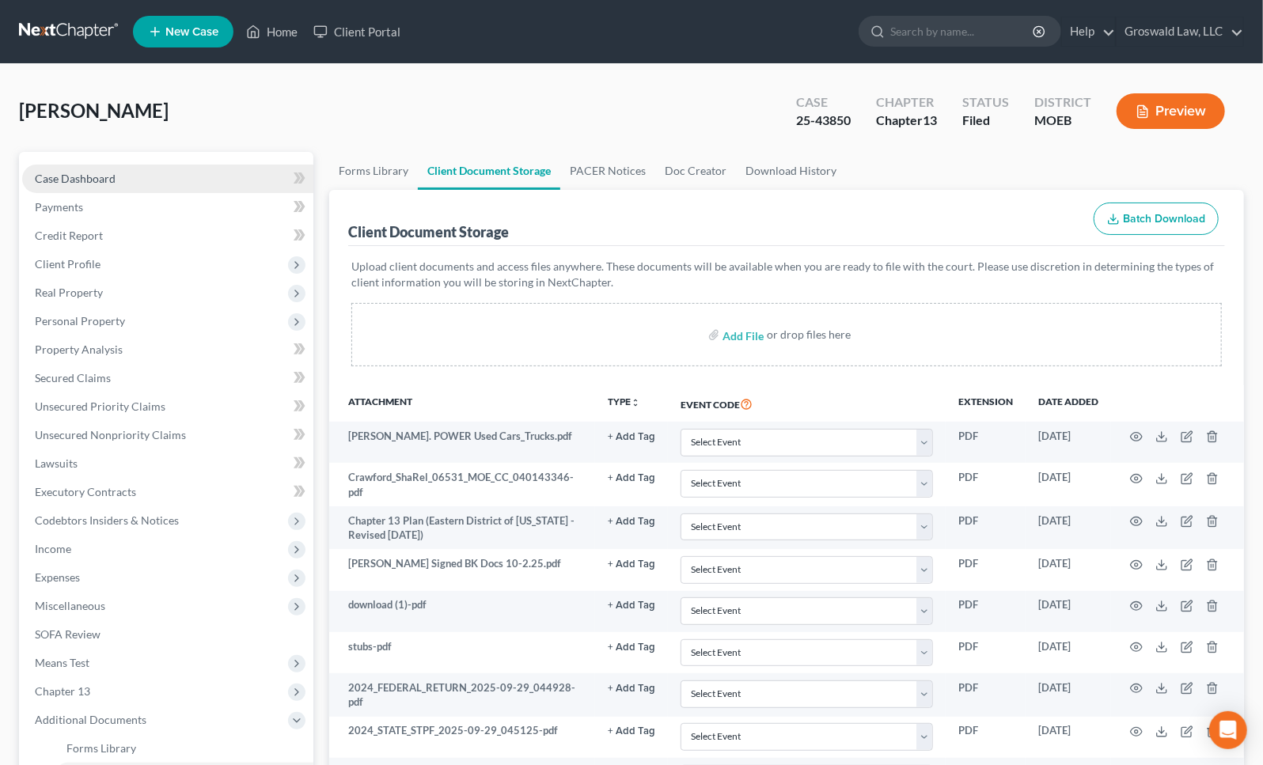
click at [146, 180] on link "Case Dashboard" at bounding box center [167, 179] width 291 height 28
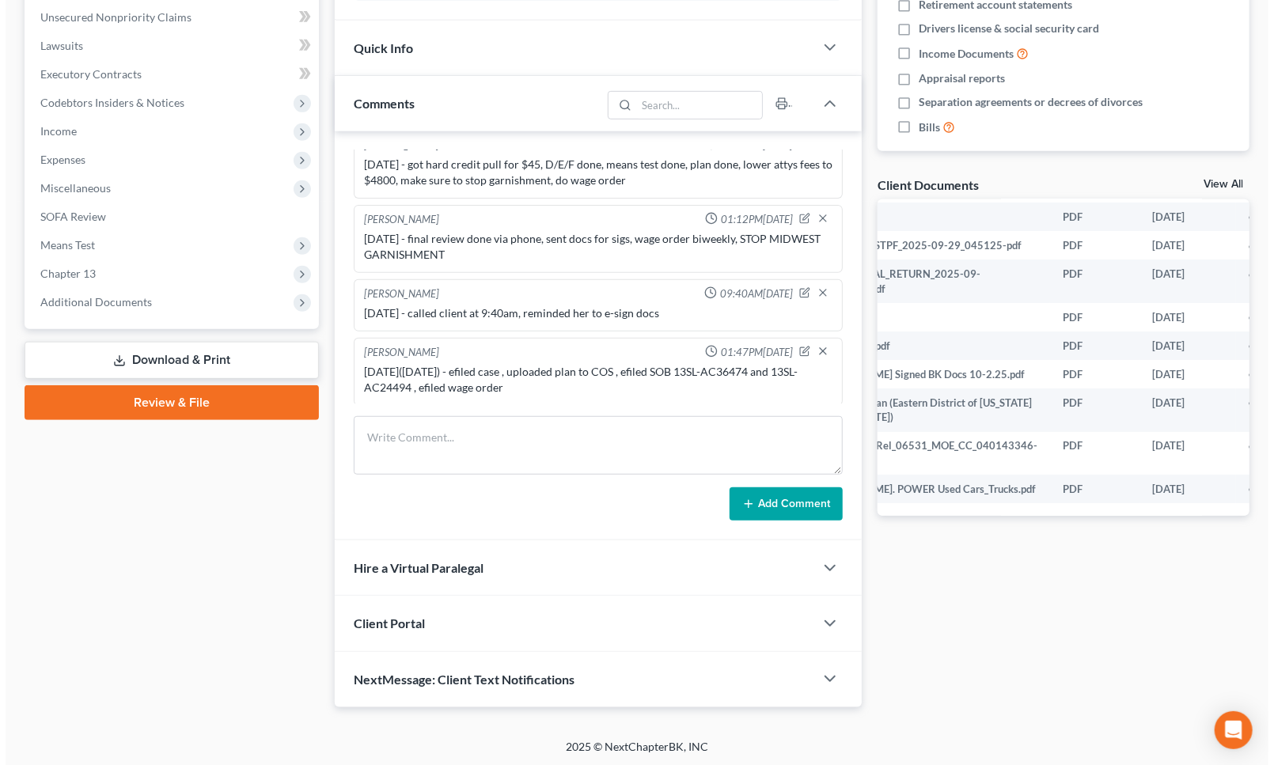
scroll to position [95, 108]
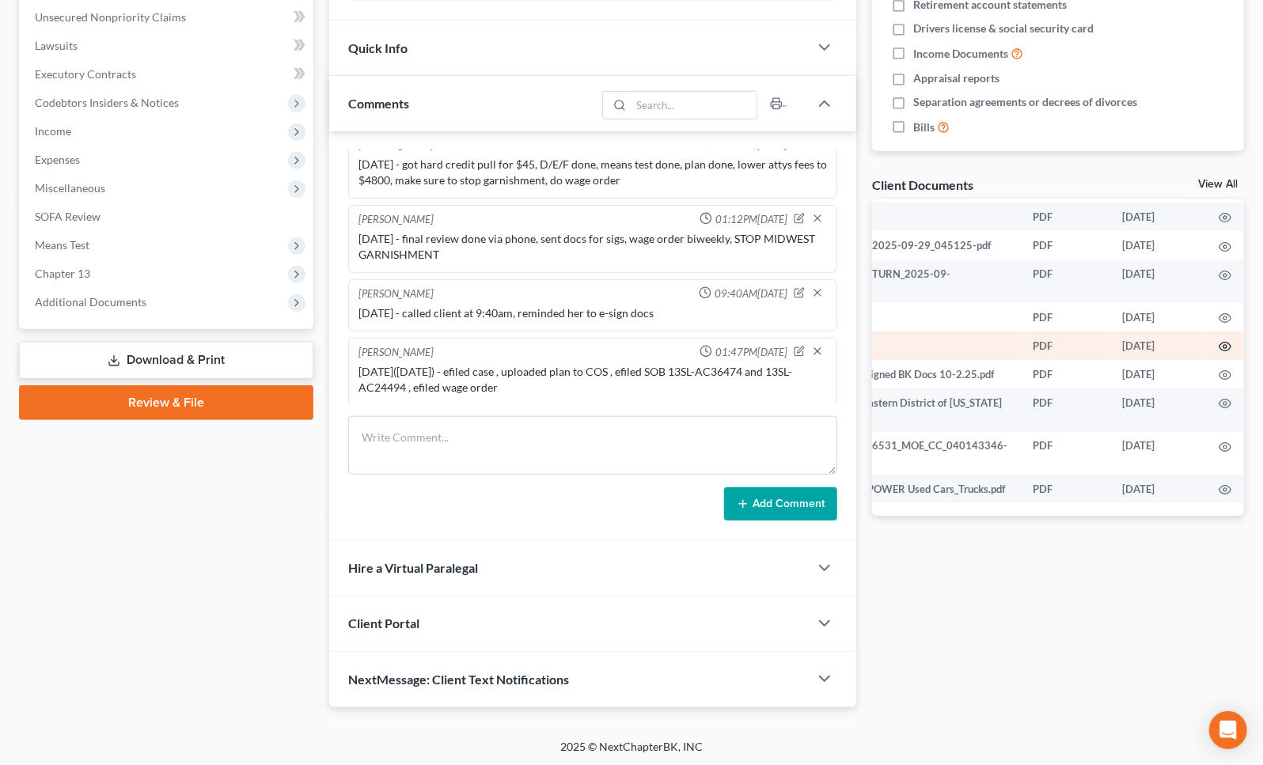
click at [1220, 343] on icon "button" at bounding box center [1226, 347] width 12 height 9
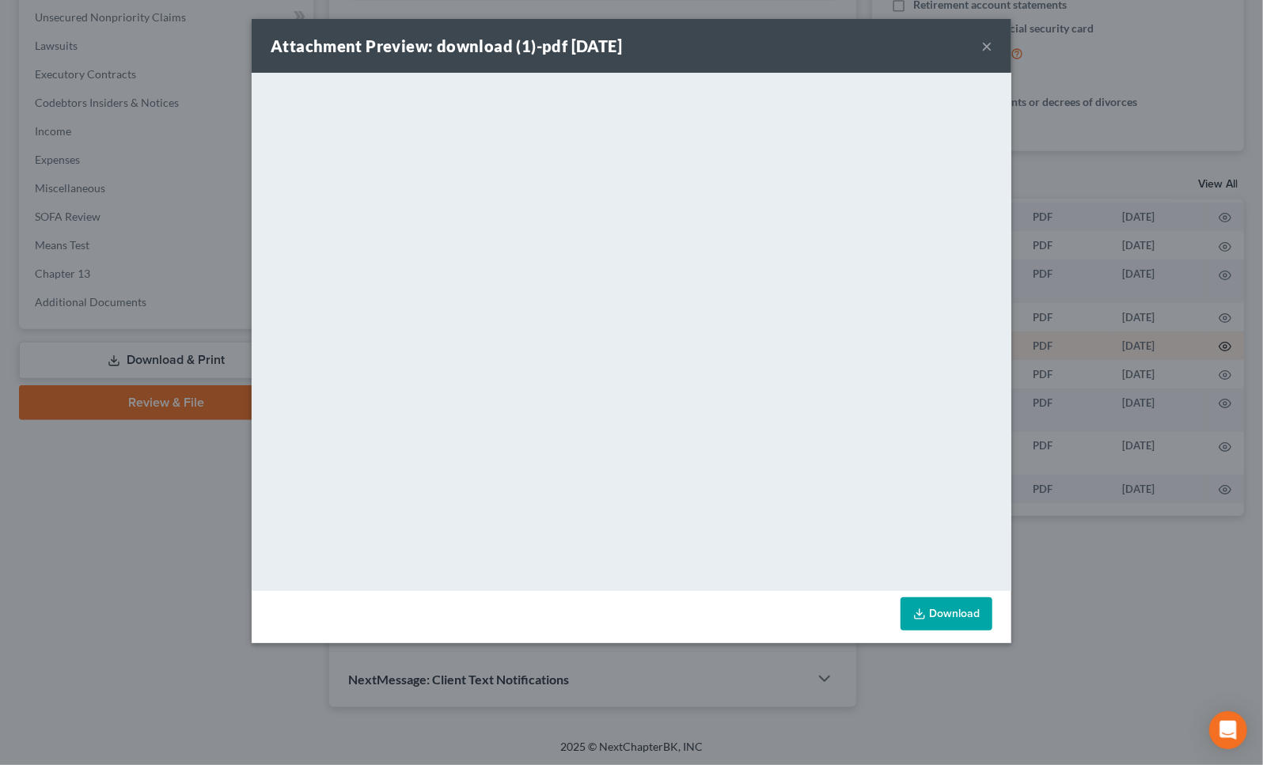
scroll to position [95, 104]
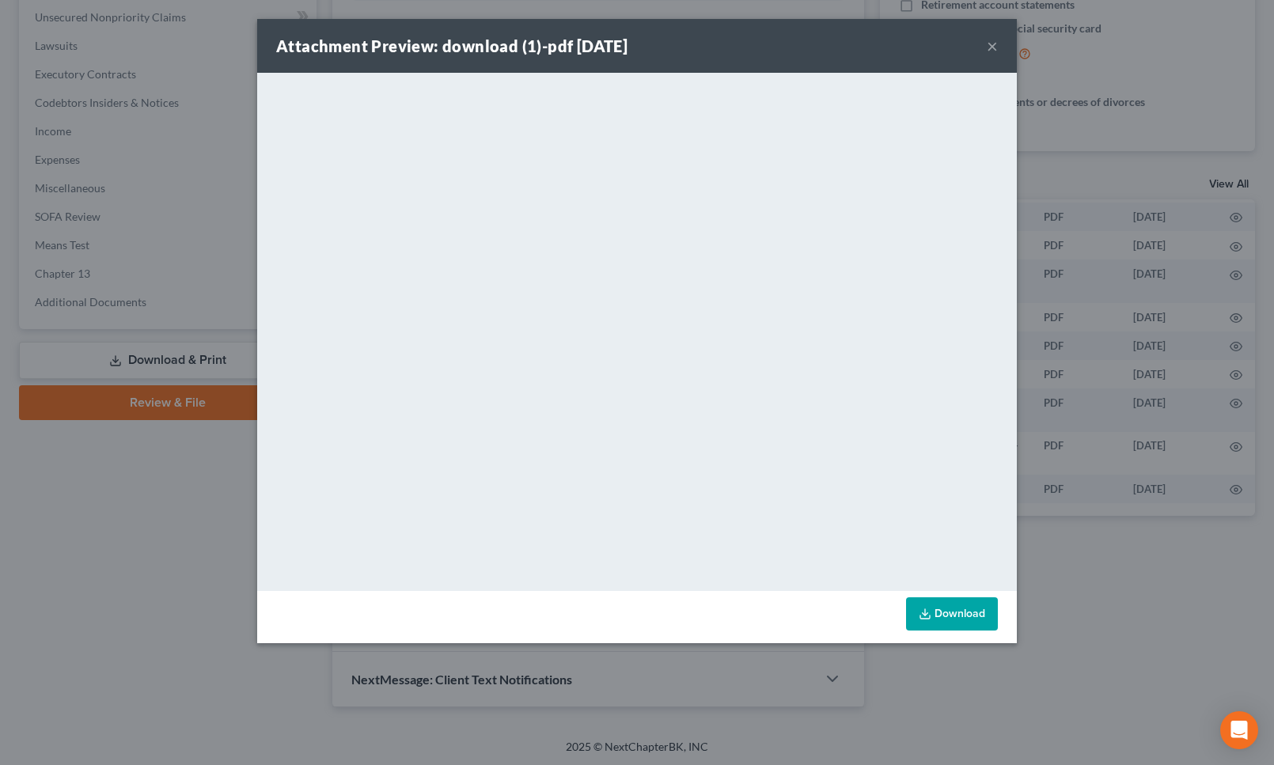
drag, startPoint x: 997, startPoint y: 46, endPoint x: 973, endPoint y: 83, distance: 44.6
click at [997, 46] on button "×" at bounding box center [992, 45] width 11 height 19
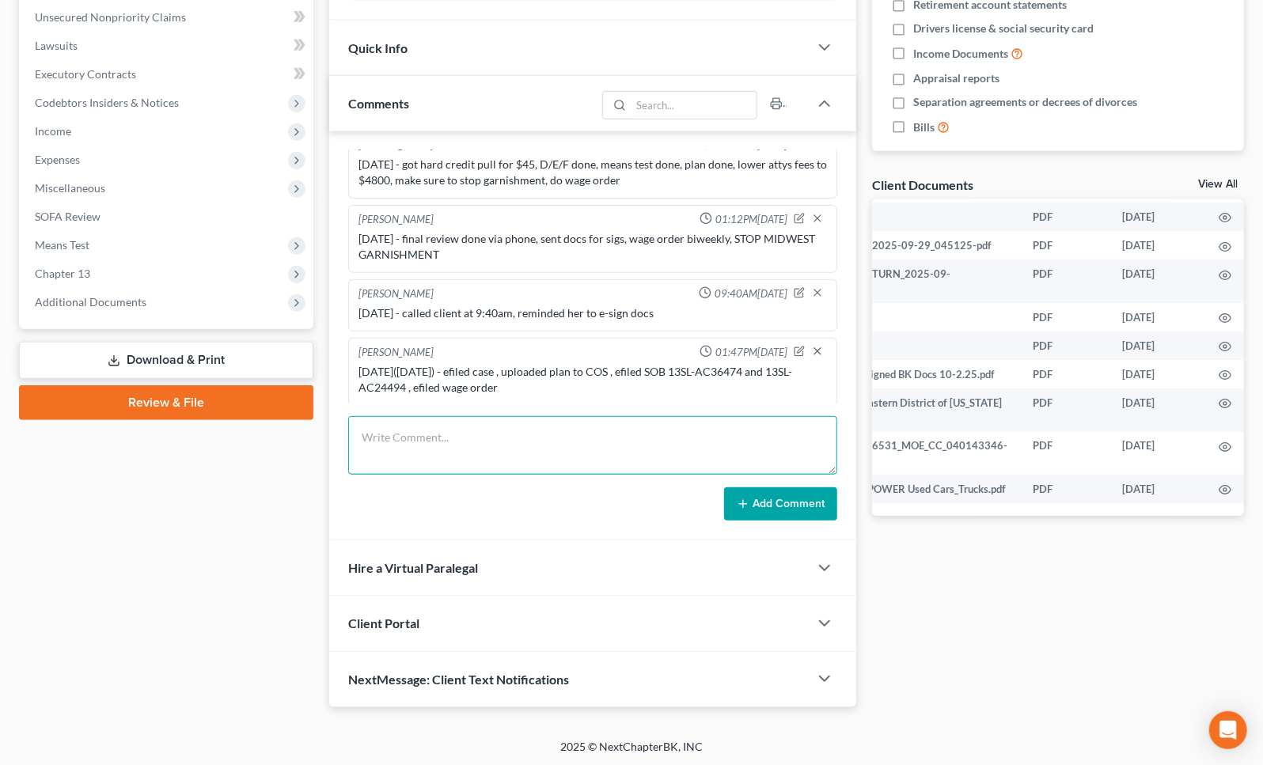
click at [569, 443] on textarea at bounding box center [592, 445] width 489 height 59
type textarea "10/8/25 - emailed 341 letter, sent all docs to trustee"
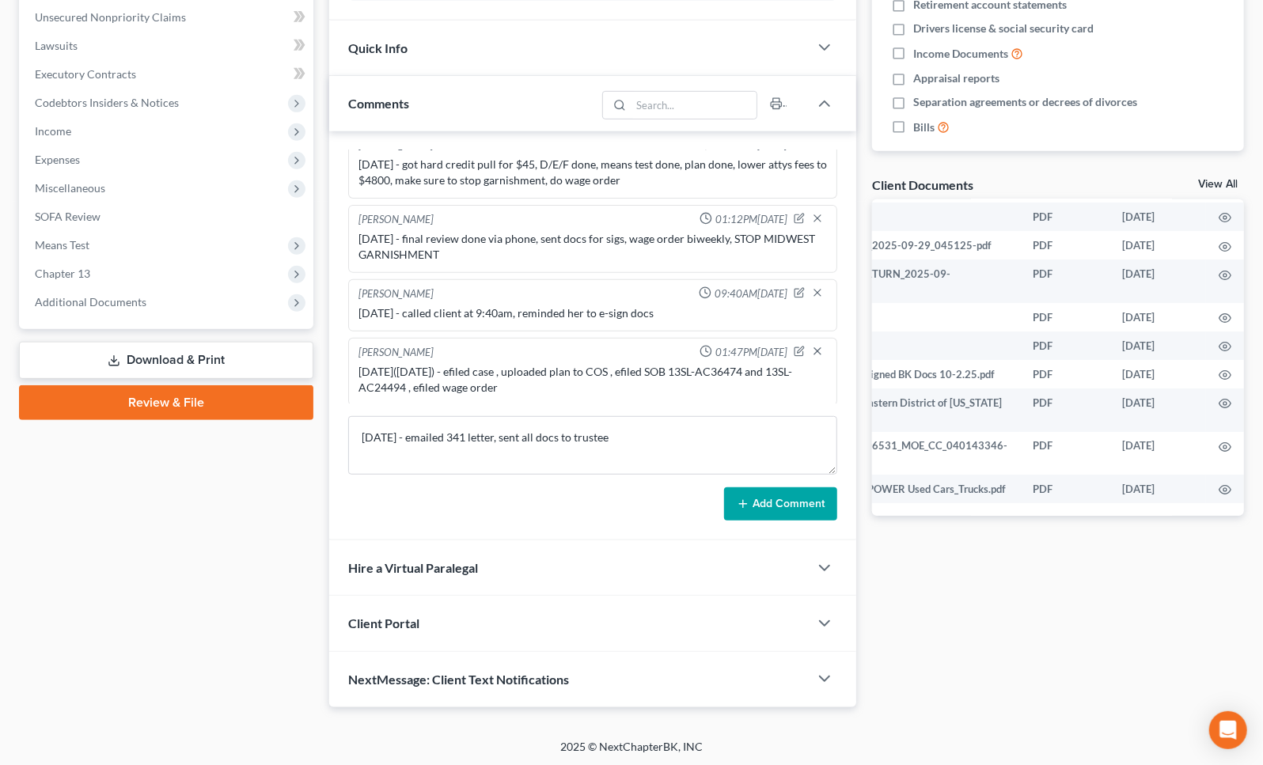
drag, startPoint x: 806, startPoint y: 506, endPoint x: 797, endPoint y: 481, distance: 26.3
click at [806, 505] on button "Add Comment" at bounding box center [780, 503] width 113 height 33
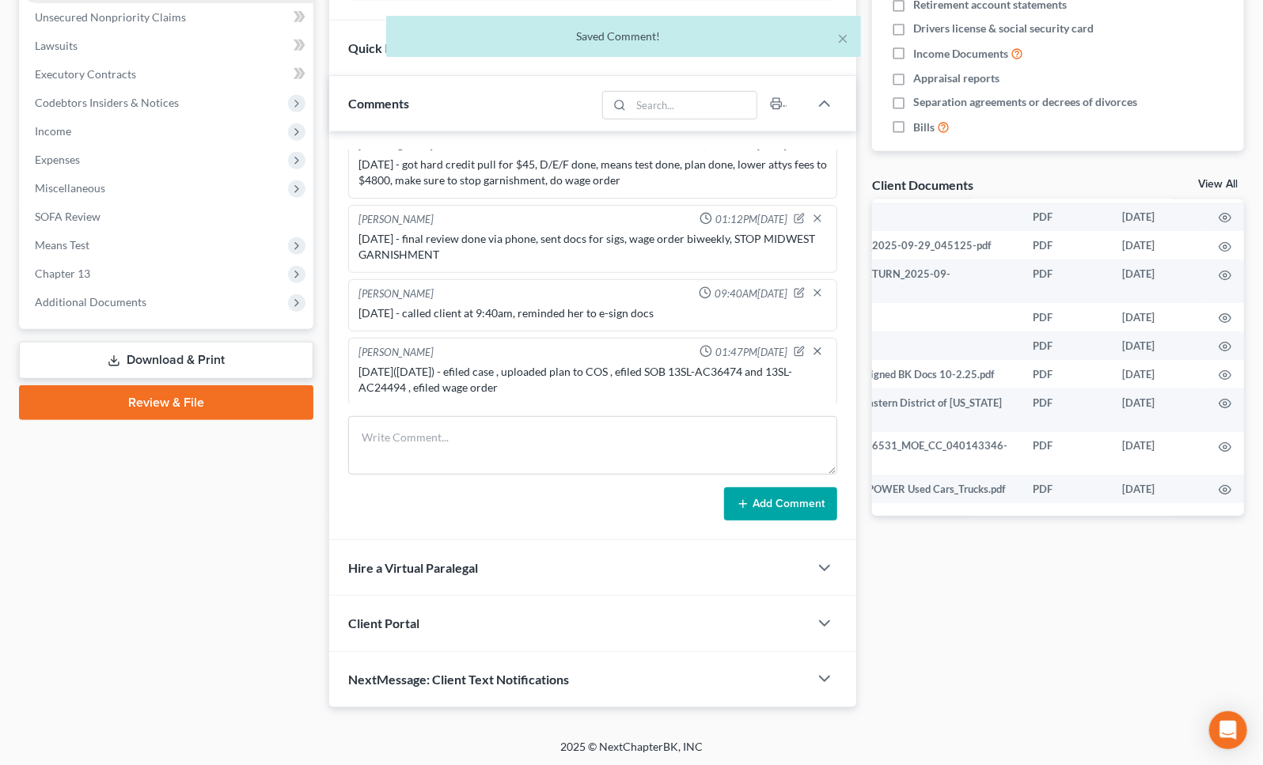
scroll to position [408, 0]
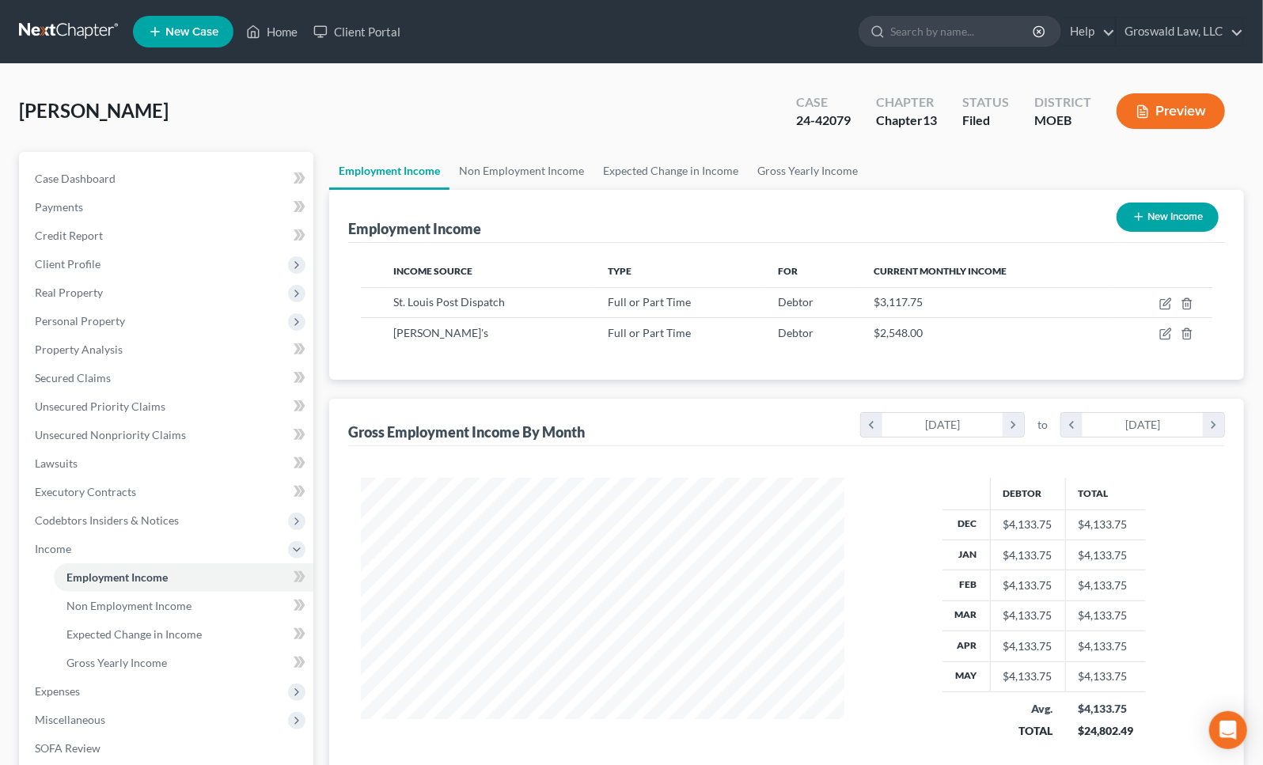
scroll to position [283, 515]
click at [279, 32] on link "Home" at bounding box center [271, 31] width 67 height 28
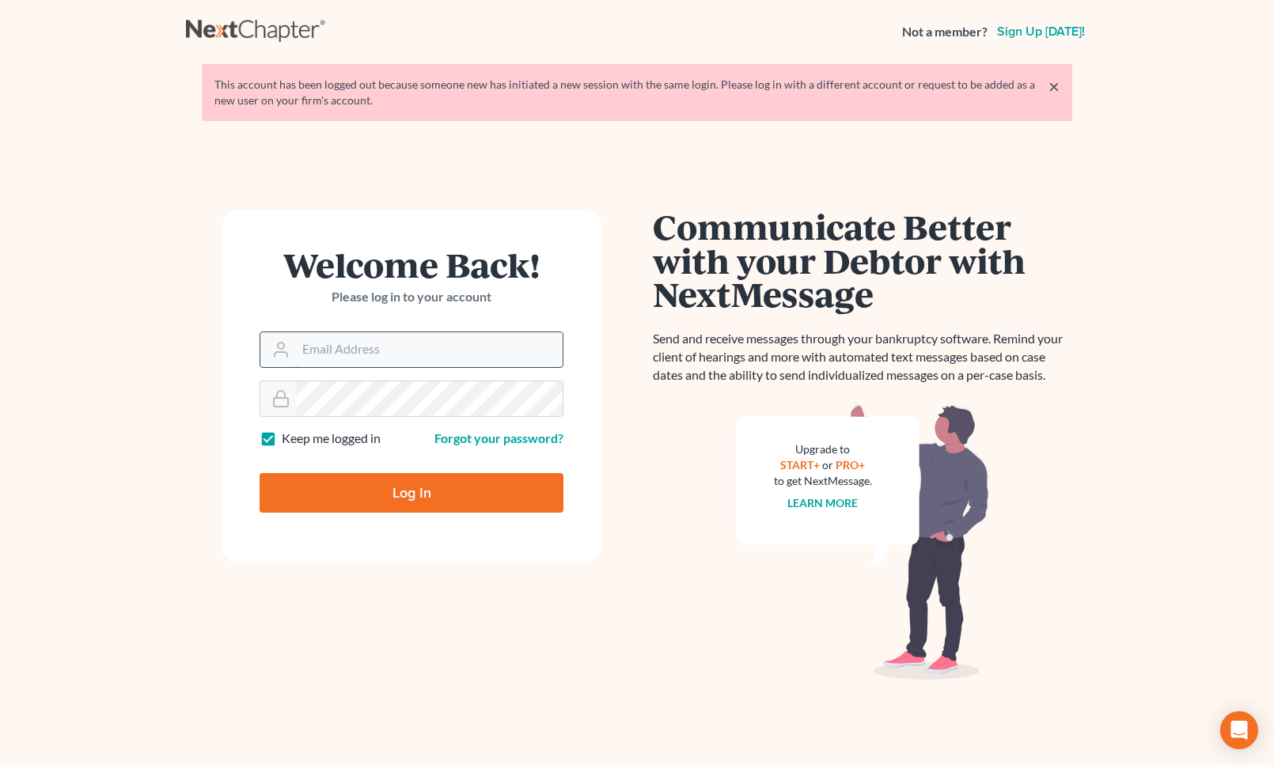
click at [331, 342] on input "Email Address" at bounding box center [429, 349] width 267 height 35
type input "[PERSON_NAME][EMAIL_ADDRESS][DOMAIN_NAME]"
click at [260, 473] on input "Log In" at bounding box center [412, 493] width 304 height 40
type input "Thinking..."
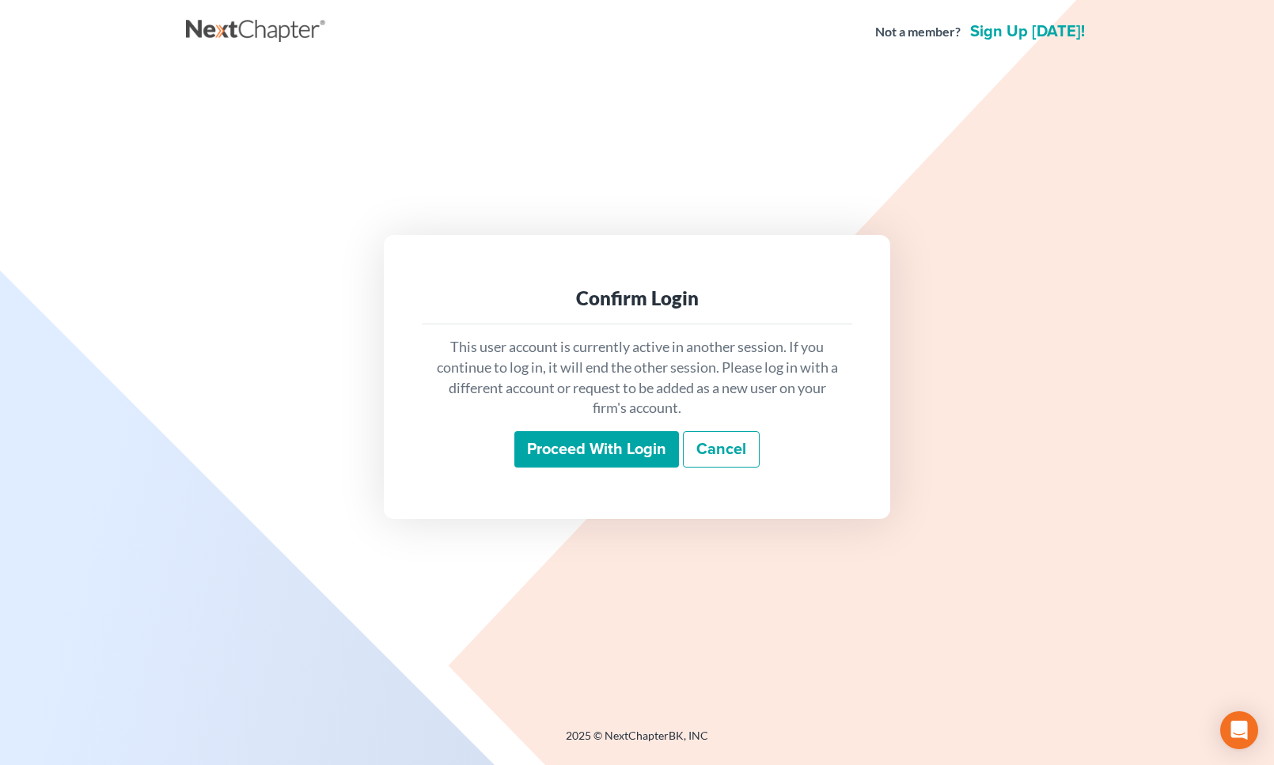
click at [556, 453] on input "Proceed with login" at bounding box center [596, 449] width 165 height 36
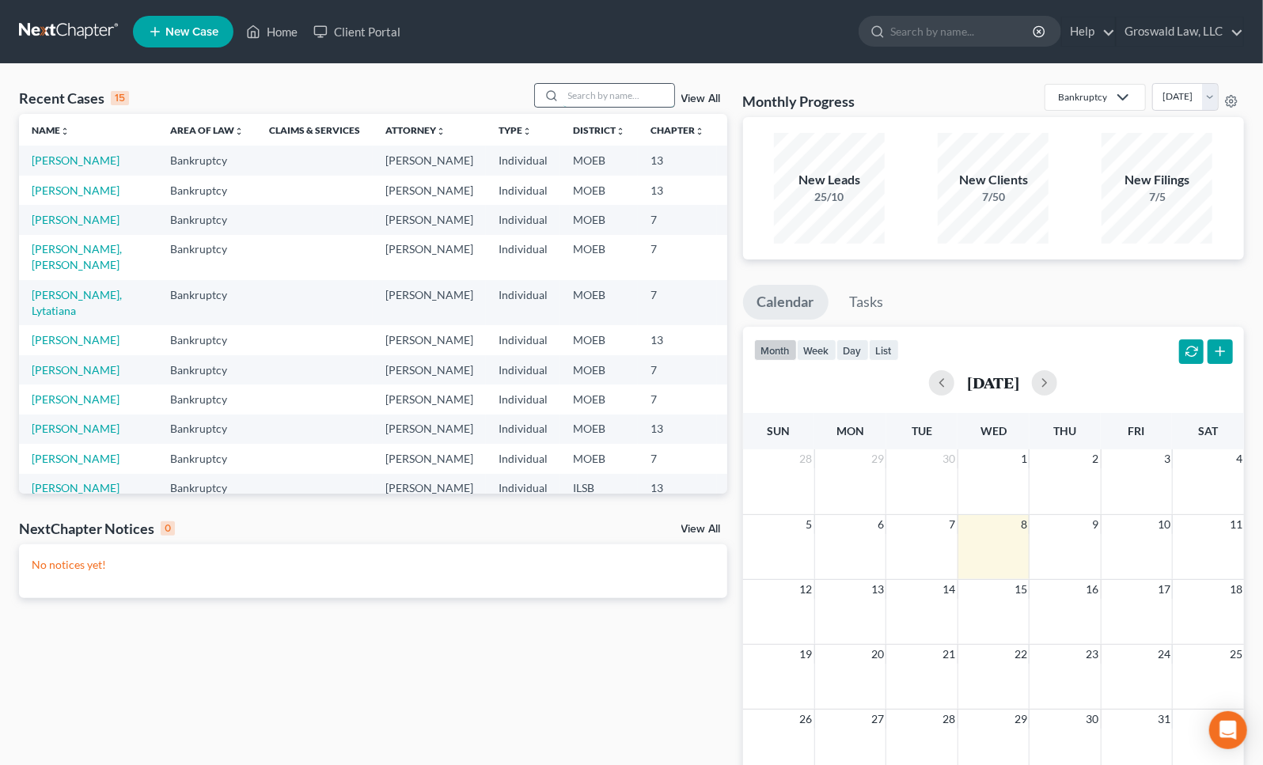
click at [638, 94] on input "search" at bounding box center [618, 95] width 111 height 23
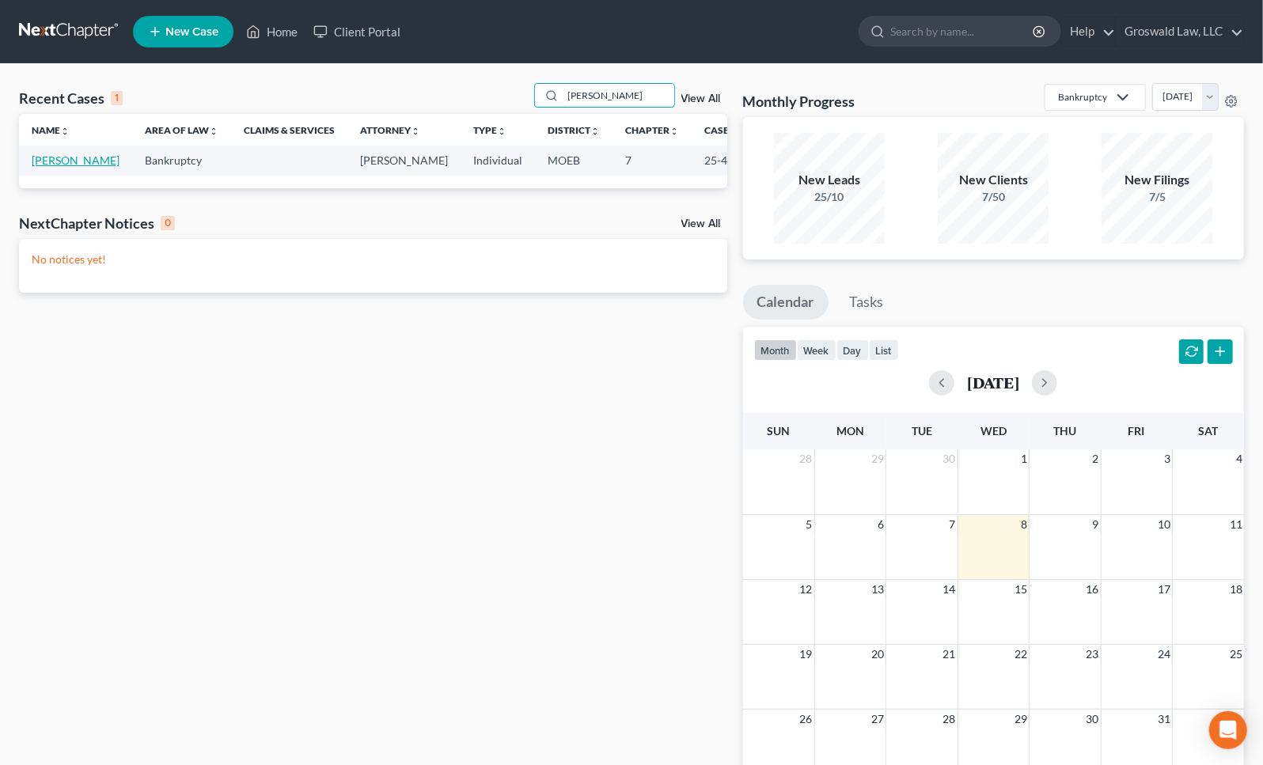
type input "[PERSON_NAME]"
click at [55, 161] on link "[PERSON_NAME]" at bounding box center [76, 160] width 88 height 13
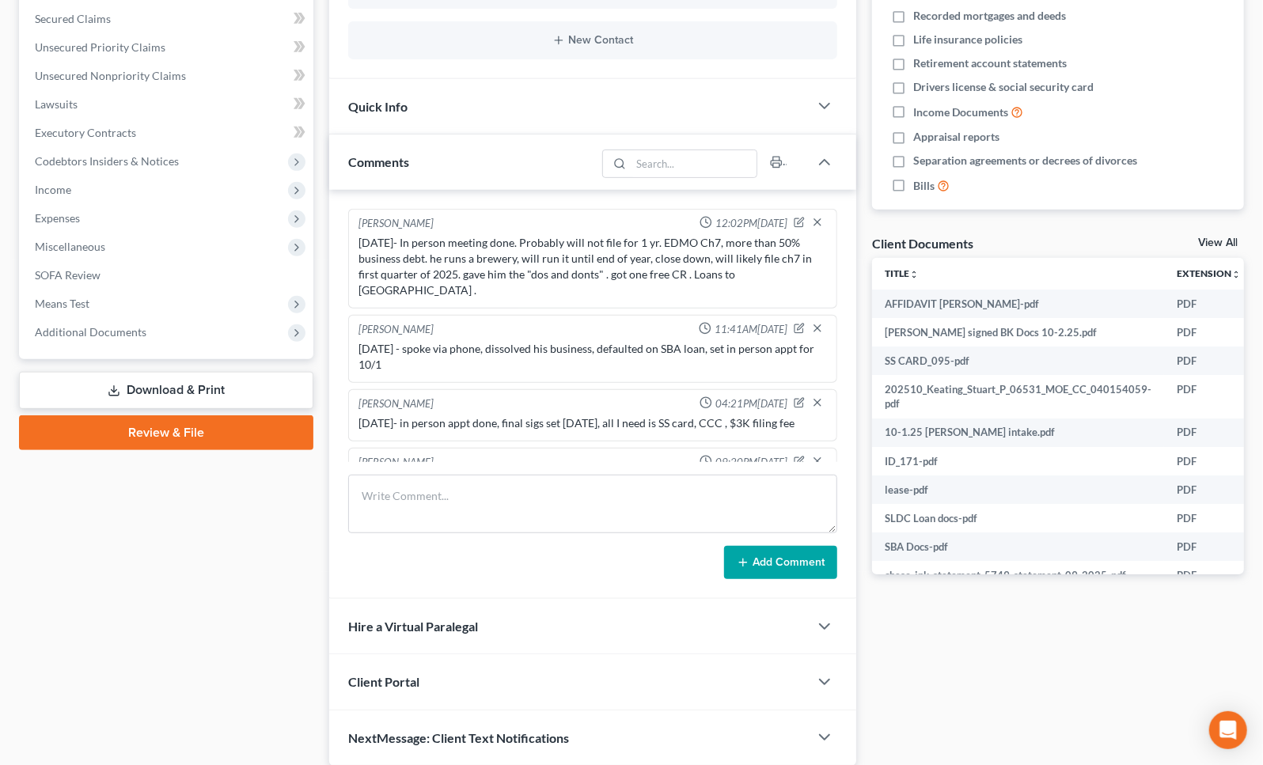
scroll to position [79, 0]
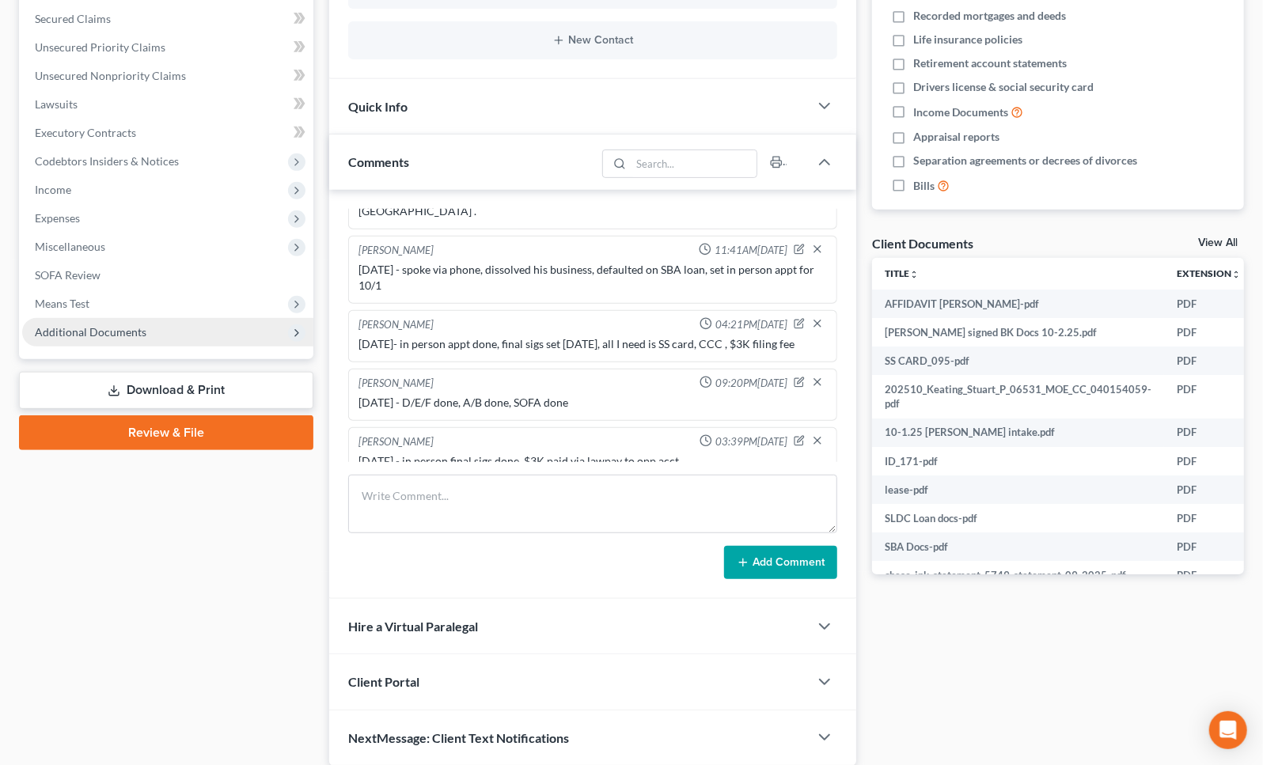
click at [131, 325] on span "Additional Documents" at bounding box center [91, 331] width 112 height 13
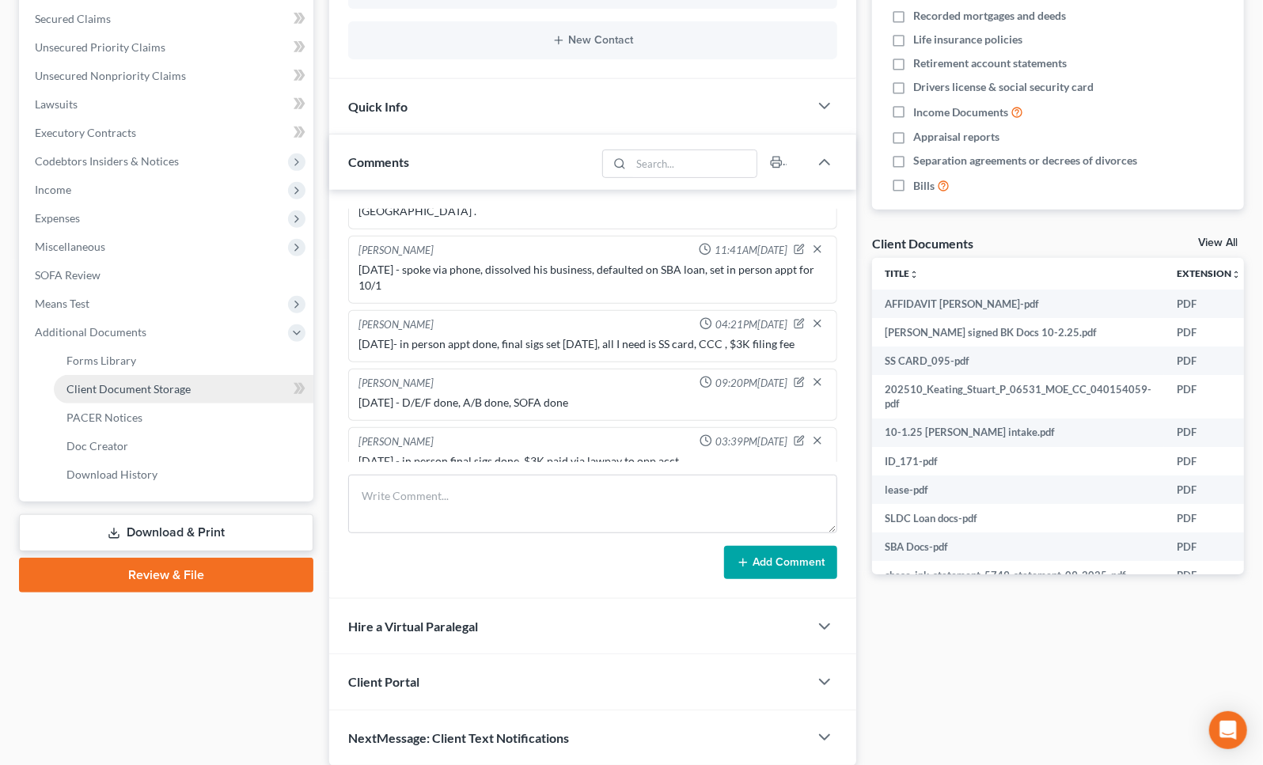
click at [181, 385] on span "Client Document Storage" at bounding box center [128, 388] width 124 height 13
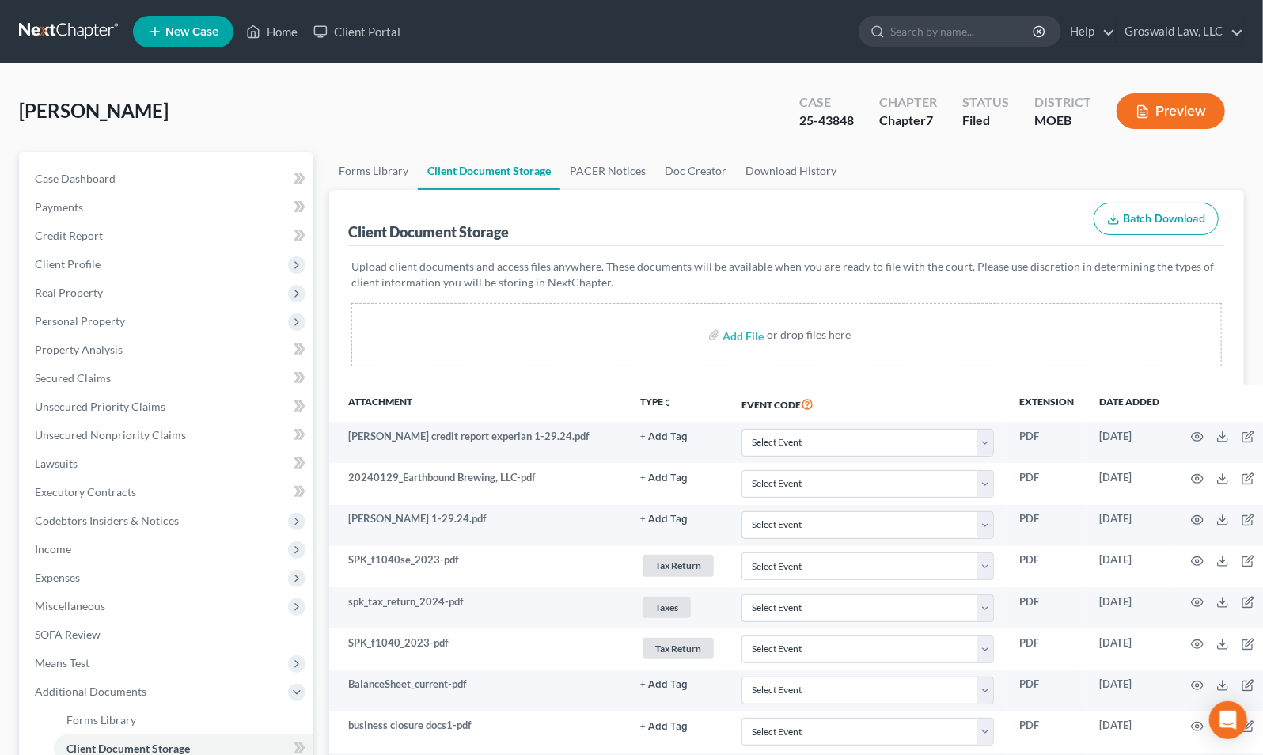
click at [873, 161] on ul "Forms Library Client Document Storage PACER Notices Doc Creator Download History" at bounding box center [786, 171] width 915 height 38
click at [97, 345] on span "Property Analysis" at bounding box center [79, 349] width 88 height 13
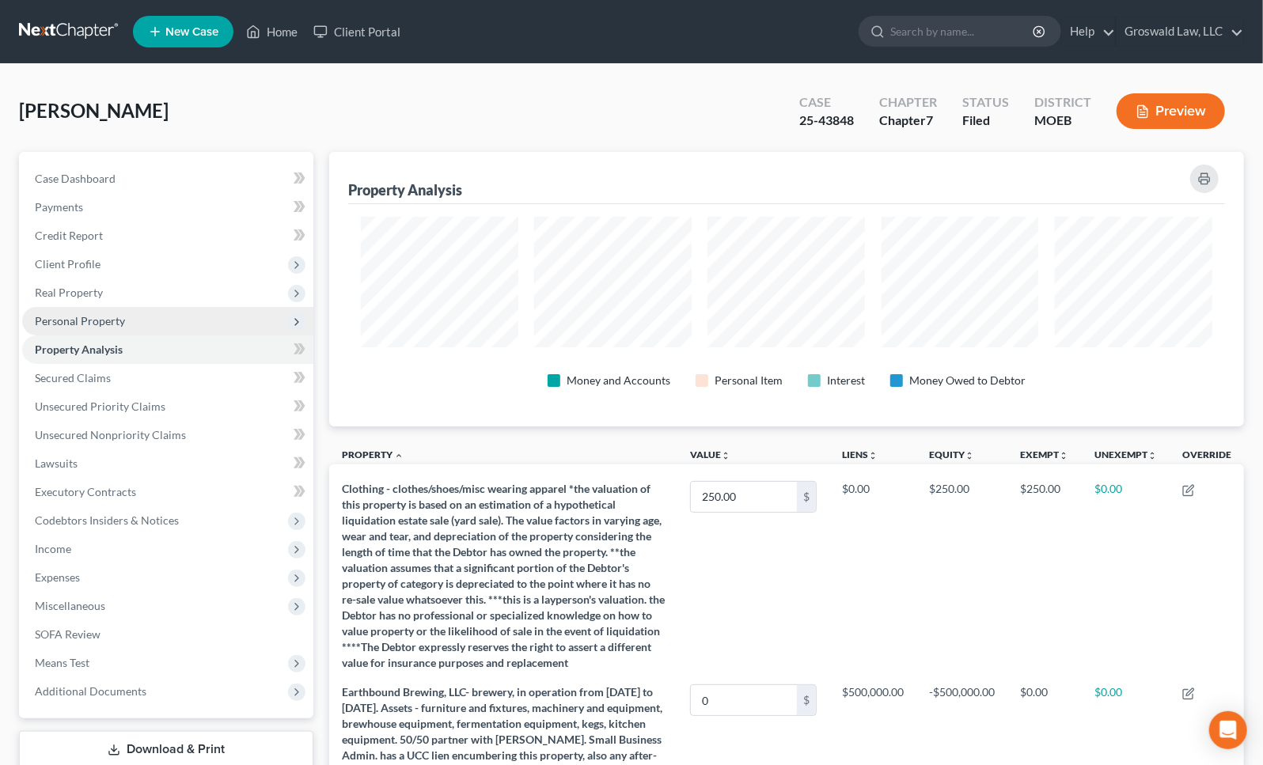
scroll to position [274, 915]
click at [144, 312] on span "Personal Property" at bounding box center [167, 321] width 291 height 28
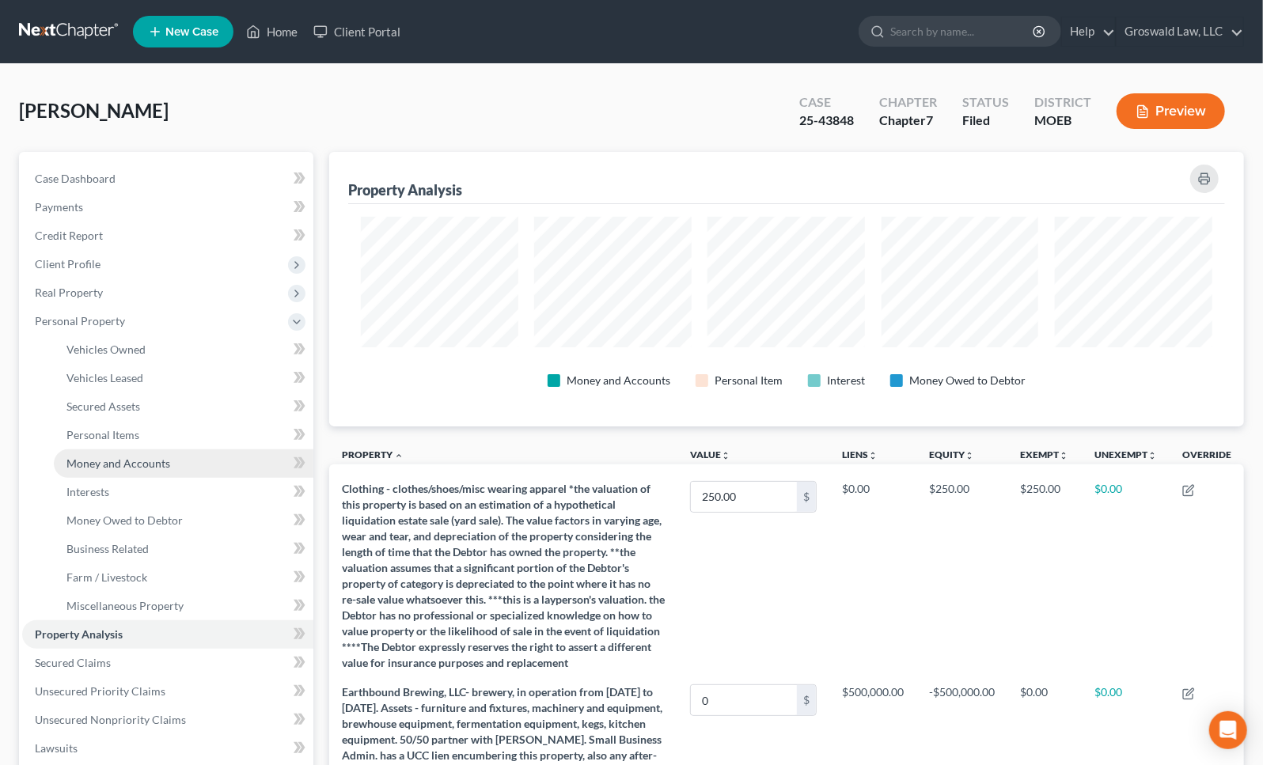
click at [140, 457] on span "Money and Accounts" at bounding box center [118, 463] width 104 height 13
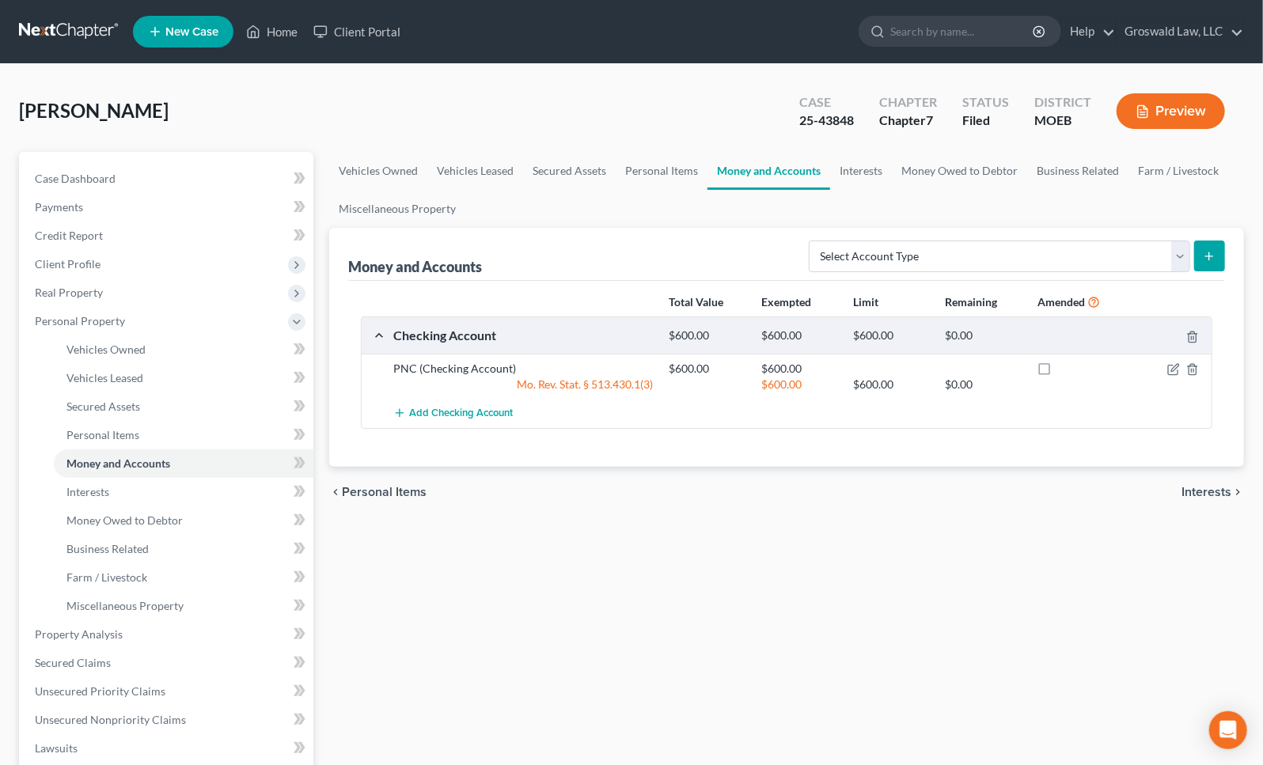
click at [1007, 590] on div "Vehicles Owned Vehicles Leased Secured Assets Personal Items Money and Accounts…" at bounding box center [786, 623] width 931 height 943
click at [86, 257] on span "Client Profile" at bounding box center [68, 263] width 66 height 13
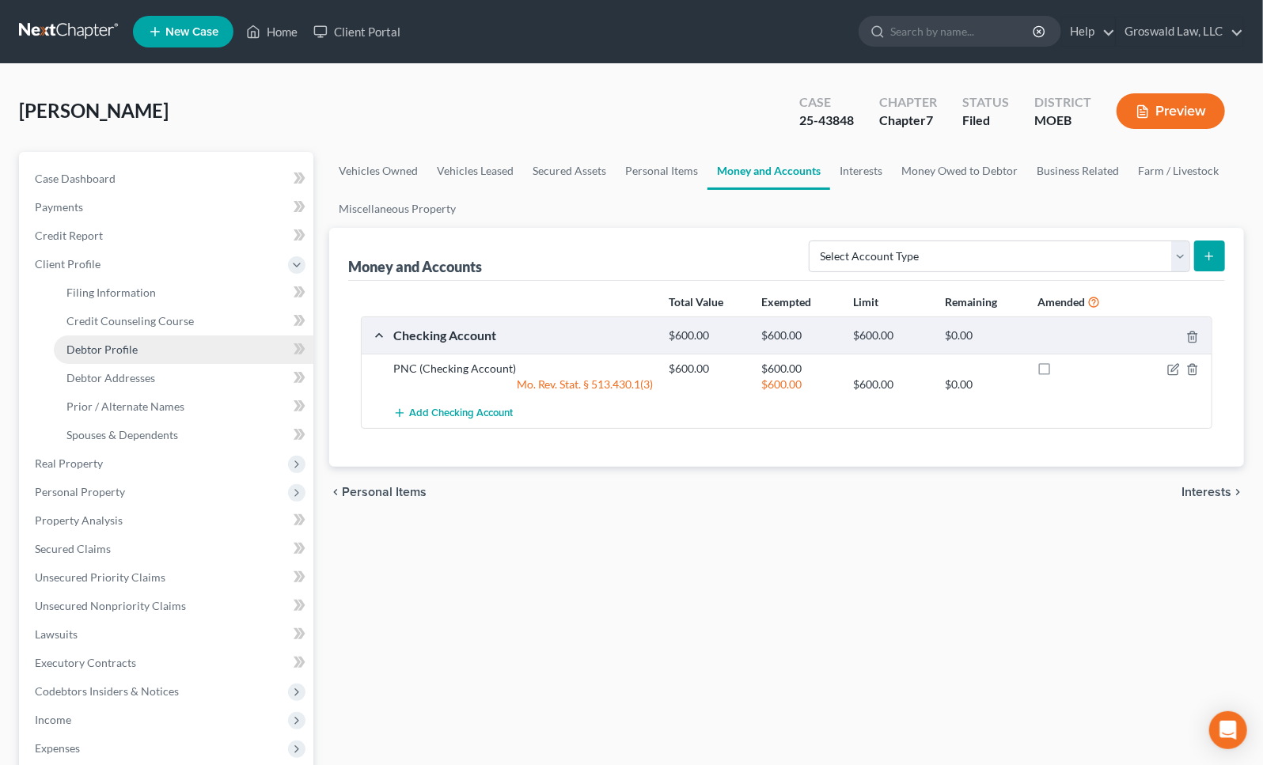
click at [120, 350] on span "Debtor Profile" at bounding box center [101, 349] width 71 height 13
select select "0"
select select "1"
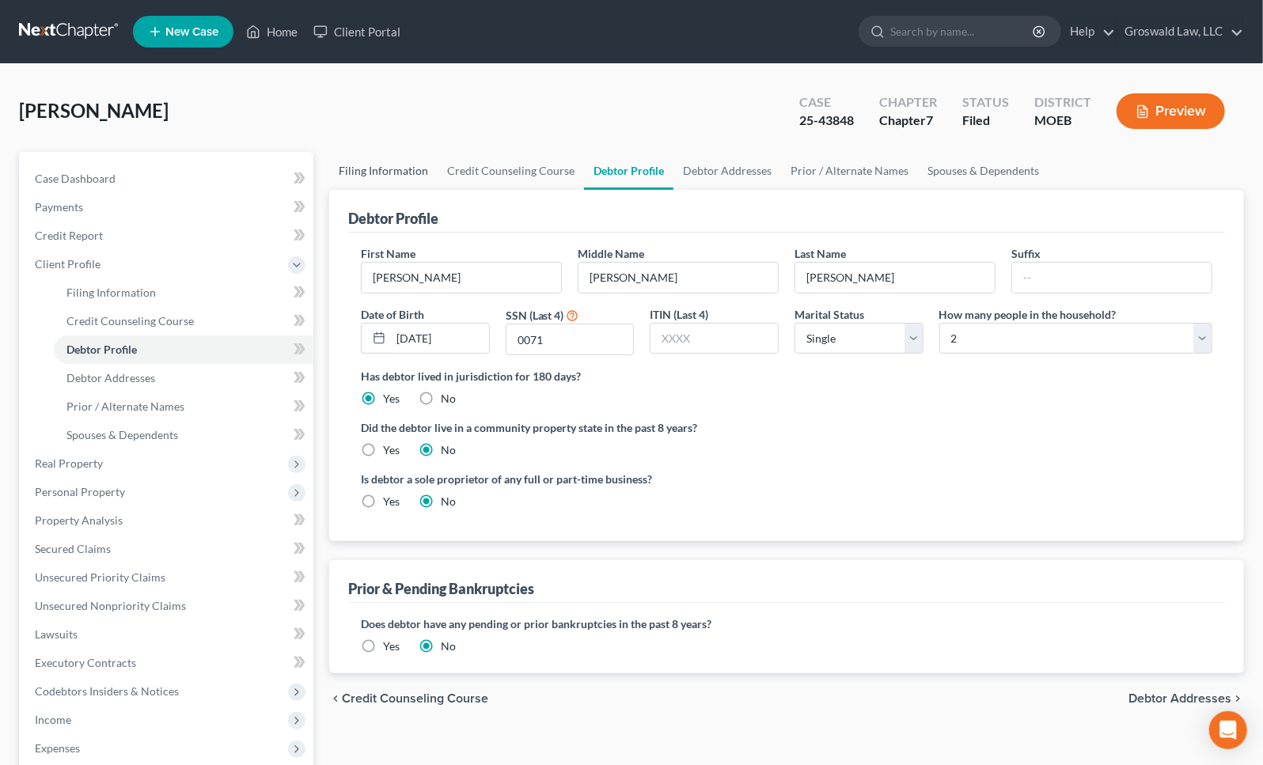
click at [406, 169] on link "Filing Information" at bounding box center [383, 171] width 108 height 38
select select "0"
select select "3"
select select "0"
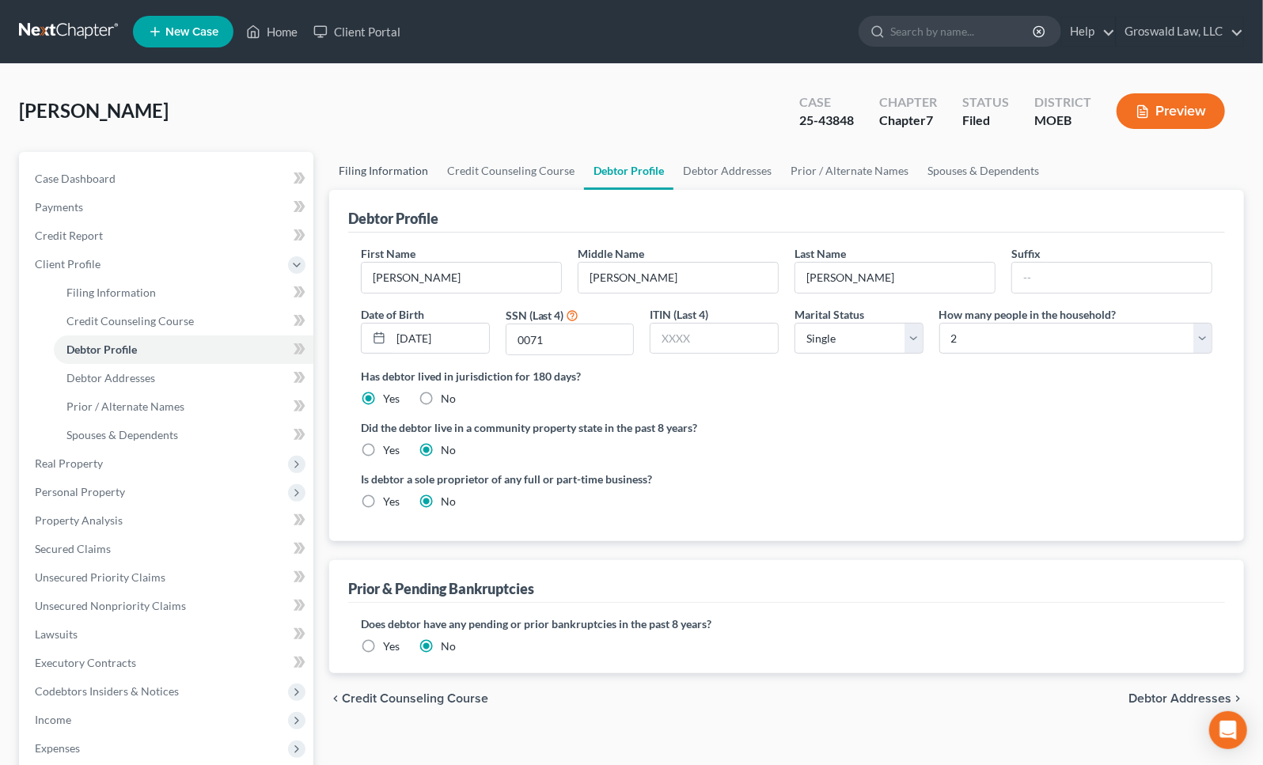
select select "26"
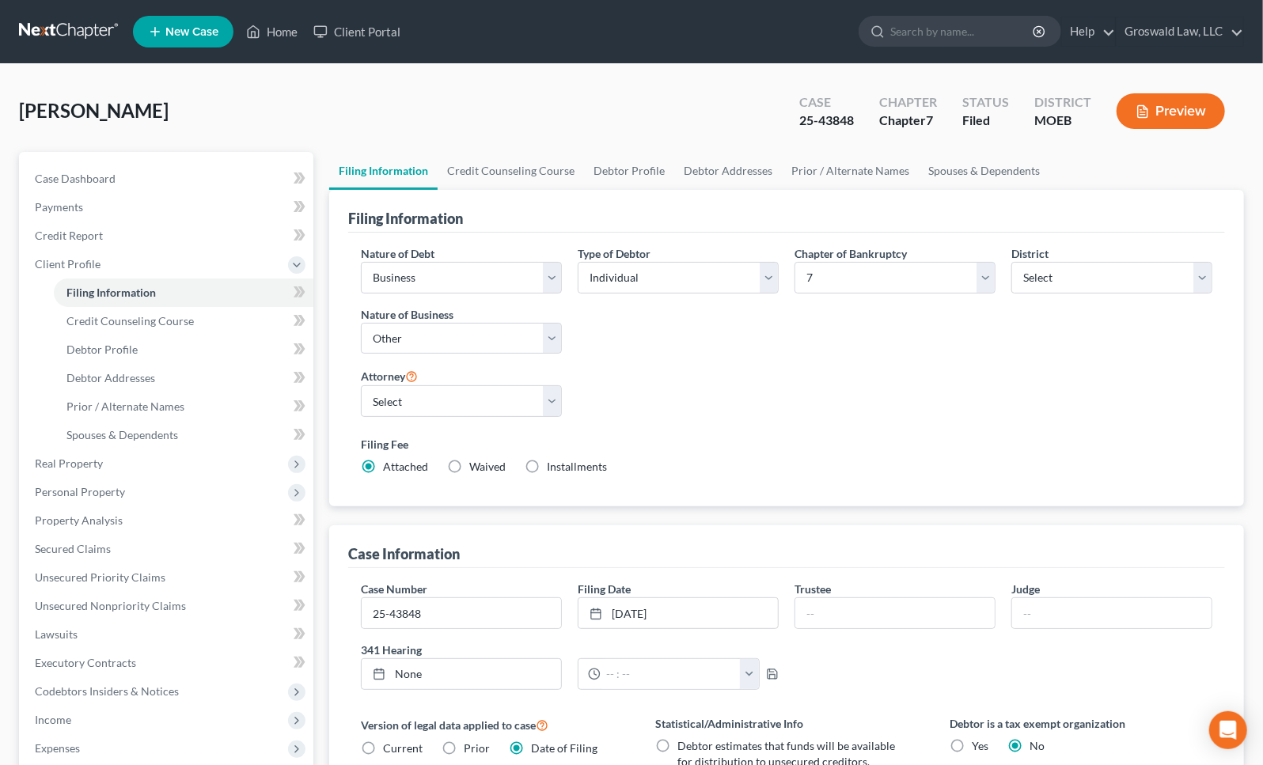
click at [917, 359] on div "Chapter of Bankruptcy Select 7 11 12 13" at bounding box center [895, 306] width 217 height 122
click at [131, 183] on link "Case Dashboard" at bounding box center [167, 179] width 291 height 28
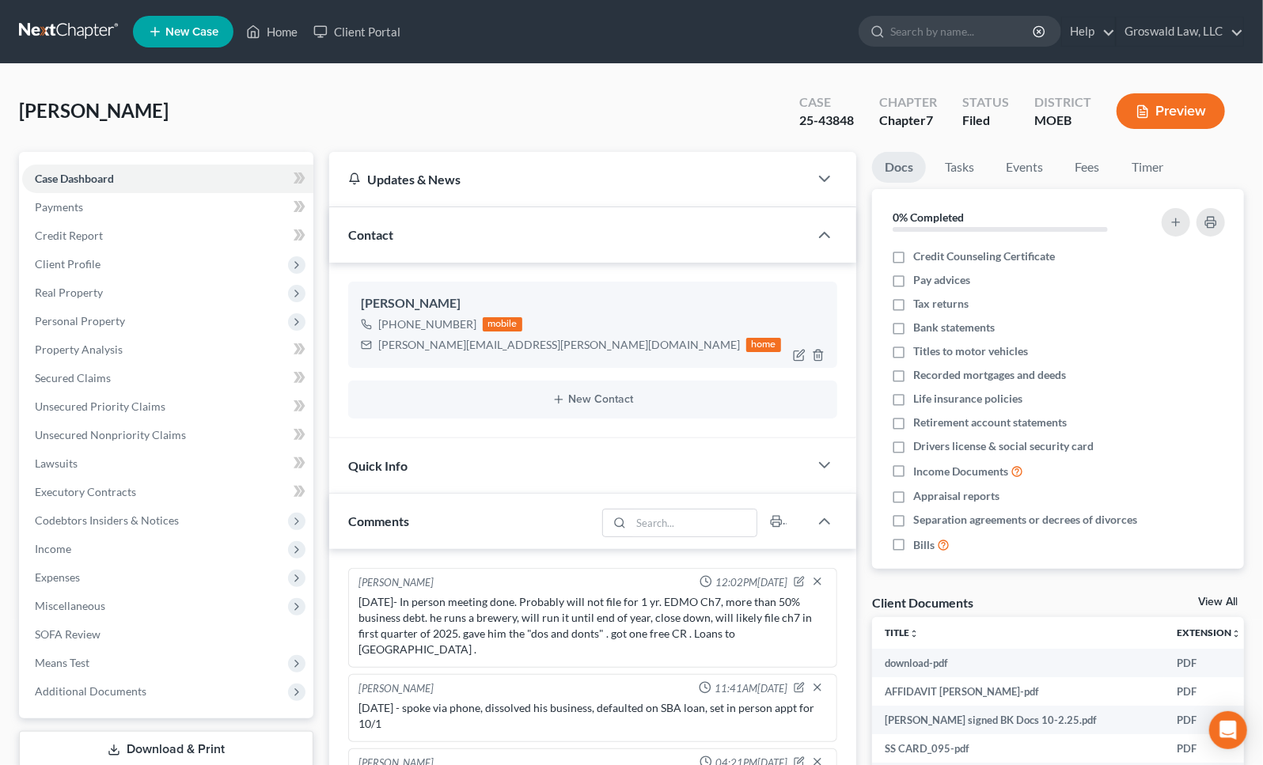
scroll to position [79, 0]
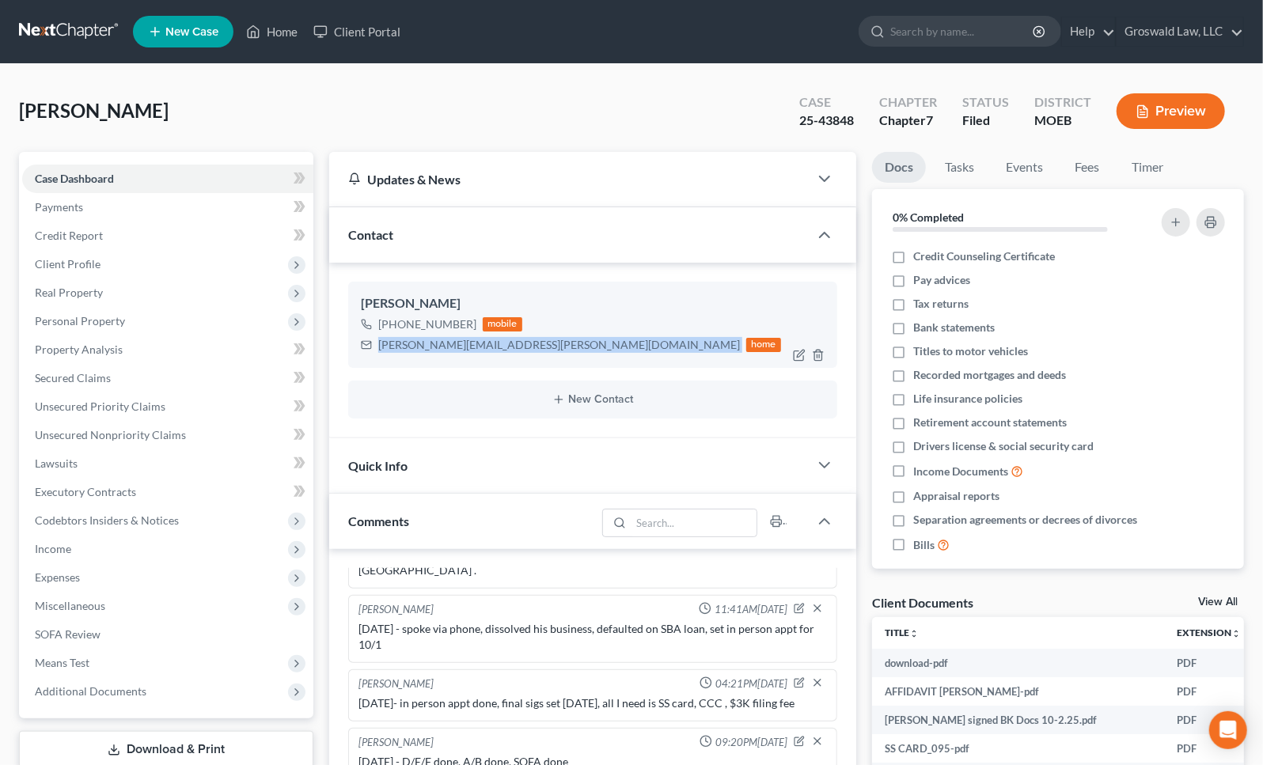
drag, startPoint x: 506, startPoint y: 345, endPoint x: 355, endPoint y: 351, distance: 151.3
click at [355, 351] on div "[PERSON_NAME] [PHONE_NUMBER] mobile [PERSON_NAME][EMAIL_ADDRESS][PERSON_NAME][D…" at bounding box center [592, 324] width 489 height 85
drag, startPoint x: 1103, startPoint y: 140, endPoint x: 1107, endPoint y: 193, distance: 53.2
click at [1103, 142] on div "[PERSON_NAME] Upgraded Case 25-43848 Chapter Chapter 7 Status Filed District MO…" at bounding box center [631, 117] width 1225 height 69
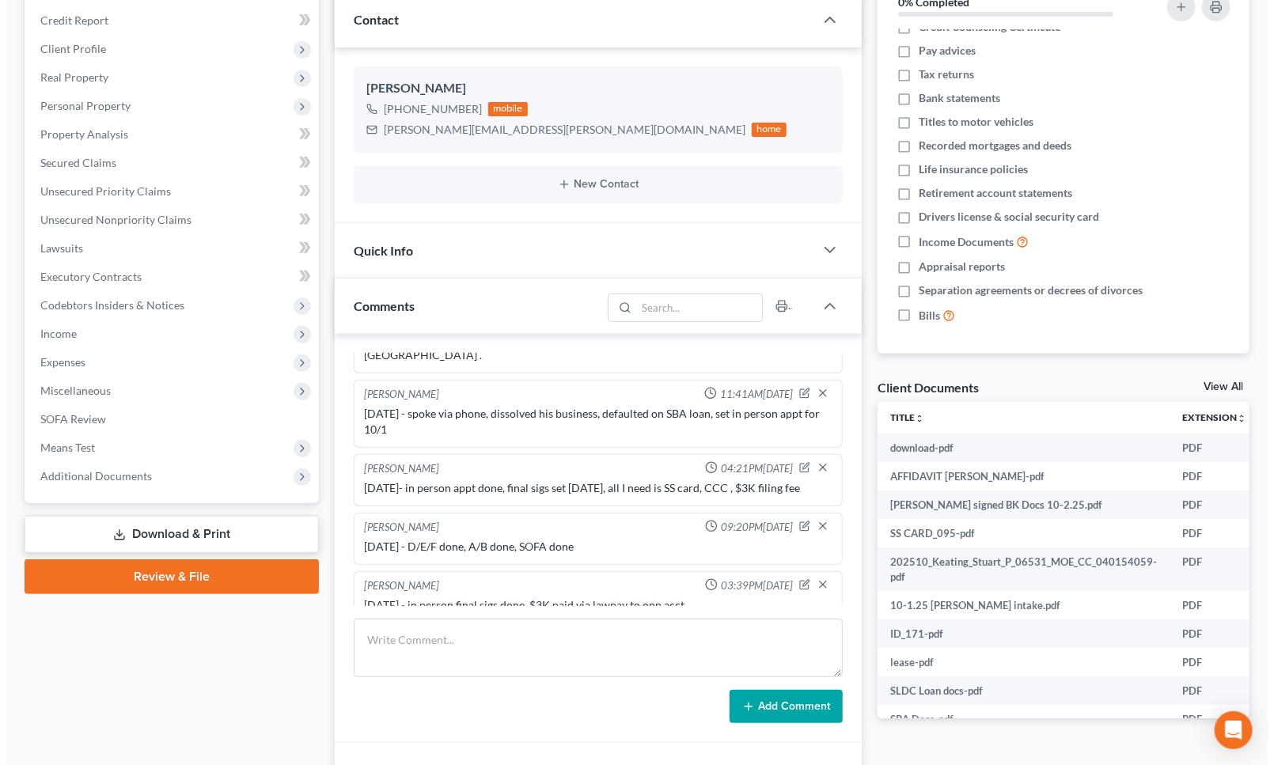
scroll to position [0, 147]
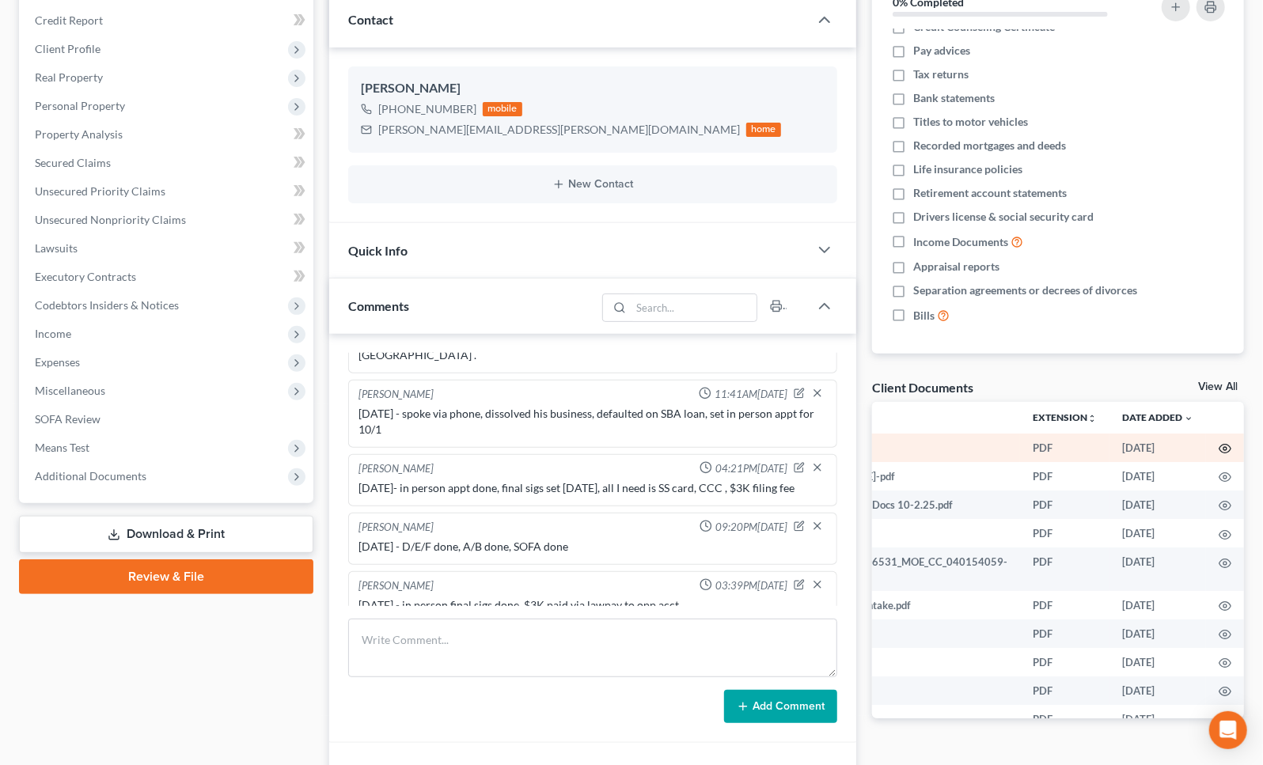
click at [1220, 445] on icon "button" at bounding box center [1226, 449] width 12 height 9
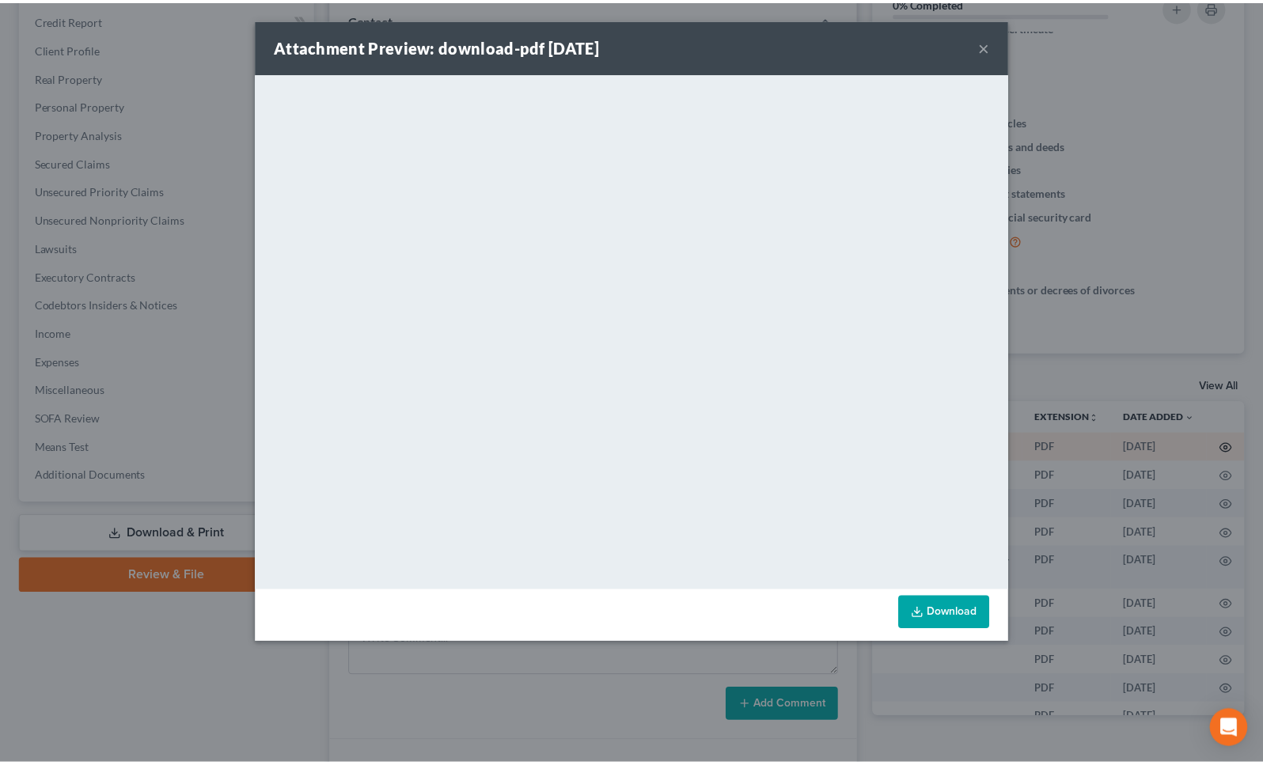
scroll to position [0, 144]
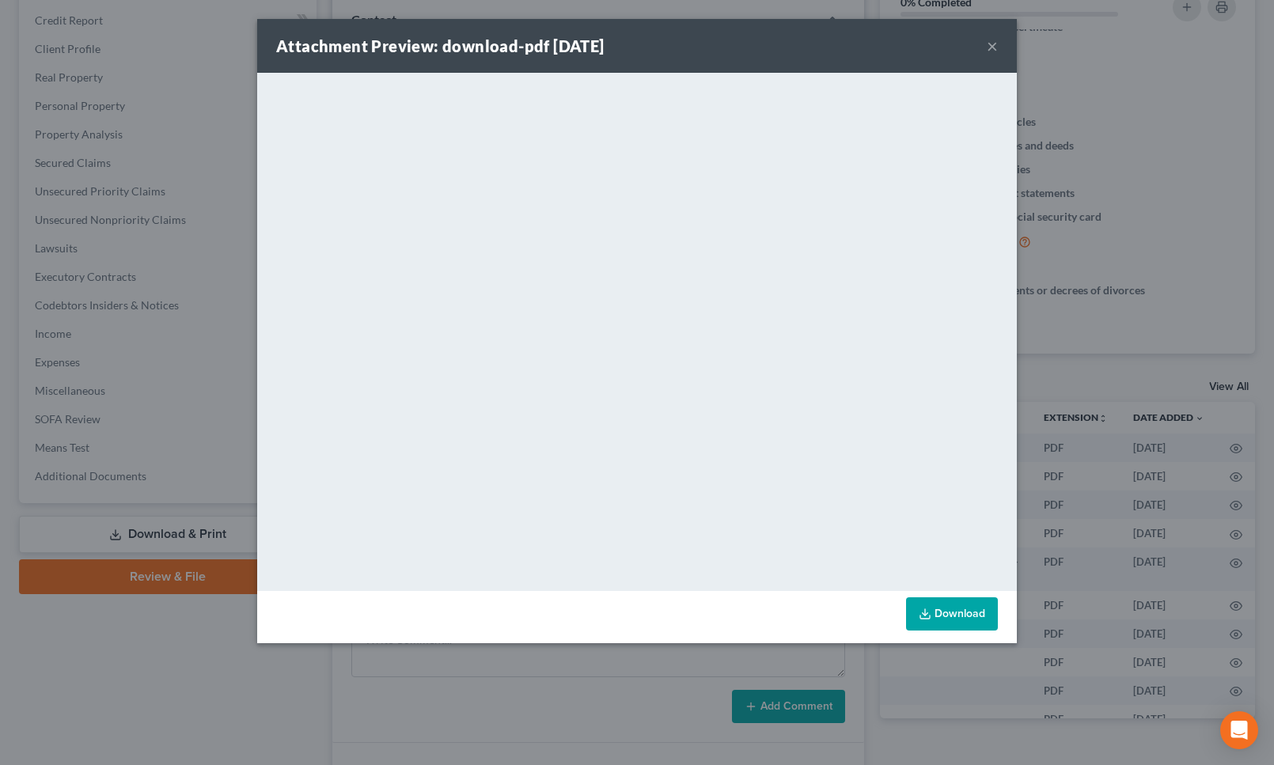
click at [989, 45] on button "×" at bounding box center [992, 45] width 11 height 19
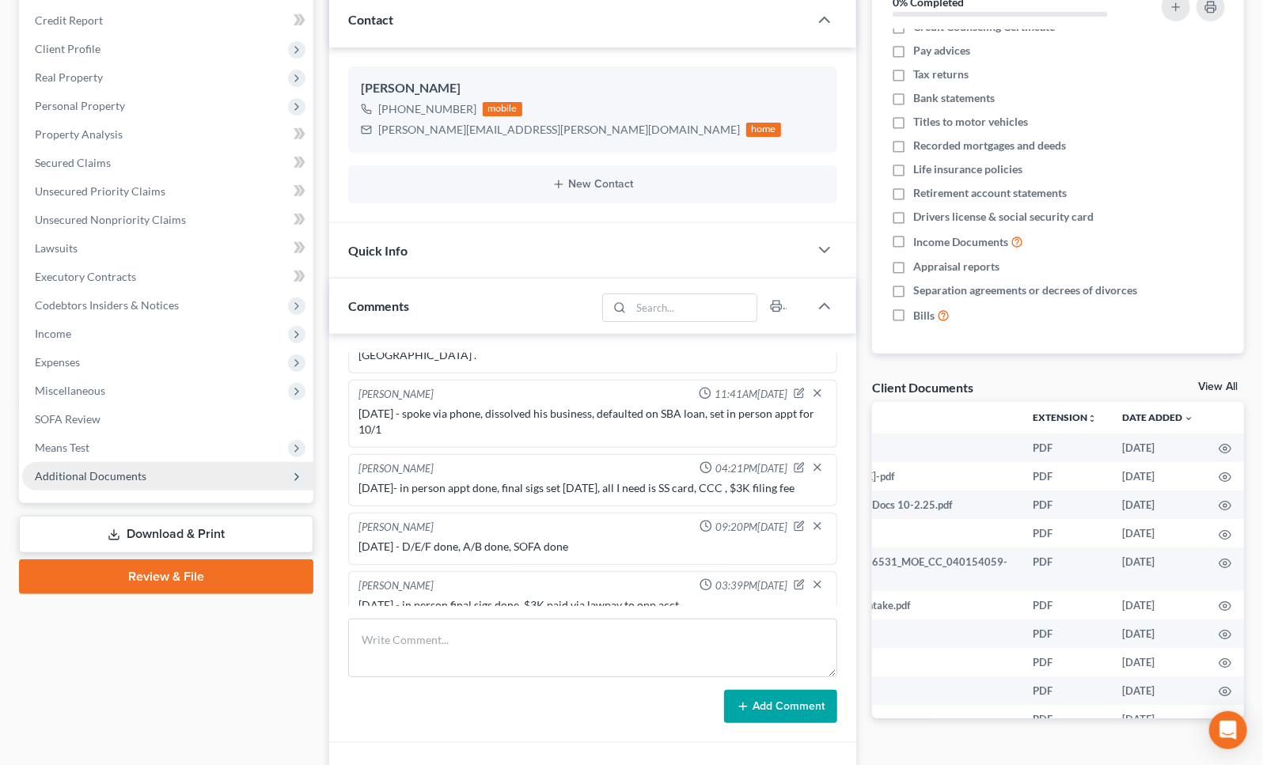
click at [93, 478] on span "Additional Documents" at bounding box center [91, 475] width 112 height 13
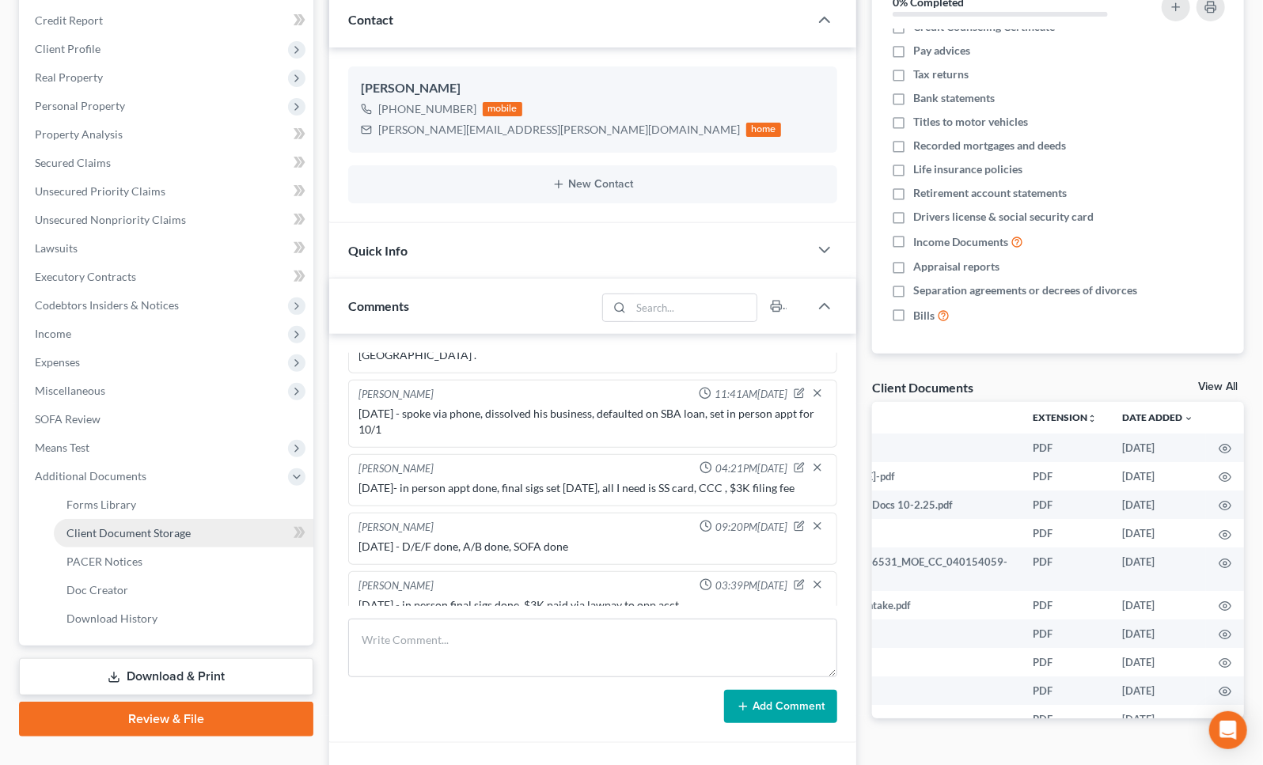
click at [150, 532] on span "Client Document Storage" at bounding box center [128, 532] width 124 height 13
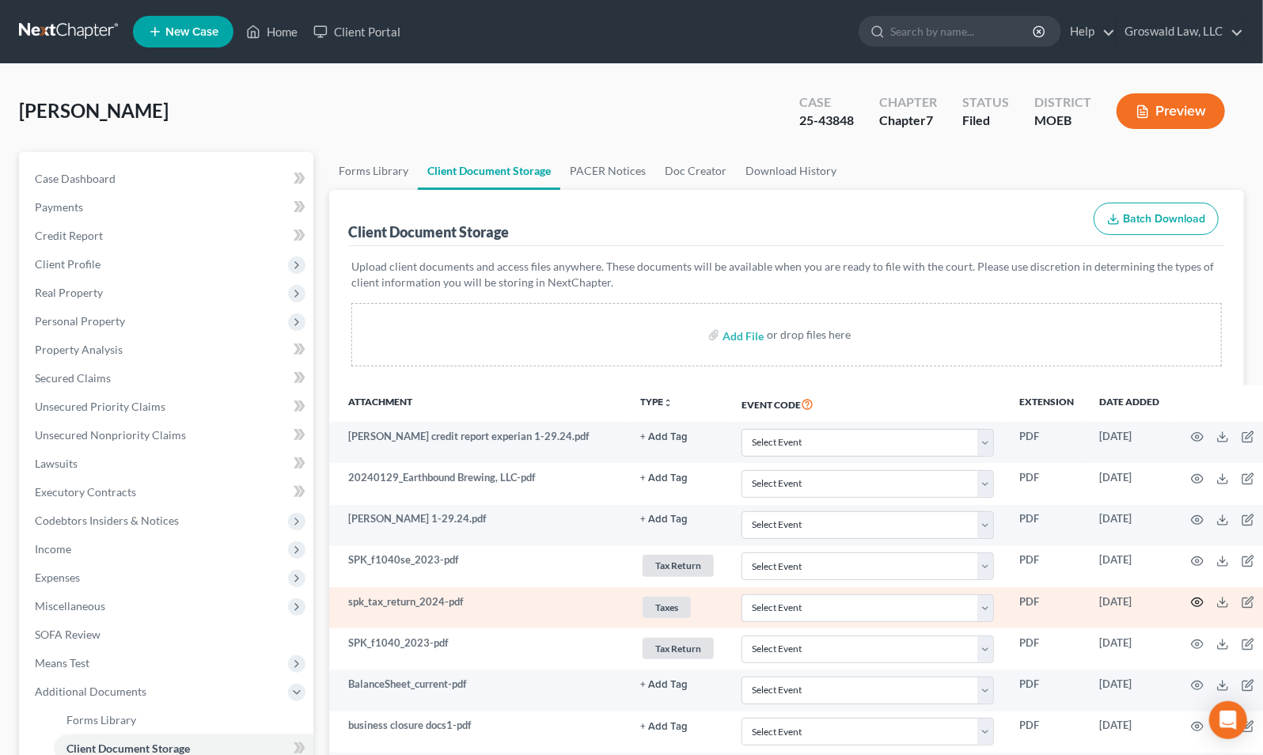
click at [1192, 604] on icon "button" at bounding box center [1198, 602] width 12 height 9
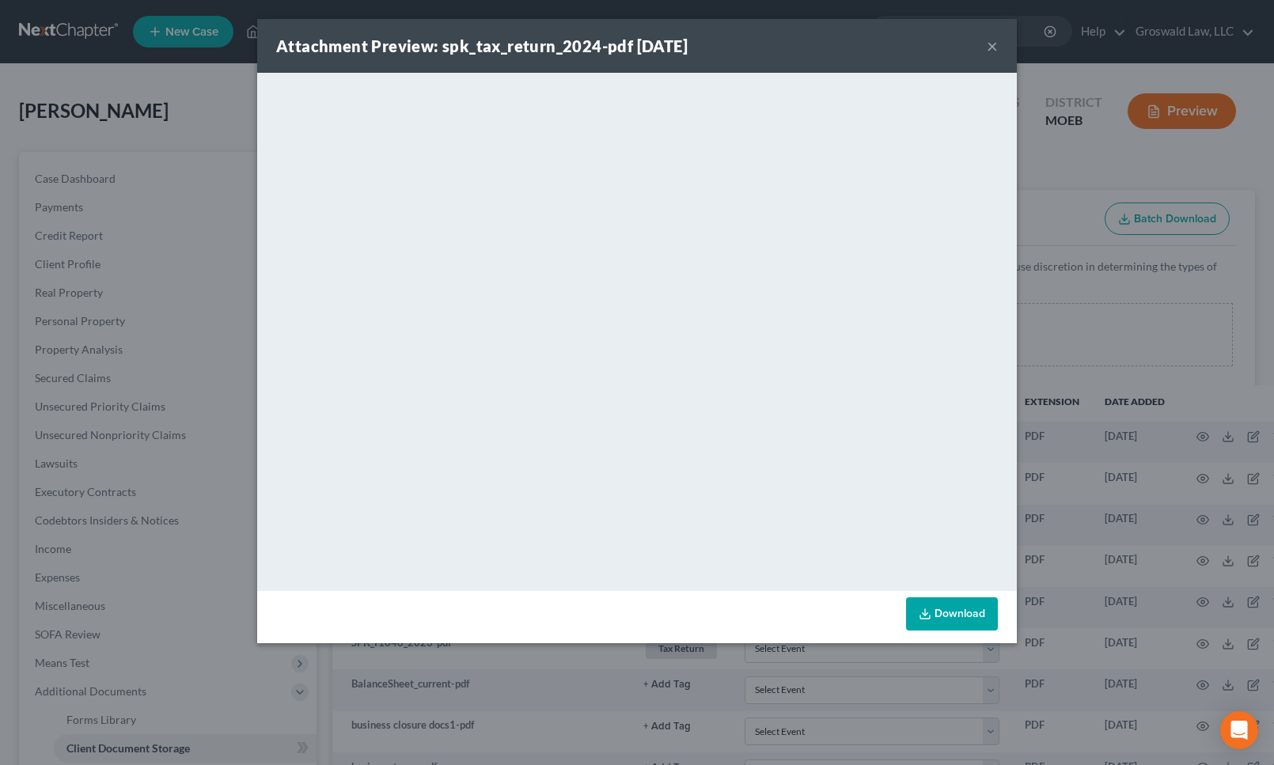
click at [993, 41] on button "×" at bounding box center [992, 45] width 11 height 19
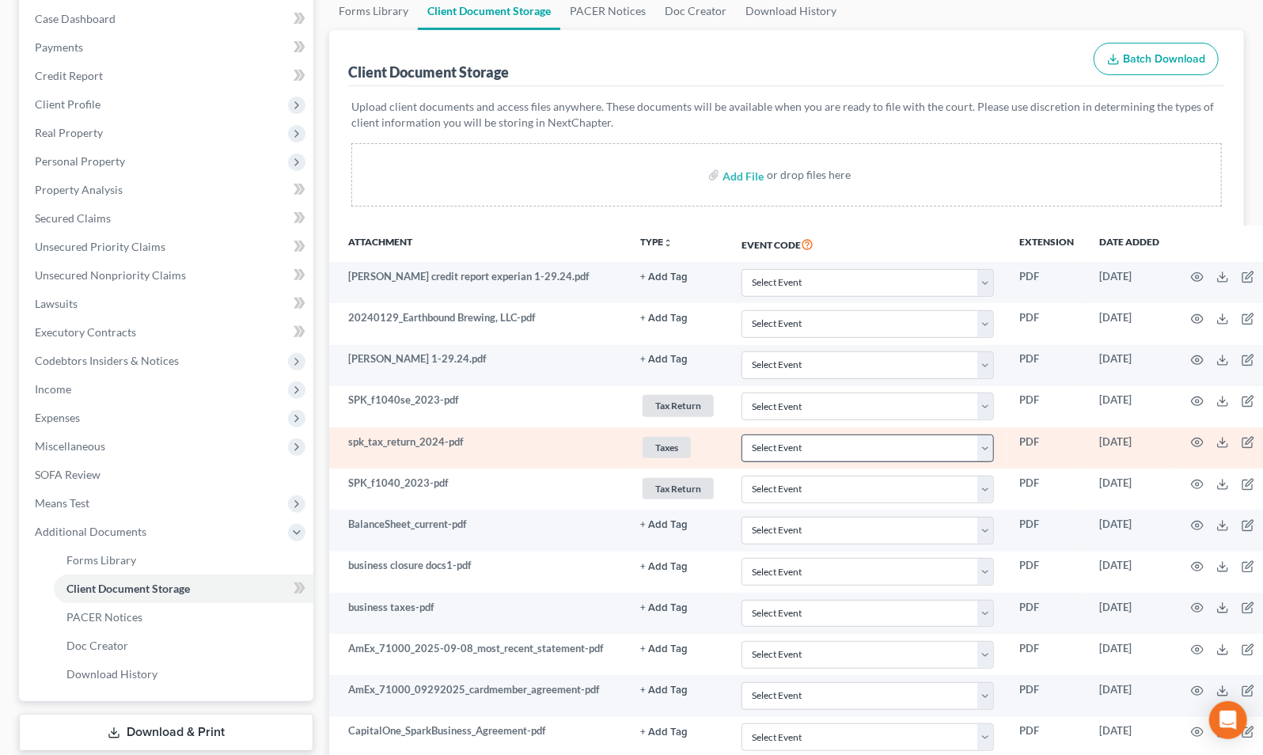
scroll to position [215, 0]
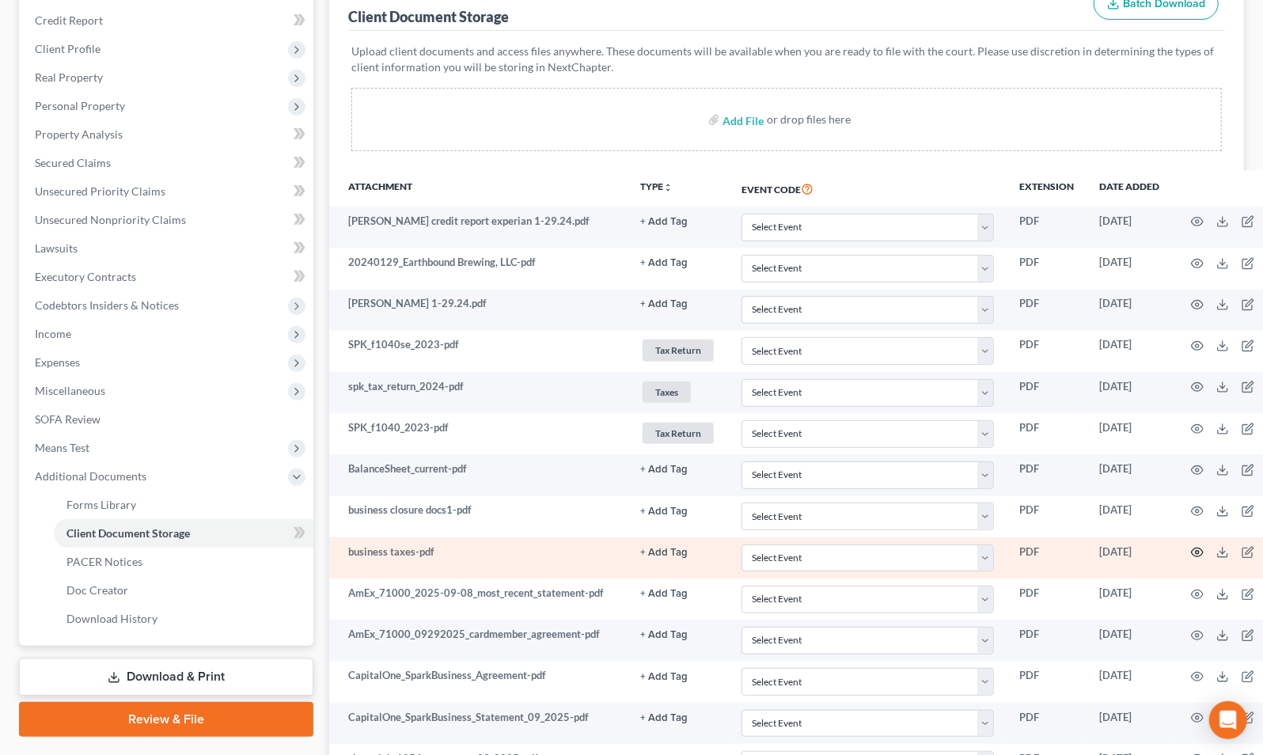
click at [1191, 549] on icon "button" at bounding box center [1197, 552] width 13 height 13
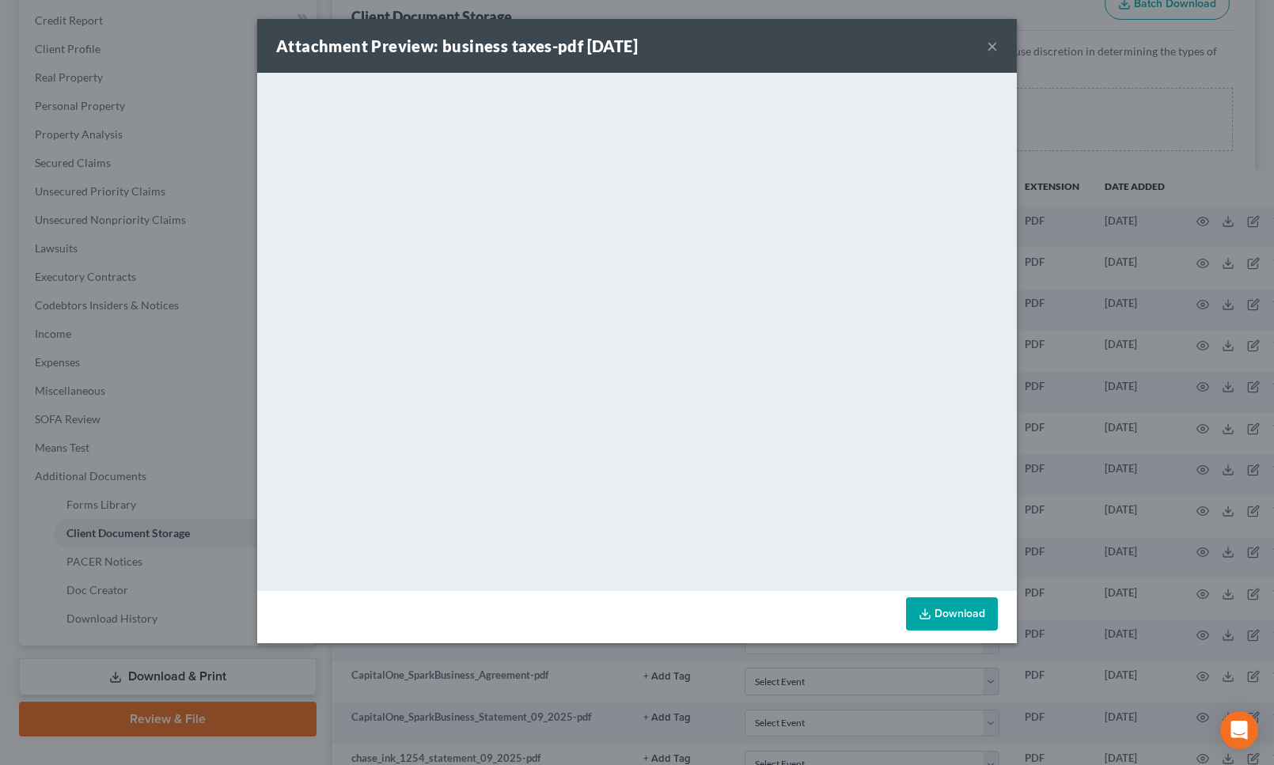
click at [993, 45] on button "×" at bounding box center [992, 45] width 11 height 19
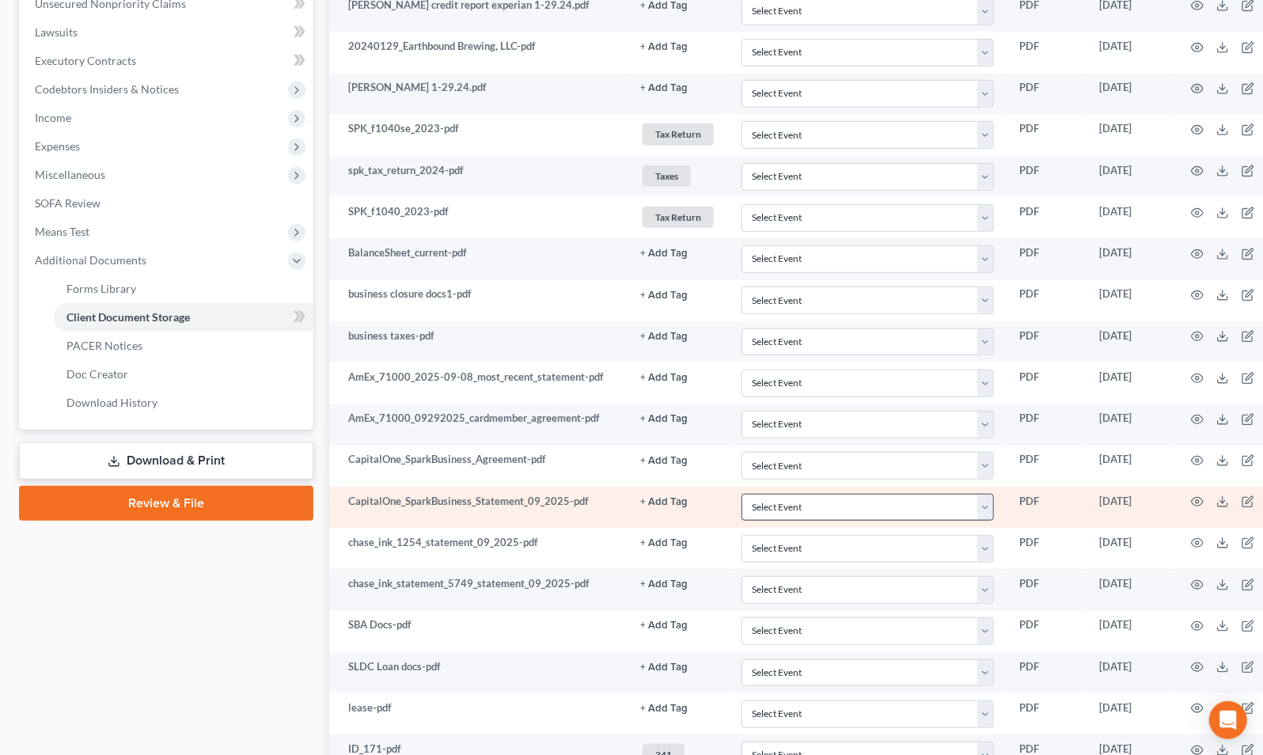
scroll to position [647, 0]
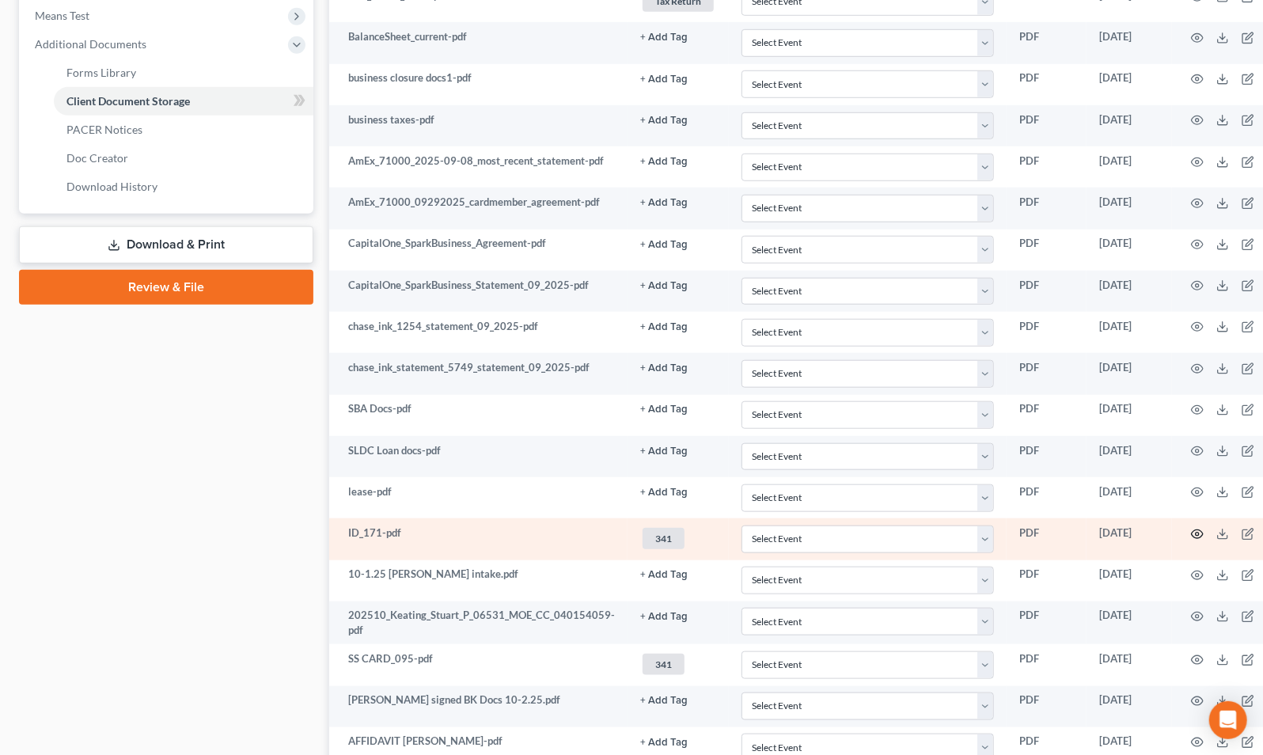
click at [1192, 529] on icon "button" at bounding box center [1198, 533] width 12 height 9
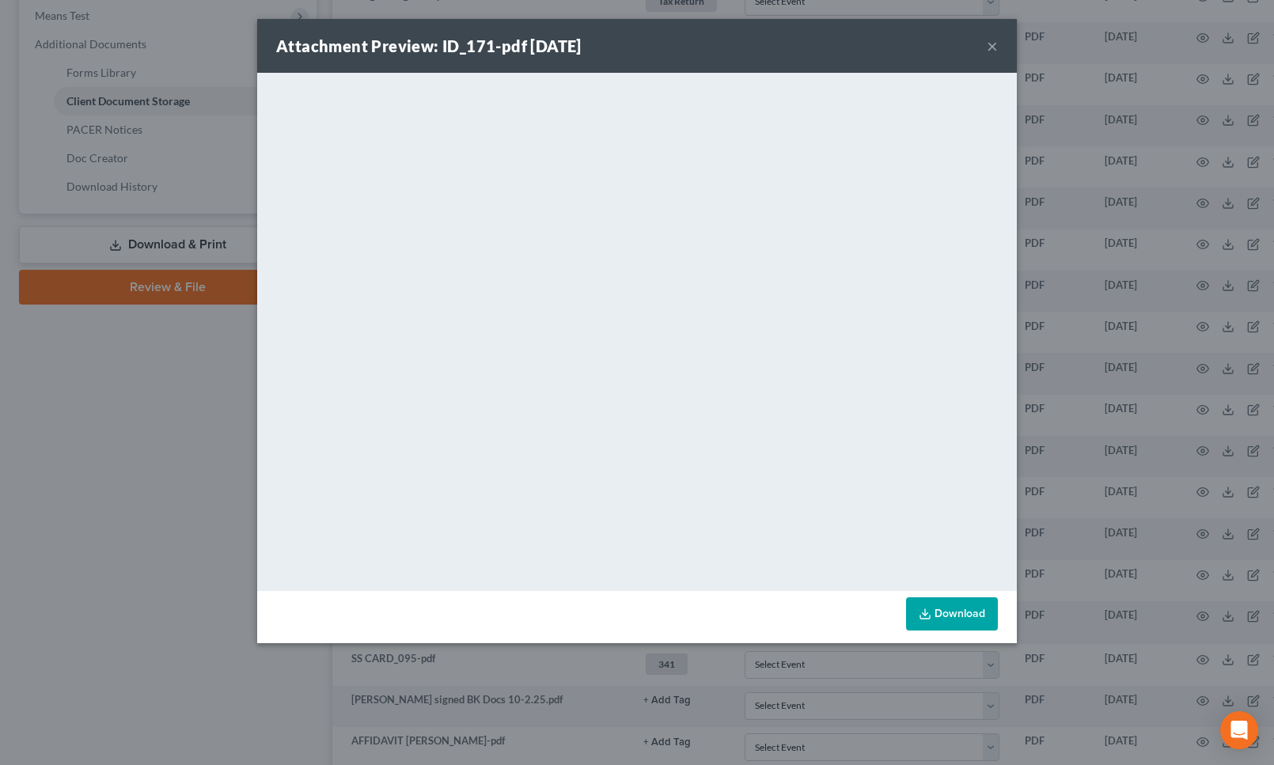
click at [988, 45] on button "×" at bounding box center [992, 45] width 11 height 19
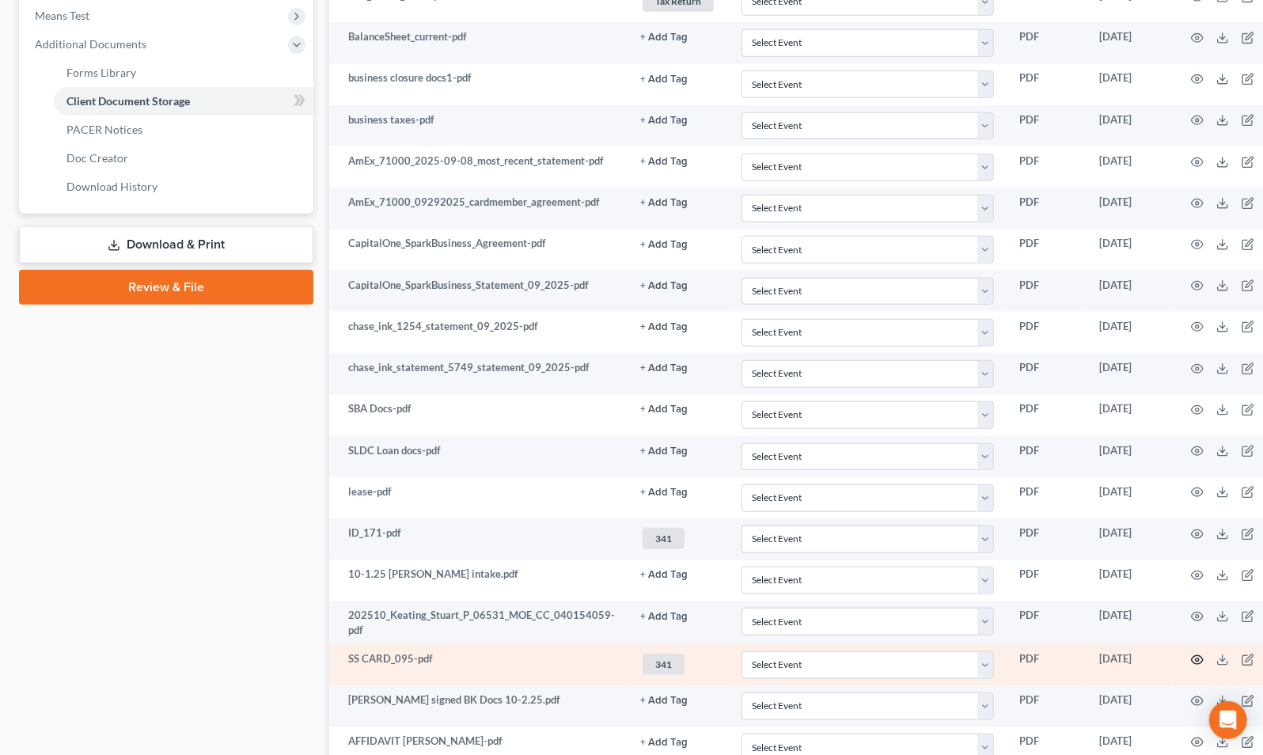
click at [1191, 654] on icon "button" at bounding box center [1197, 660] width 13 height 13
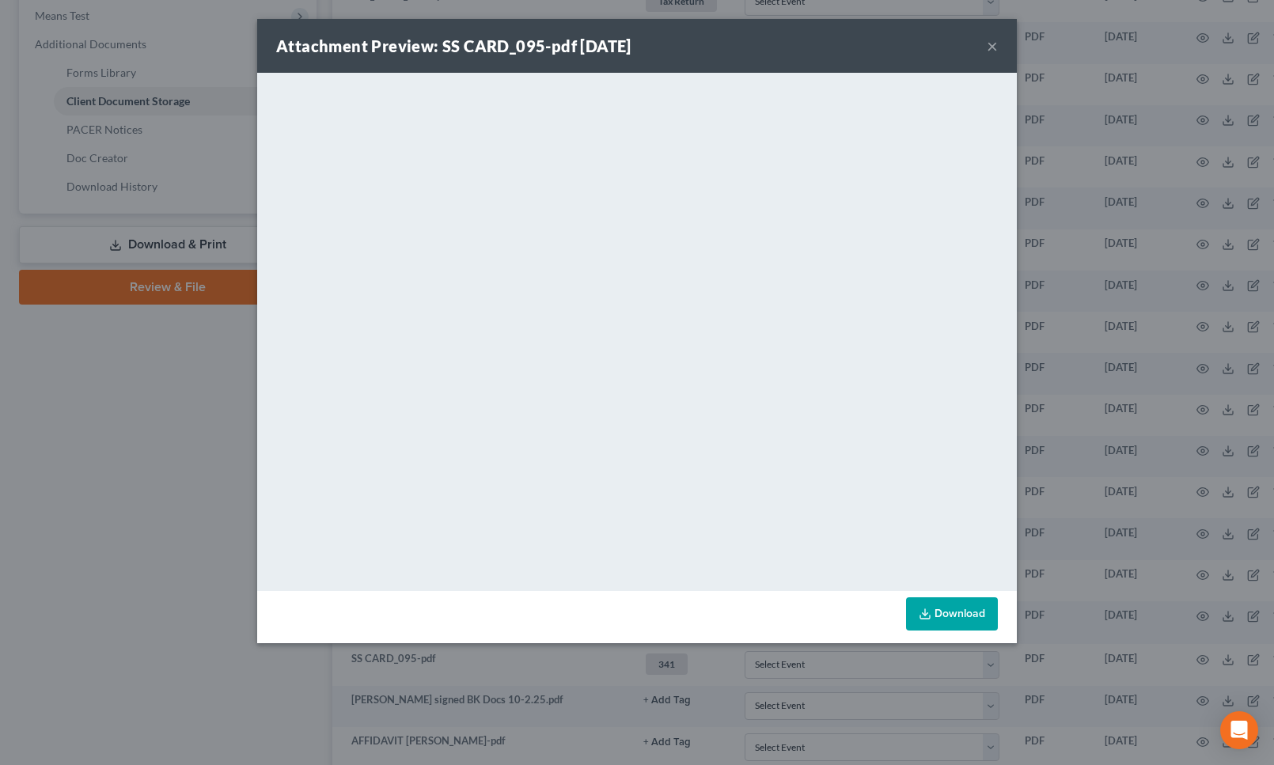
click at [998, 47] on div "Attachment Preview: SS CARD_095-pdf [DATE] ×" at bounding box center [637, 46] width 760 height 54
click at [987, 42] on button "×" at bounding box center [992, 45] width 11 height 19
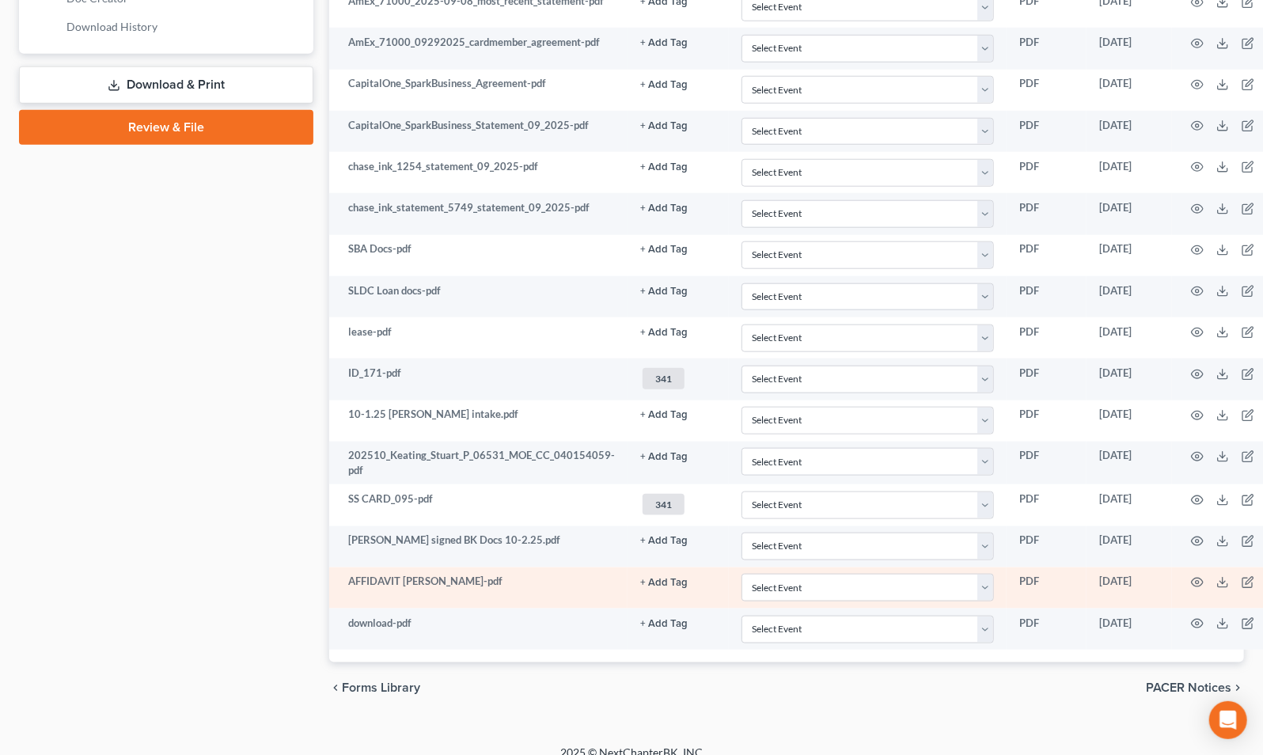
scroll to position [821, 0]
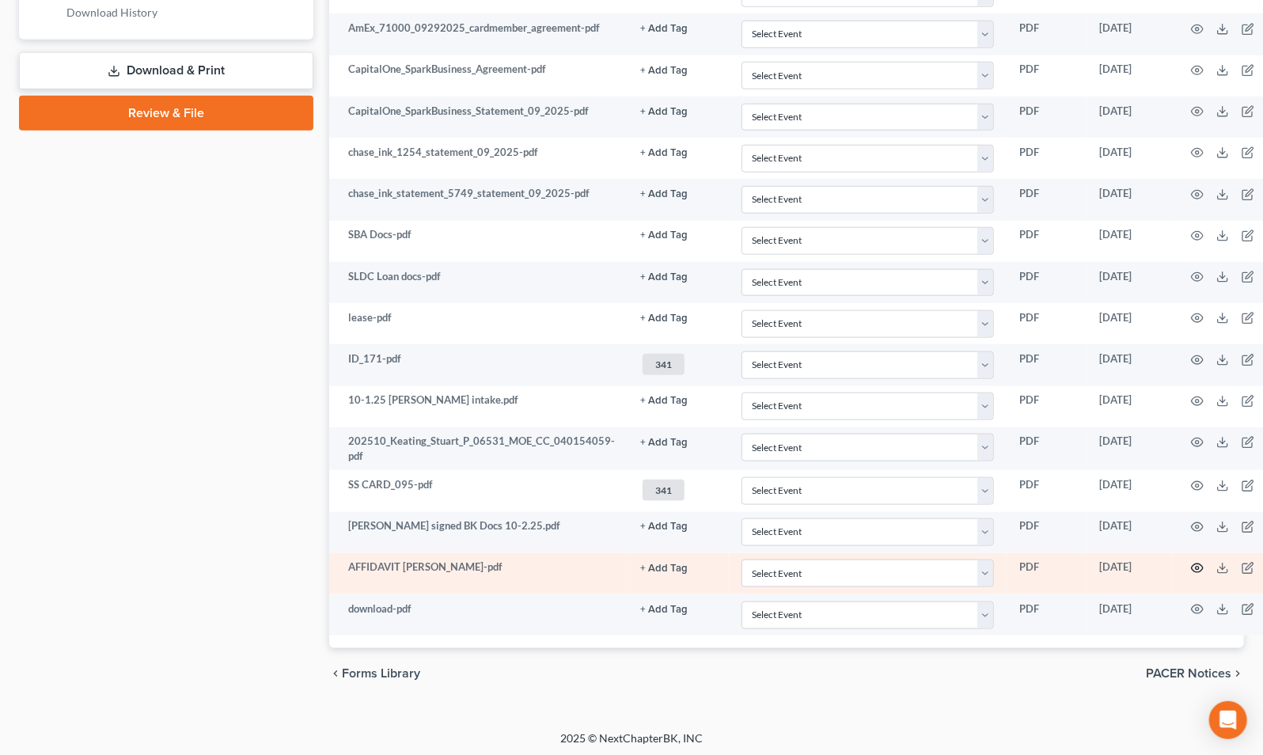
click at [1196, 567] on circle "button" at bounding box center [1197, 568] width 3 height 3
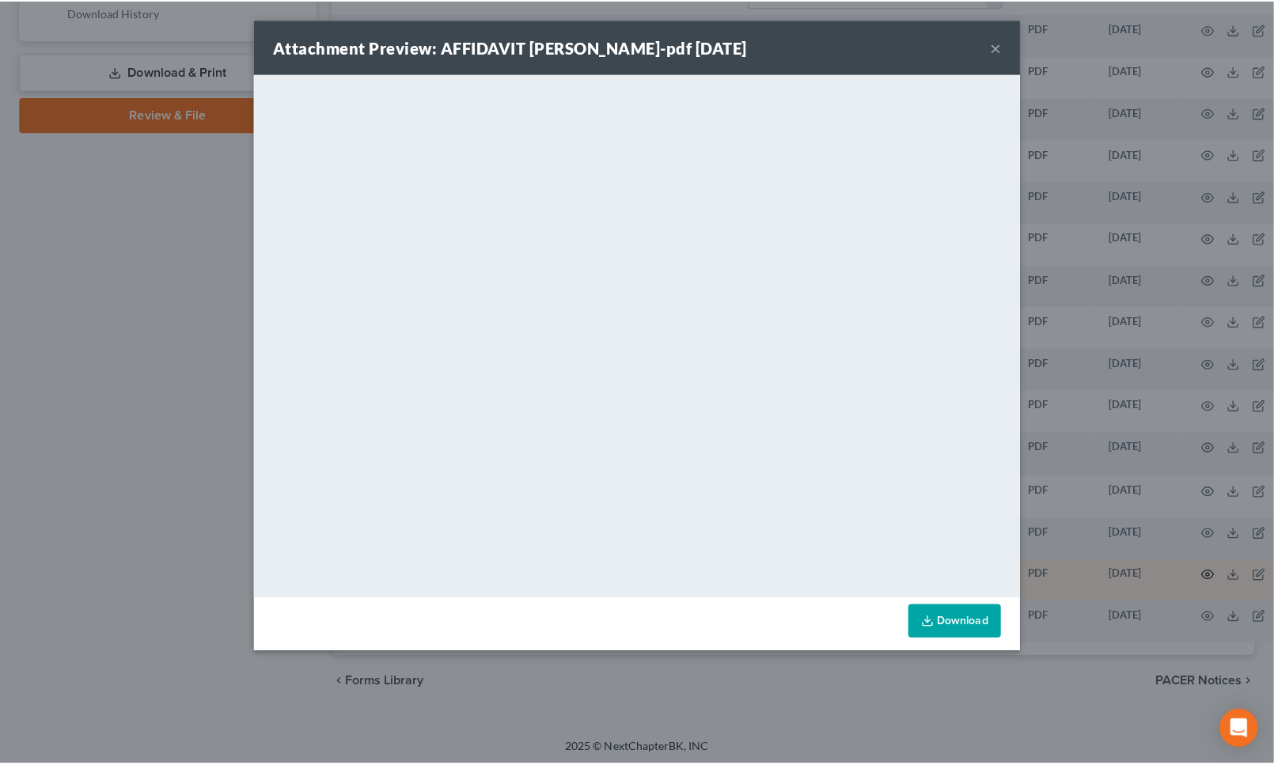
scroll to position [810, 0]
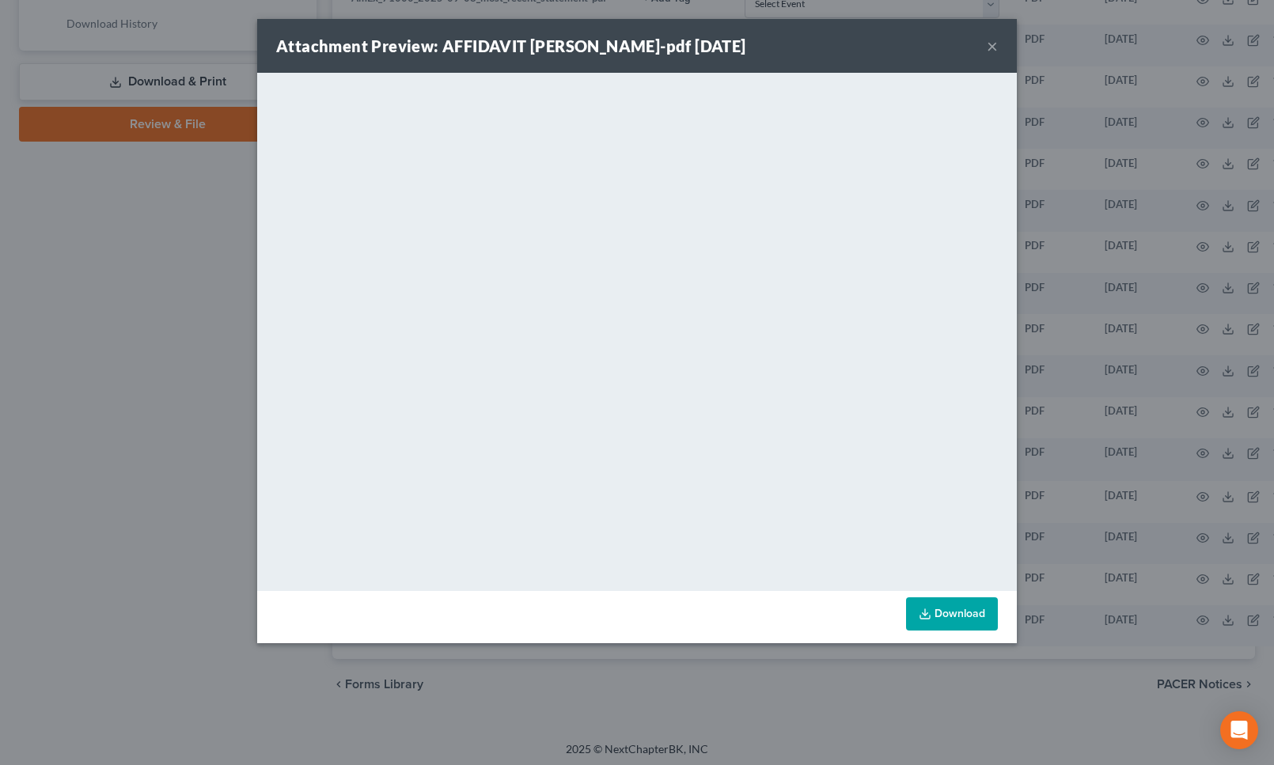
click at [992, 41] on button "×" at bounding box center [992, 45] width 11 height 19
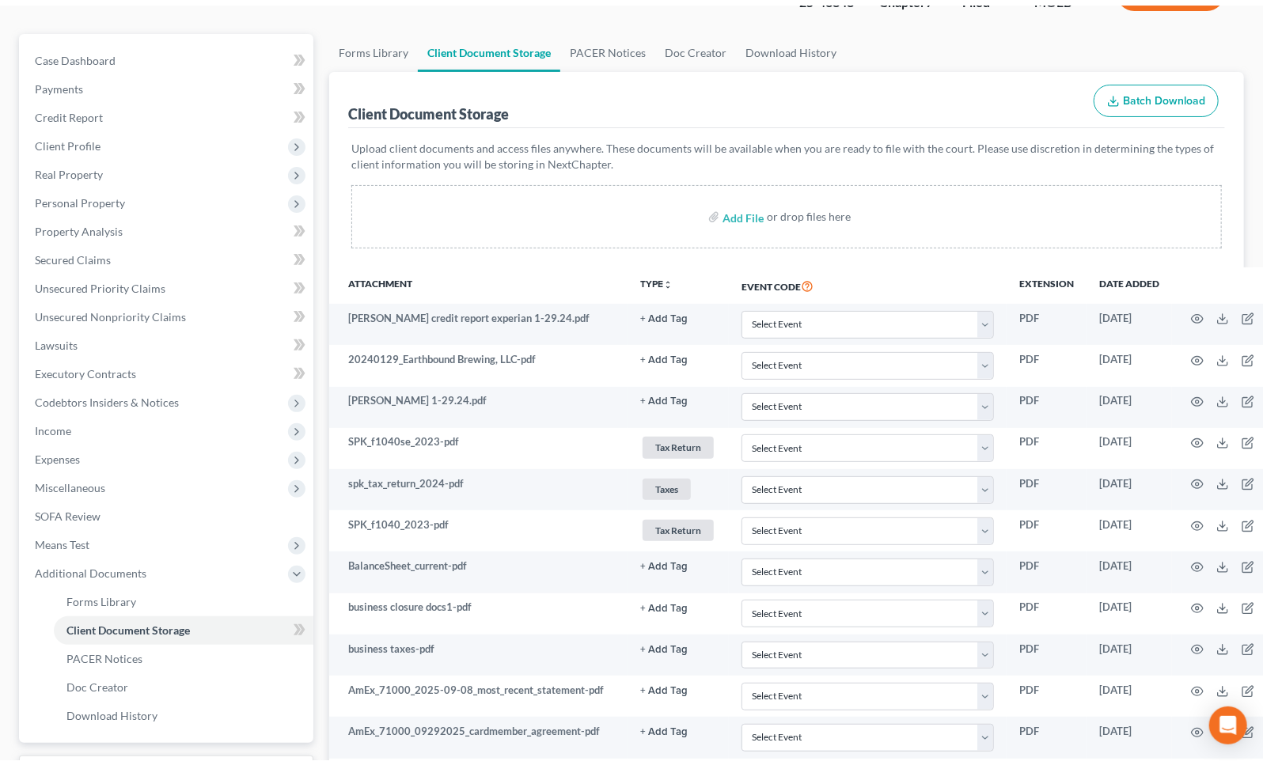
scroll to position [0, 0]
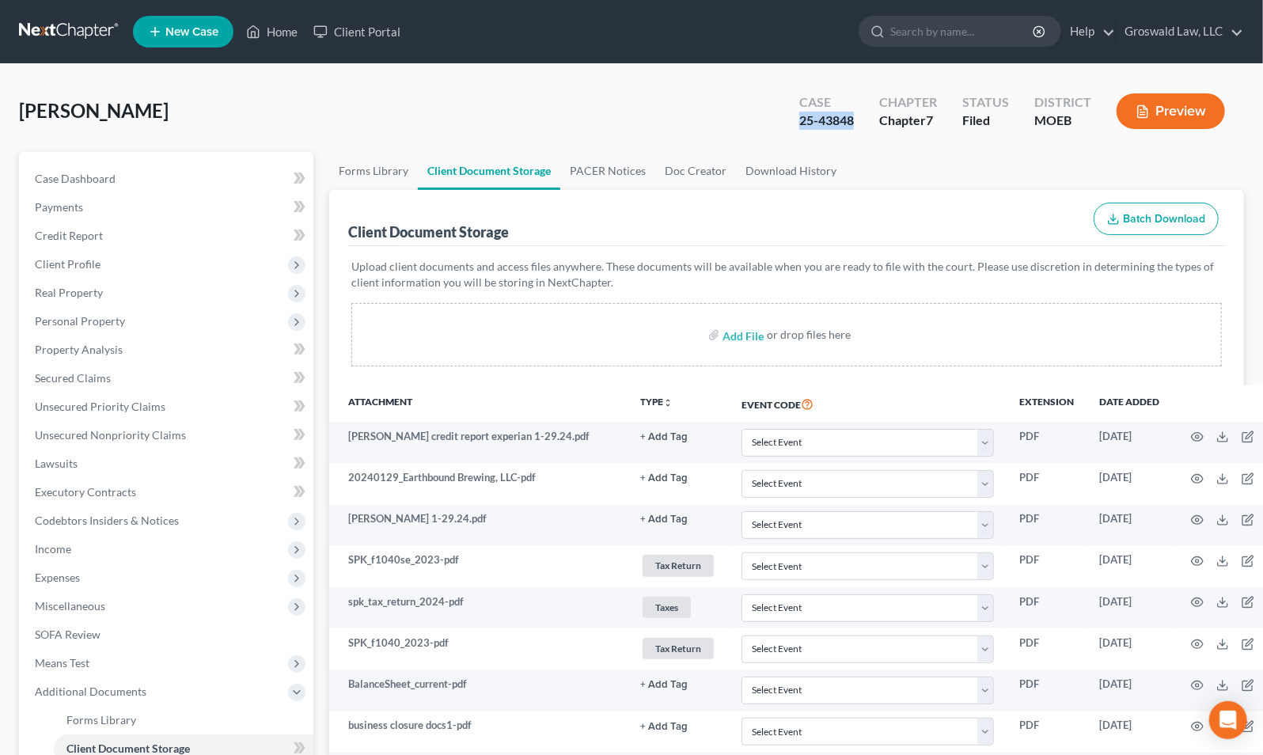
drag, startPoint x: 821, startPoint y: 126, endPoint x: 858, endPoint y: 124, distance: 37.2
click at [858, 124] on div "Case 25-43848 Chapter Chapter 7 Status Filed District MOEB Preview" at bounding box center [1012, 111] width 464 height 56
copy div "25-43848"
drag, startPoint x: 127, startPoint y: 166, endPoint x: 167, endPoint y: 211, distance: 60.5
click at [127, 166] on link "Case Dashboard" at bounding box center [167, 179] width 291 height 28
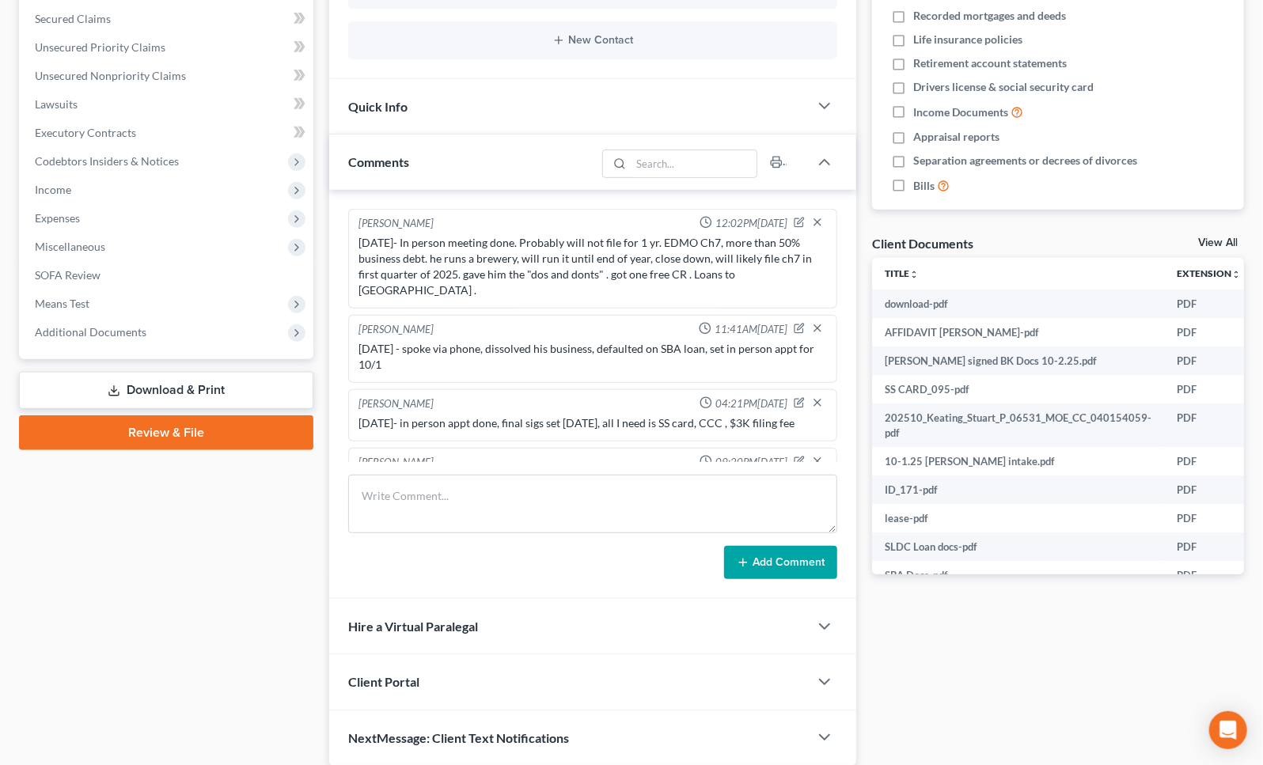
scroll to position [79, 0]
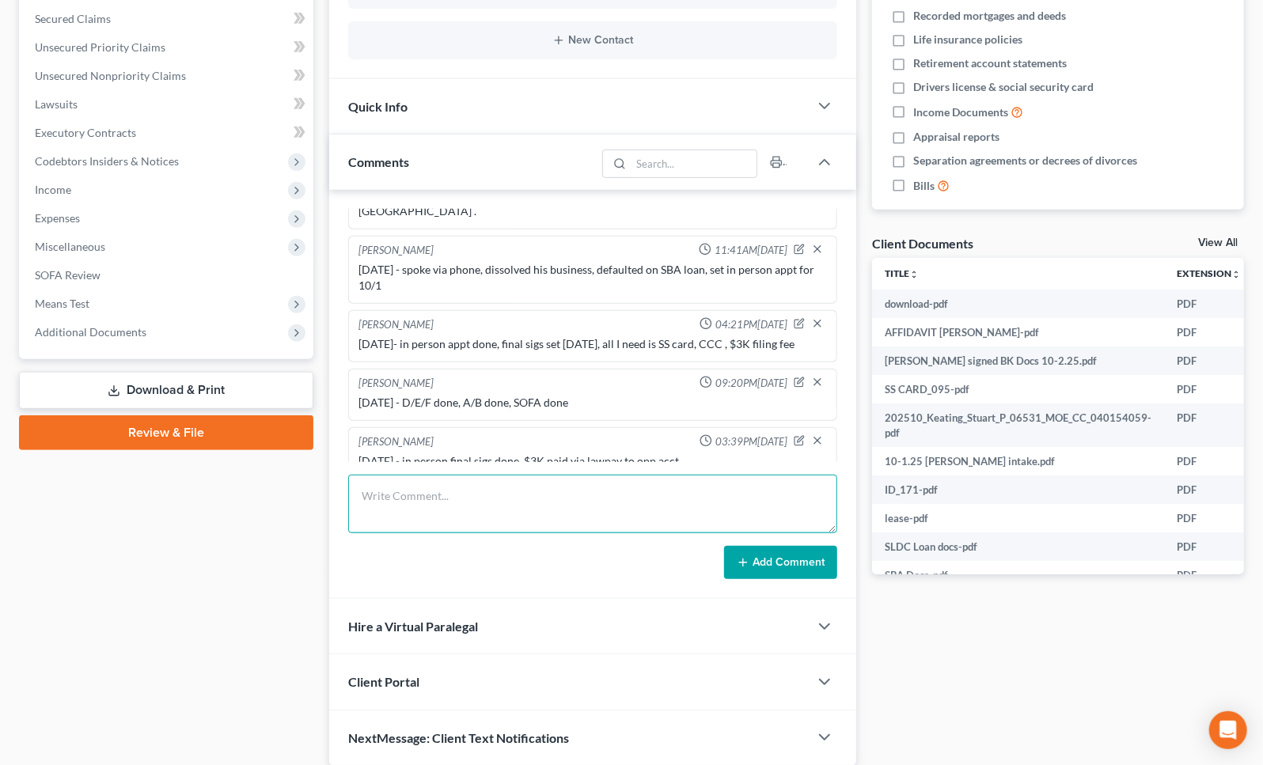
click at [491, 514] on textarea at bounding box center [592, 504] width 489 height 59
type textarea "[DATE] - emailed and mailed 341 info, sent all docs to [PERSON_NAME] except ban…"
drag, startPoint x: 791, startPoint y: 556, endPoint x: 825, endPoint y: 517, distance: 52.7
click at [791, 556] on button "Add Comment" at bounding box center [780, 562] width 113 height 33
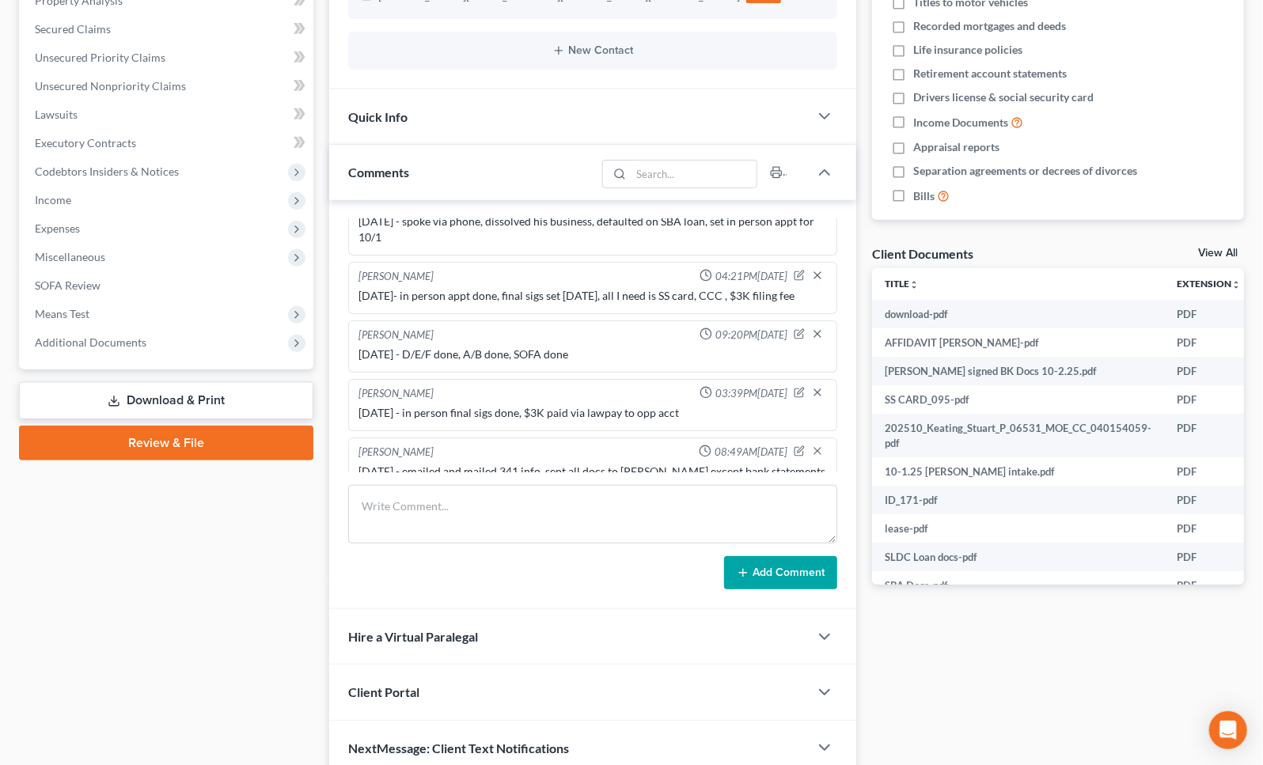
scroll to position [0, 0]
